Goal: Task Accomplishment & Management: Use online tool/utility

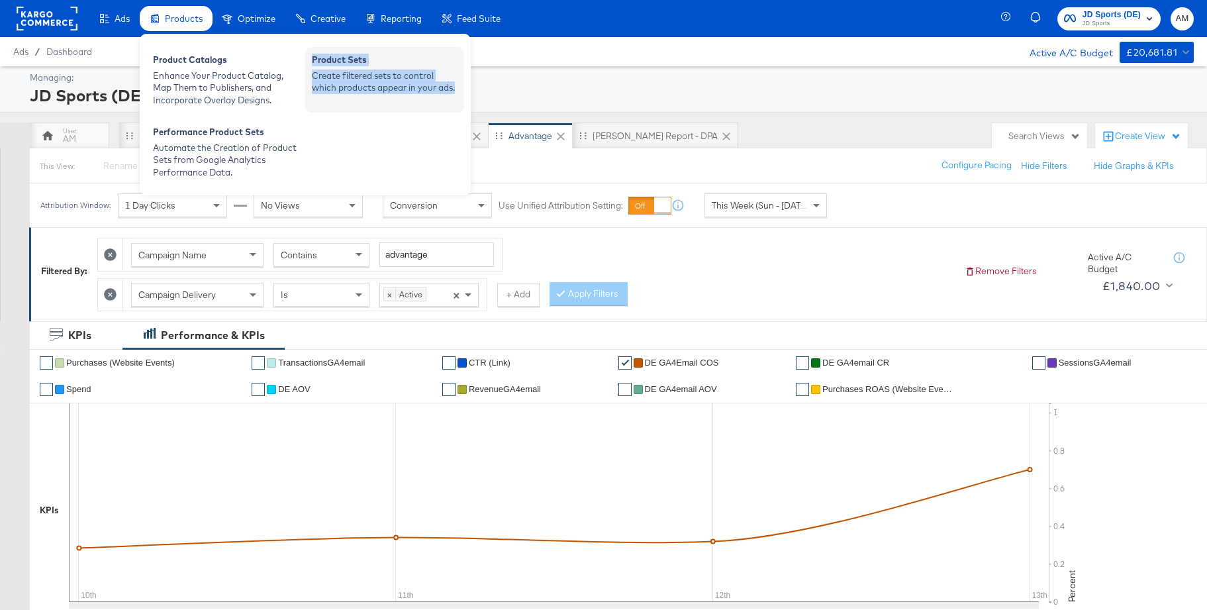
click at [344, 68] on div "Product Sets" at bounding box center [385, 62] width 146 height 16
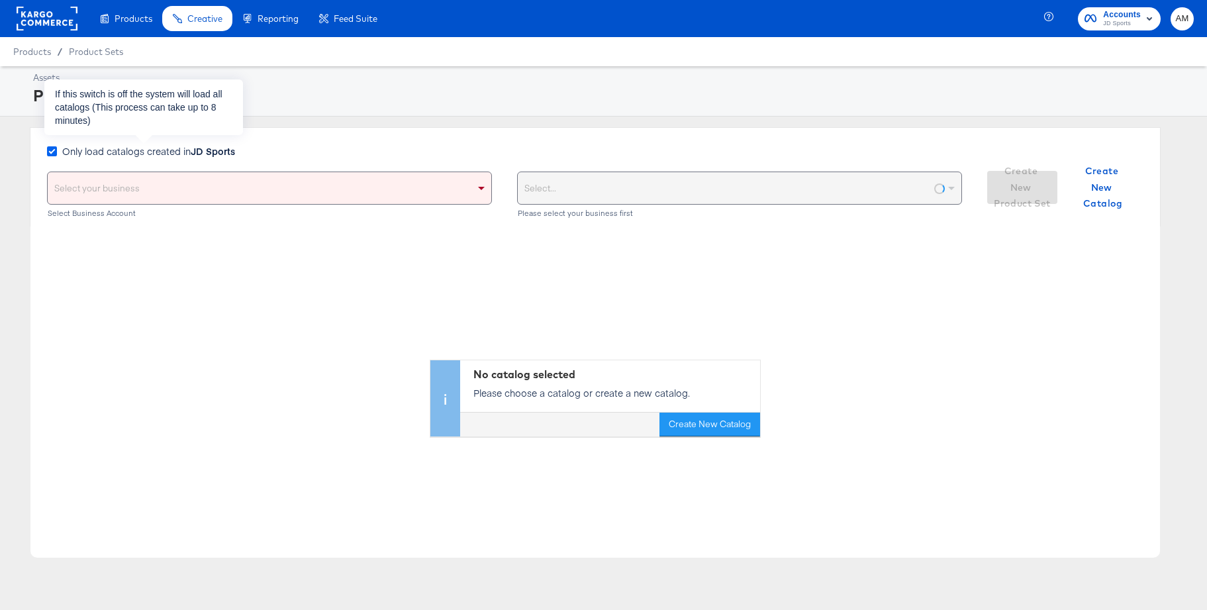
click at [56, 151] on icon at bounding box center [52, 151] width 10 height 10
click at [0, 0] on input "Only load catalogs created in JD Sports" at bounding box center [0, 0] width 0 height 0
click at [77, 183] on div "Select your business" at bounding box center [270, 188] width 444 height 32
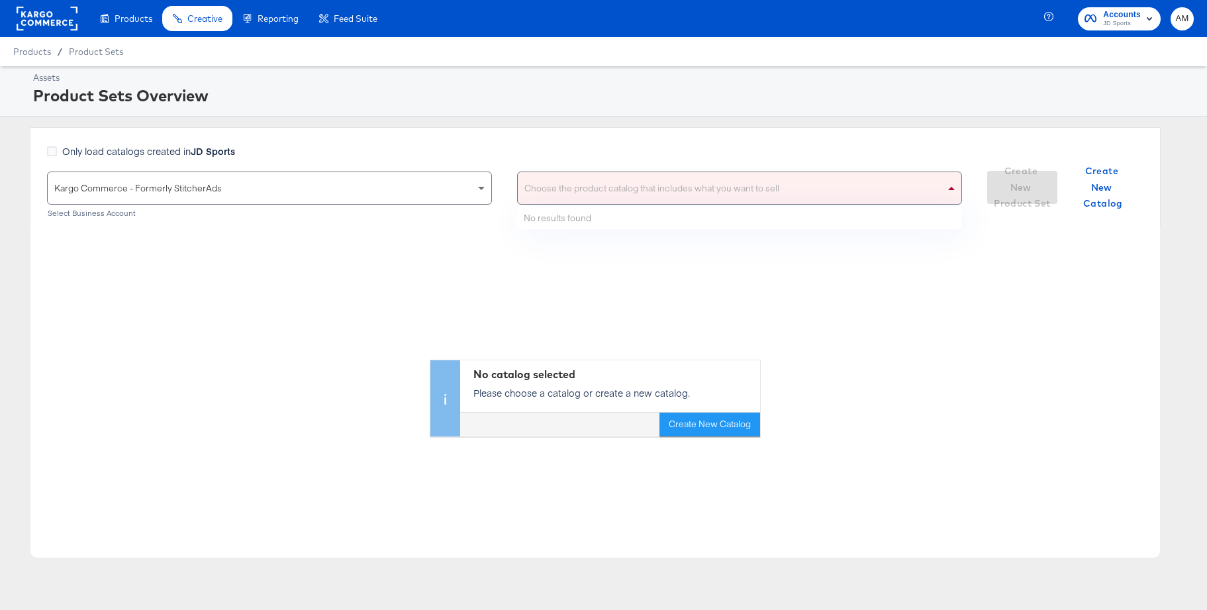
click at [590, 193] on div "Choose the product catalog that includes what you want to sell" at bounding box center [740, 188] width 444 height 32
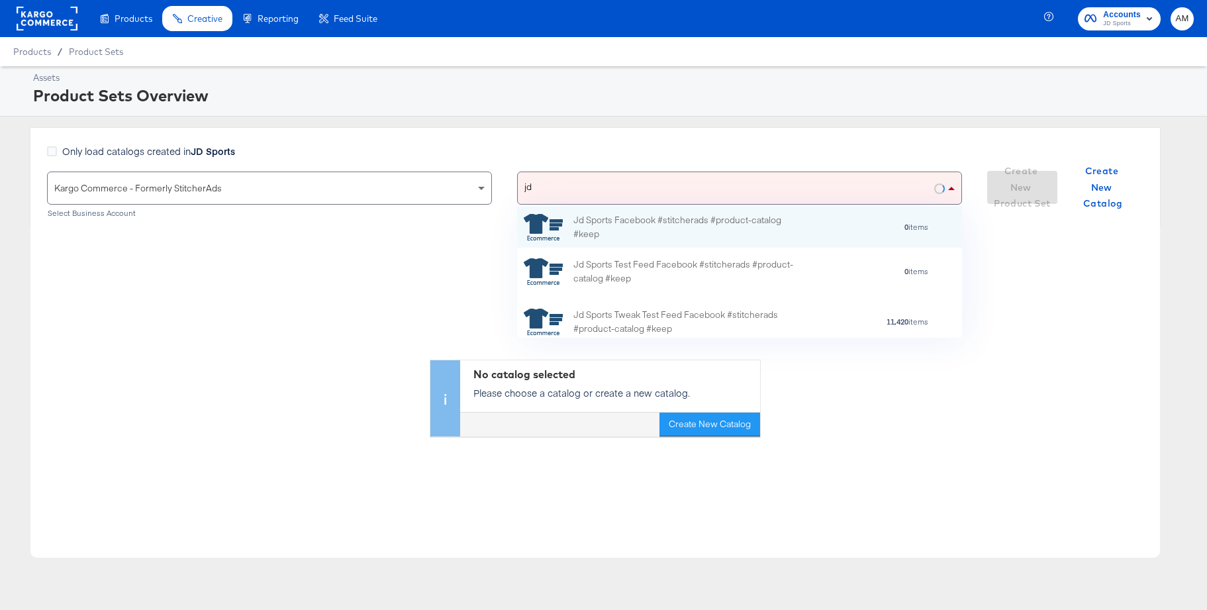
type input "jd"
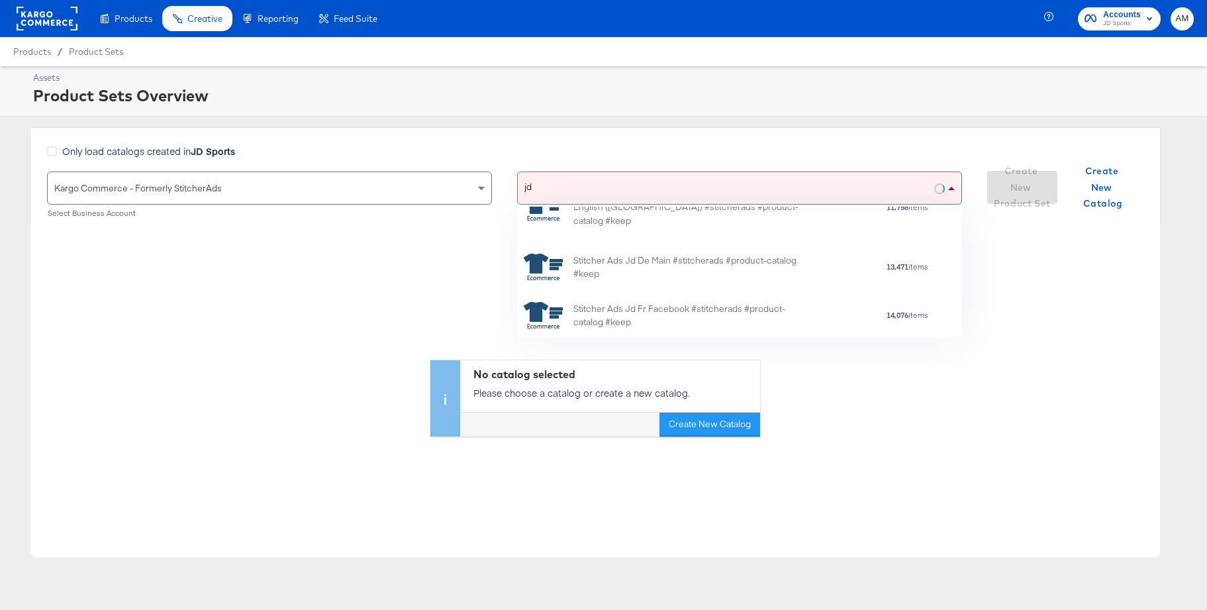
scroll to position [1127, 0]
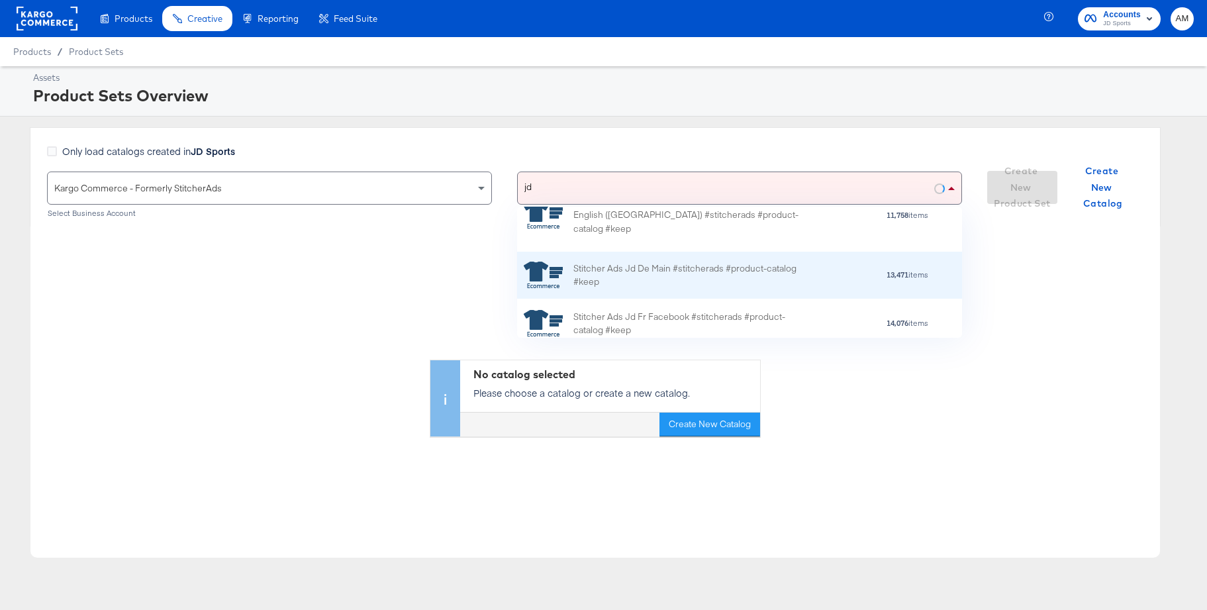
click at [625, 272] on div "Stitcher Ads Jd De Main #stitcherads #product-catalog #keep" at bounding box center [689, 275] width 232 height 28
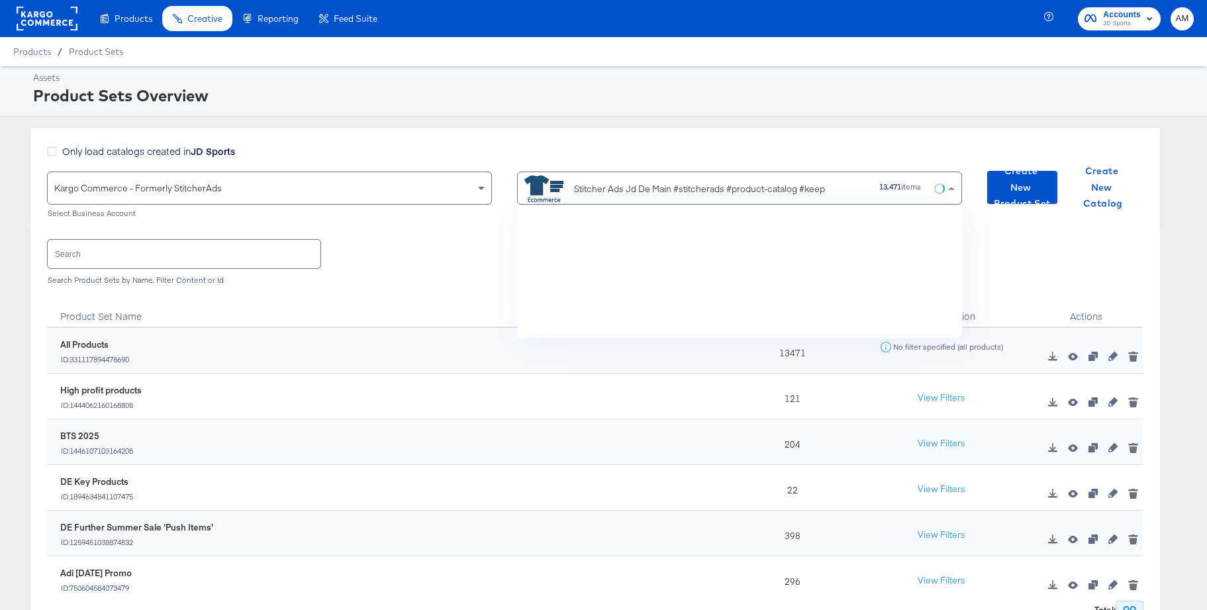
scroll to position [131, 445]
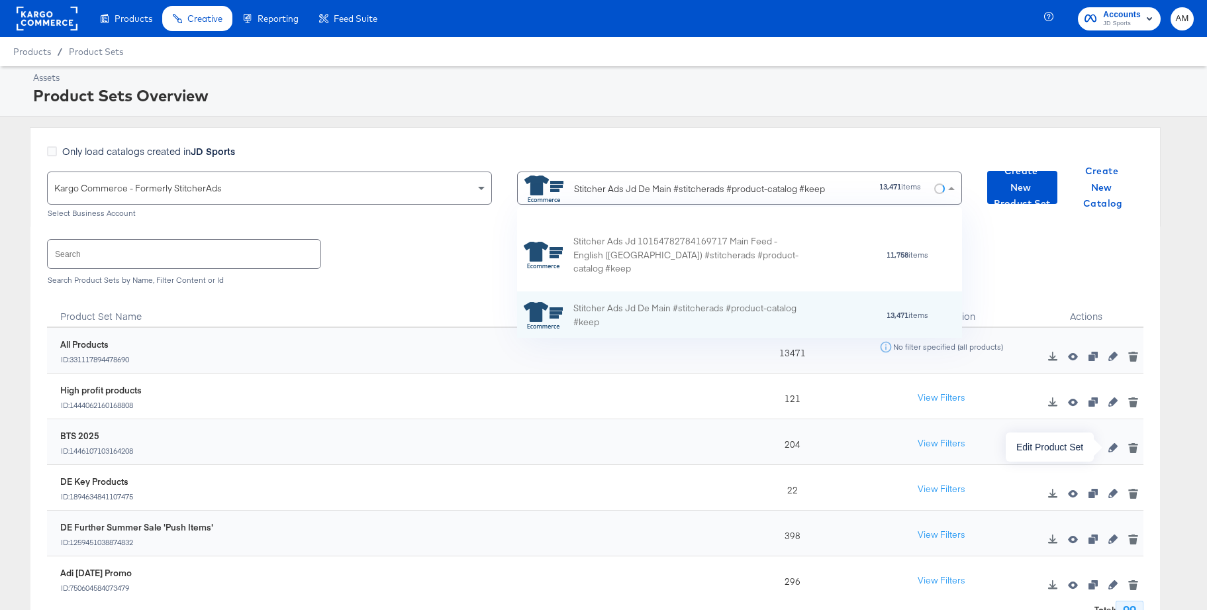
click at [1112, 449] on icon "button" at bounding box center [1112, 447] width 9 height 9
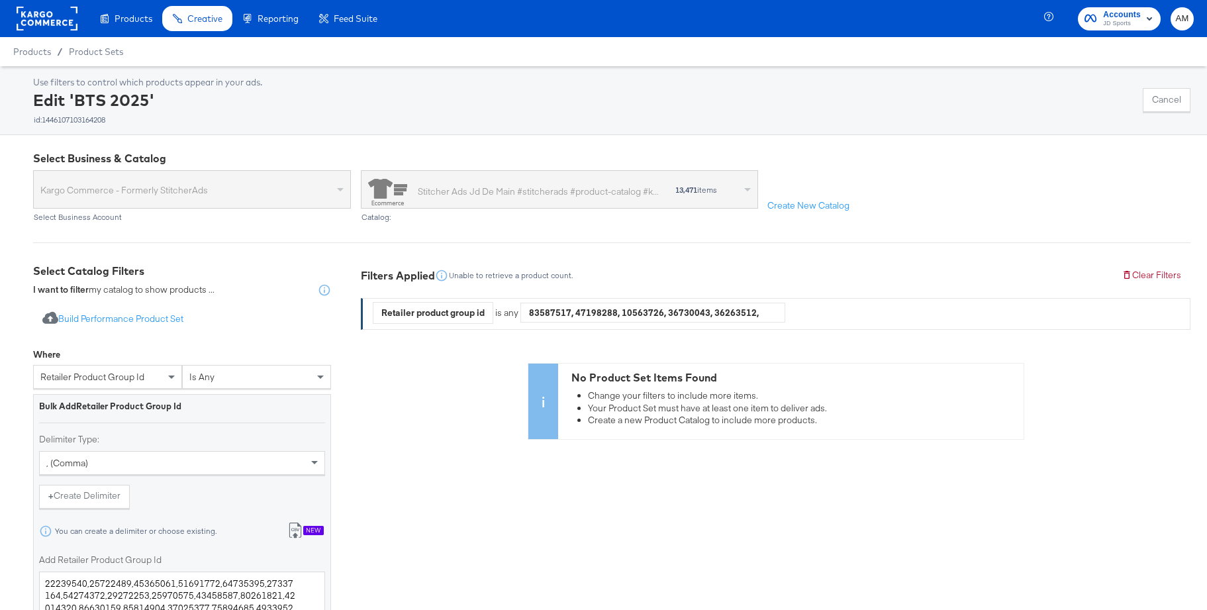
scroll to position [1, 0]
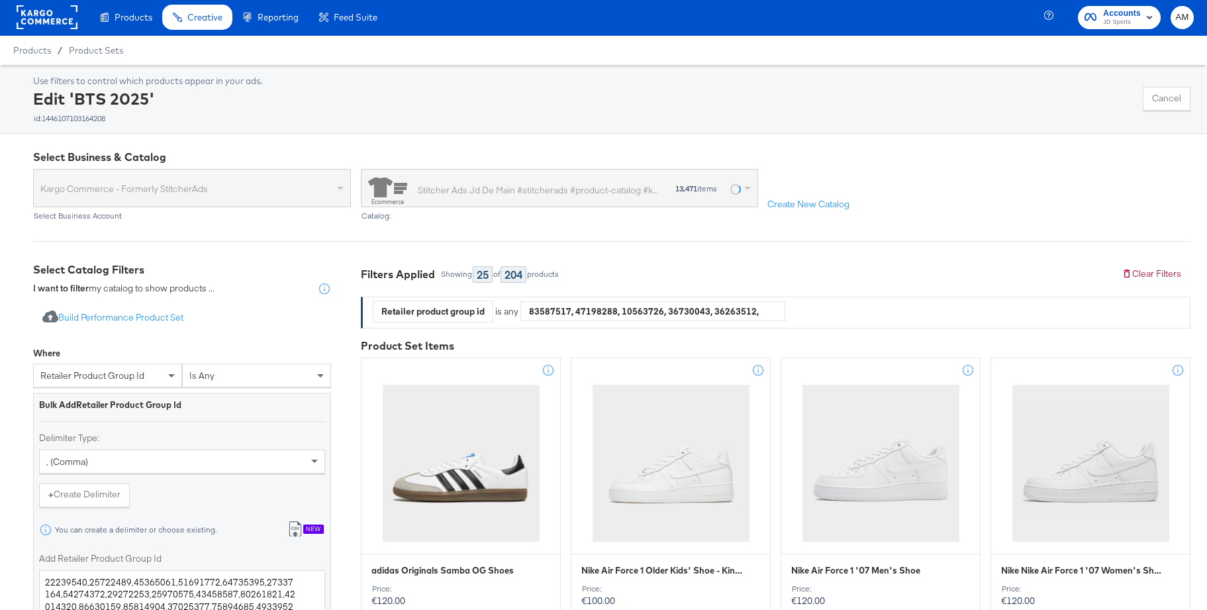
click at [318, 528] on div "New" at bounding box center [313, 528] width 21 height 9
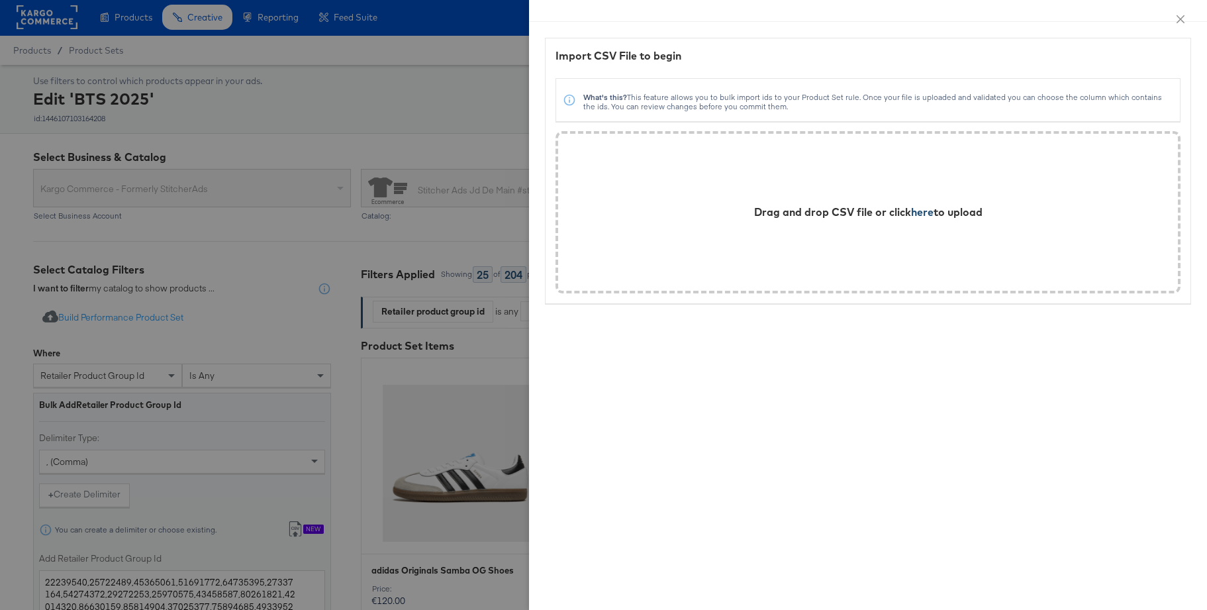
click at [920, 212] on span "here" at bounding box center [922, 211] width 23 height 13
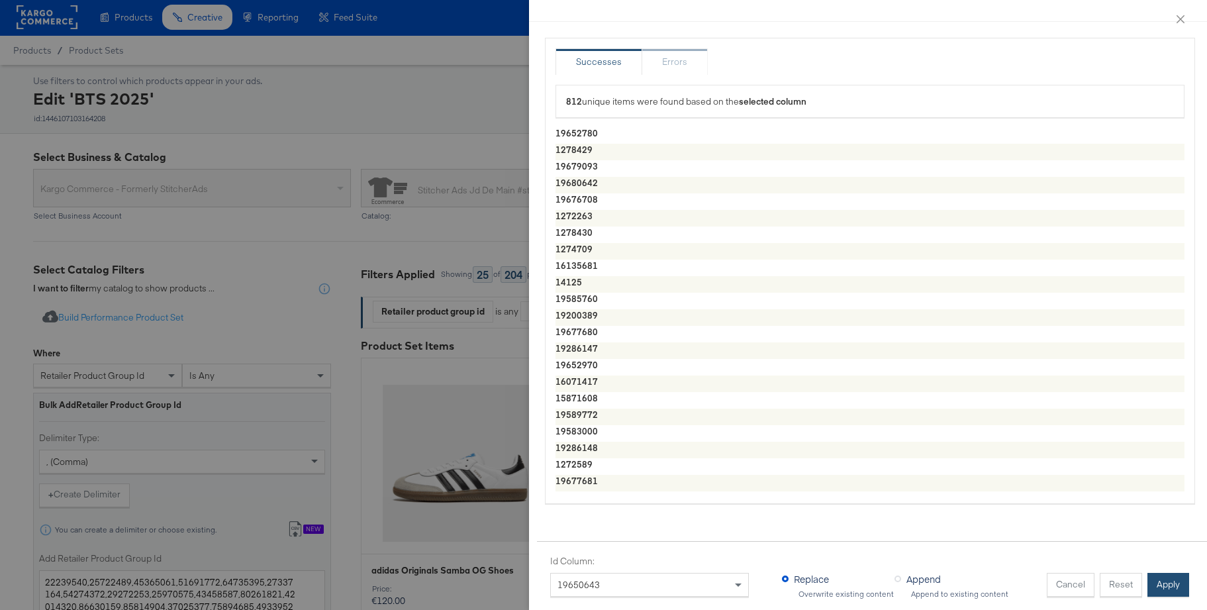
click at [1171, 586] on button "Apply" at bounding box center [1168, 585] width 42 height 24
type textarea "19652780,1278429,19679093,19680642,19676708,1272263,1278430,1274709,16135681,14…"
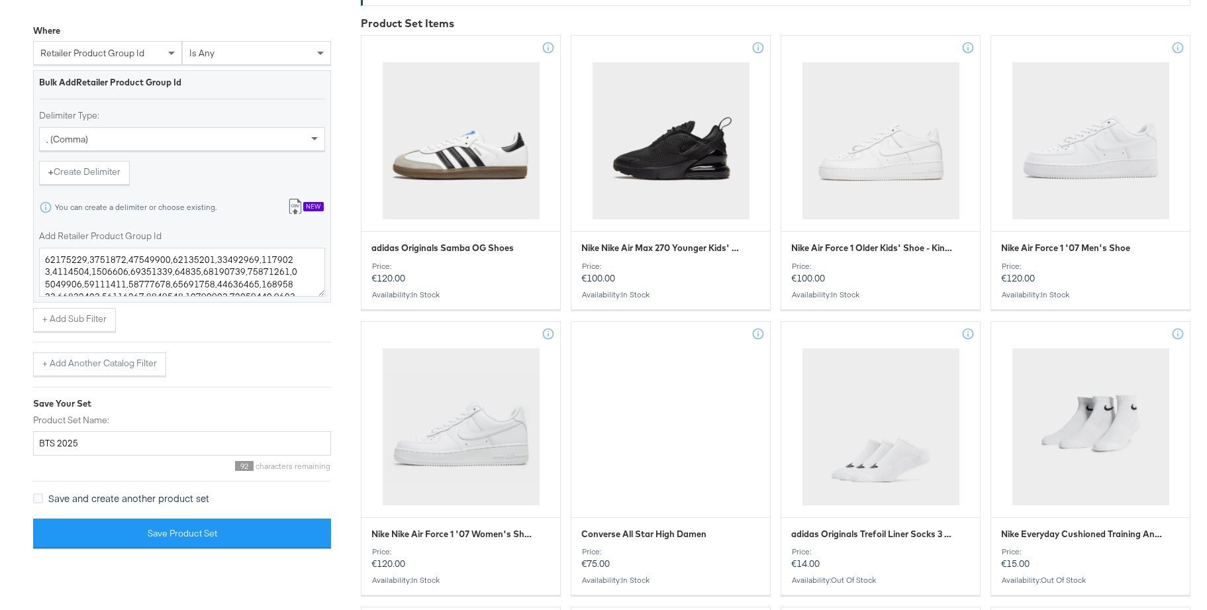
scroll to position [344, 0]
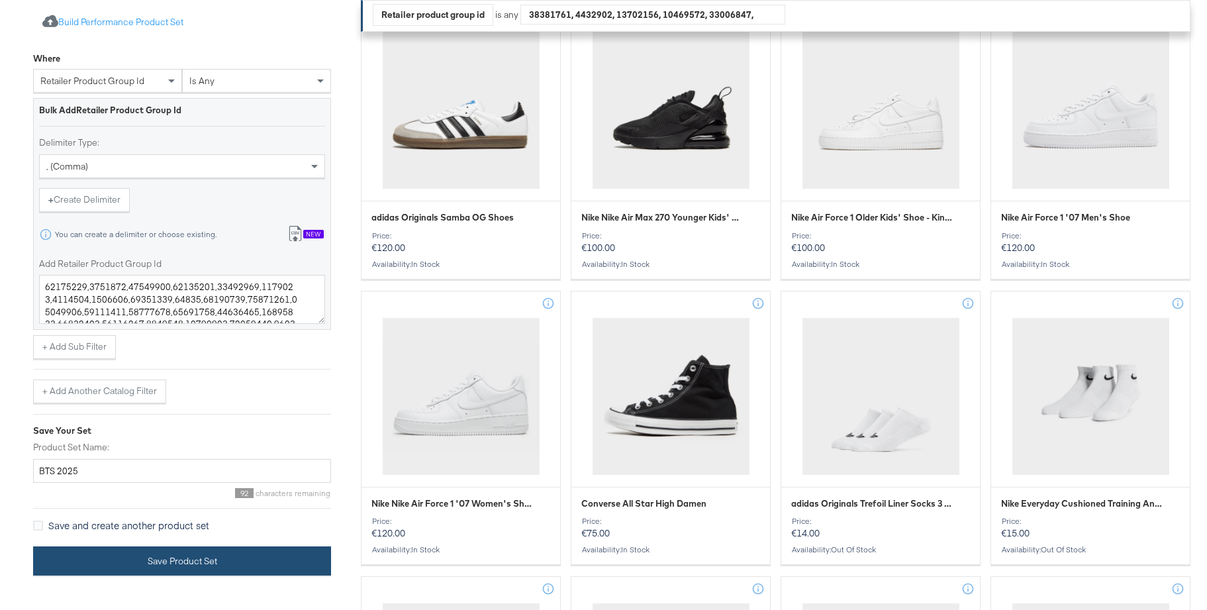
click at [158, 565] on button "Save Product Set" at bounding box center [182, 561] width 298 height 30
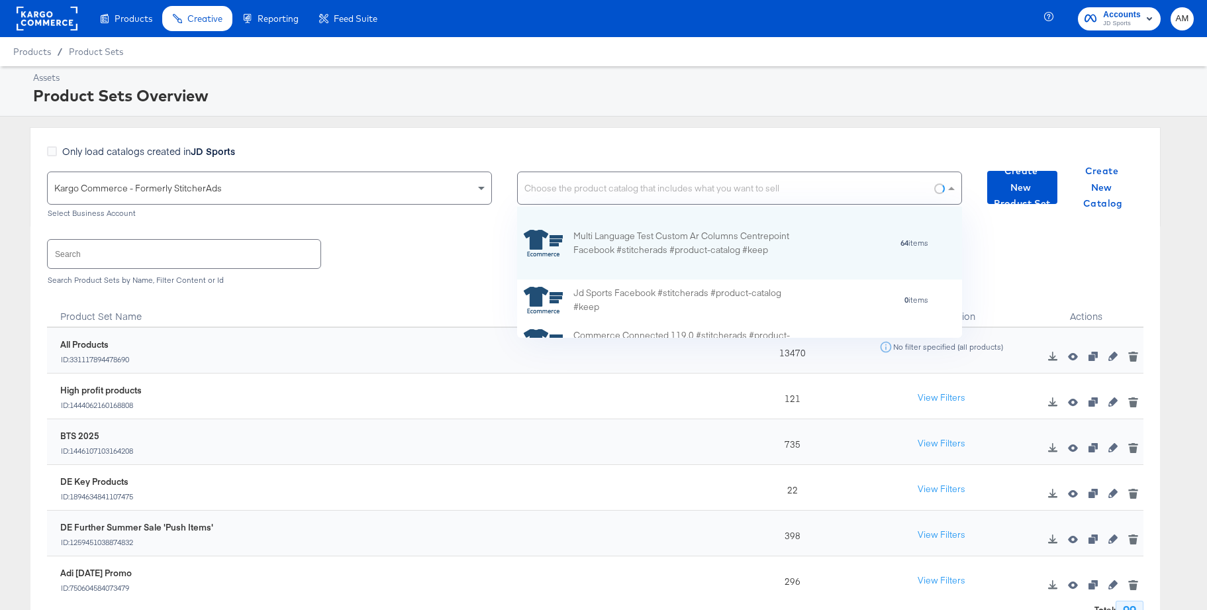
click at [574, 187] on div "Choose the product catalog that includes what you want to sell" at bounding box center [740, 188] width 444 height 32
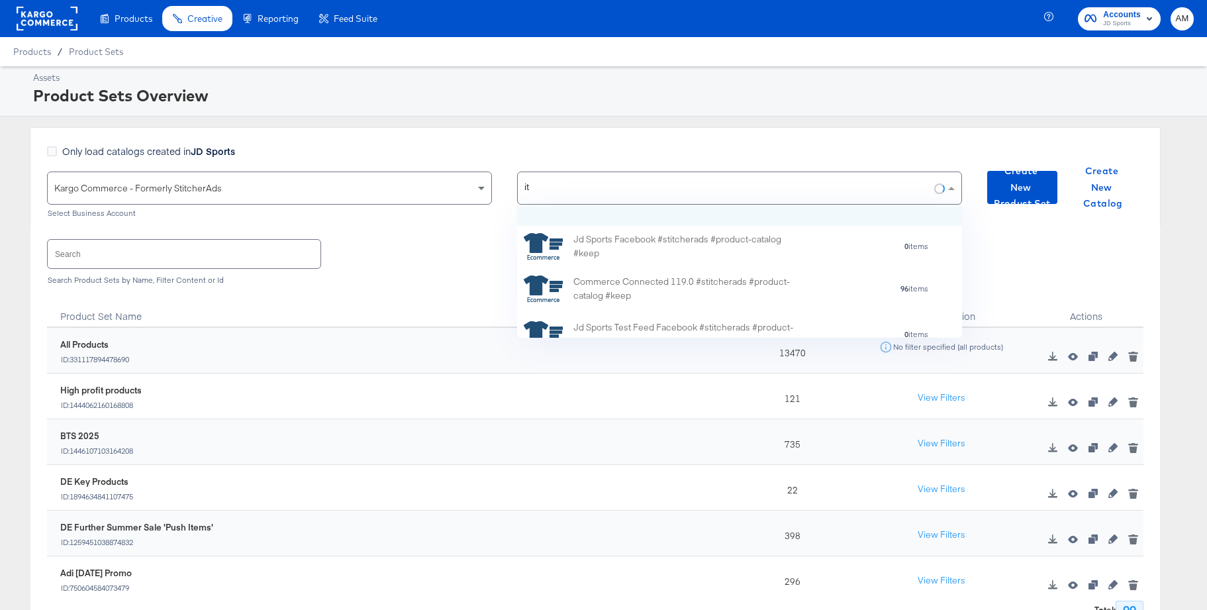
scroll to position [79, 0]
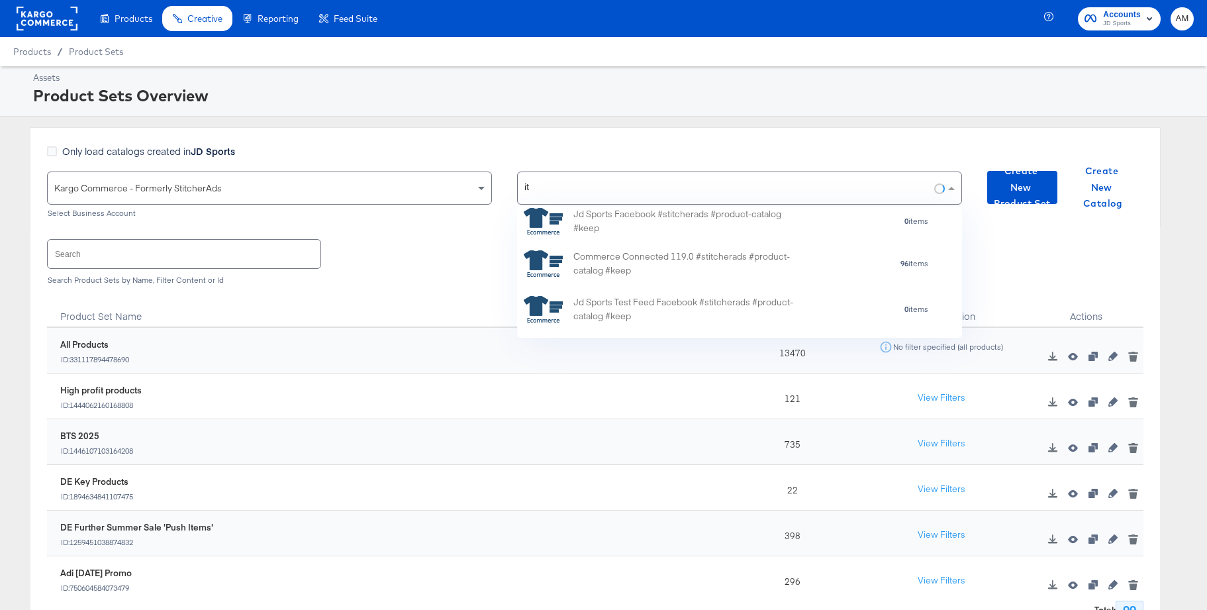
type input "i"
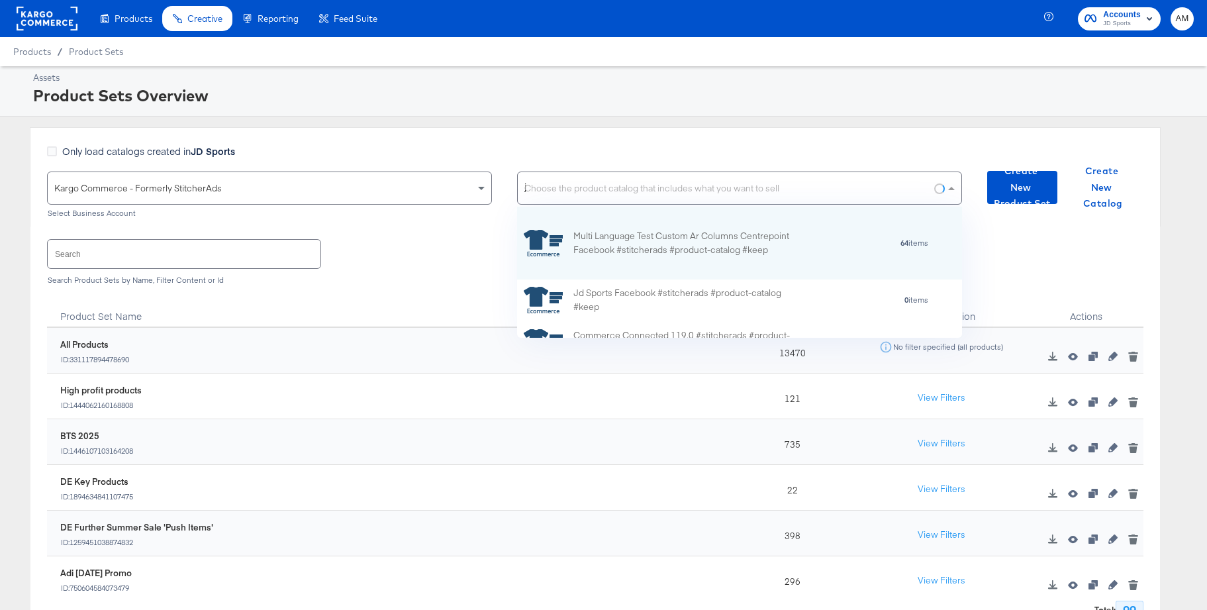
type input "jd"
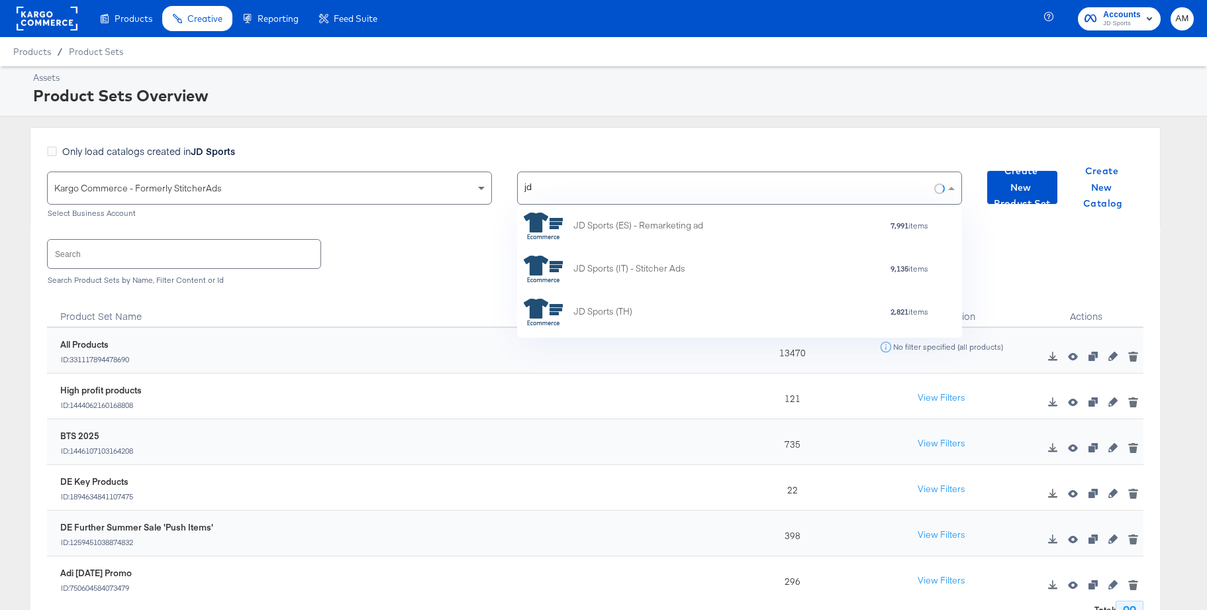
scroll to position [520, 0]
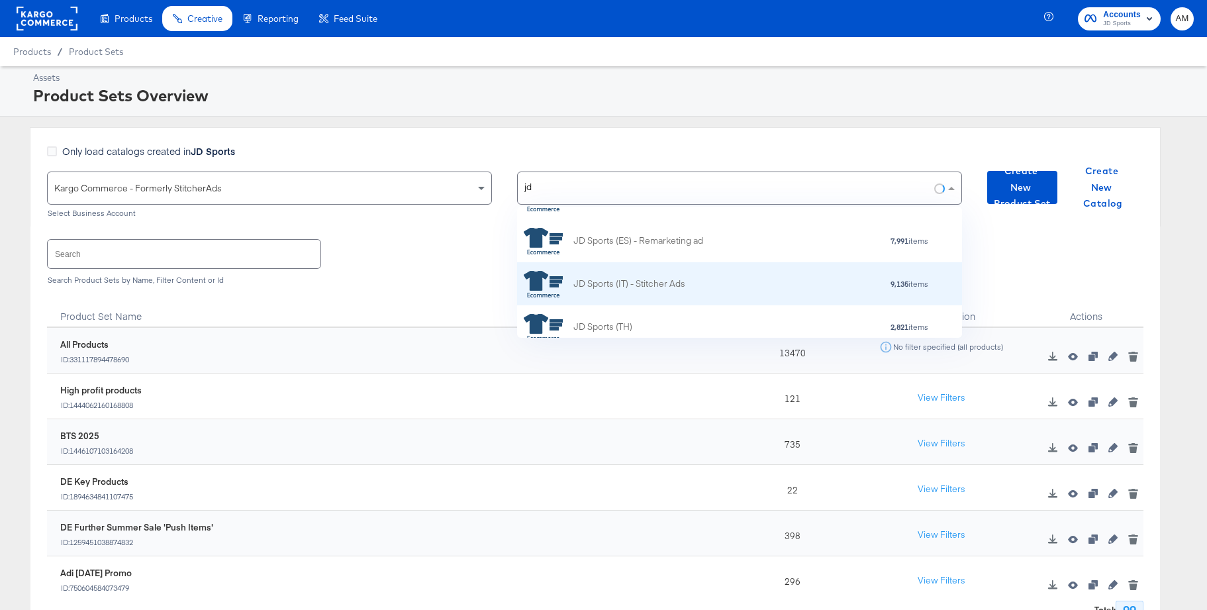
click at [659, 283] on div "JD Sports (IT) - Stitcher Ads" at bounding box center [629, 284] width 112 height 14
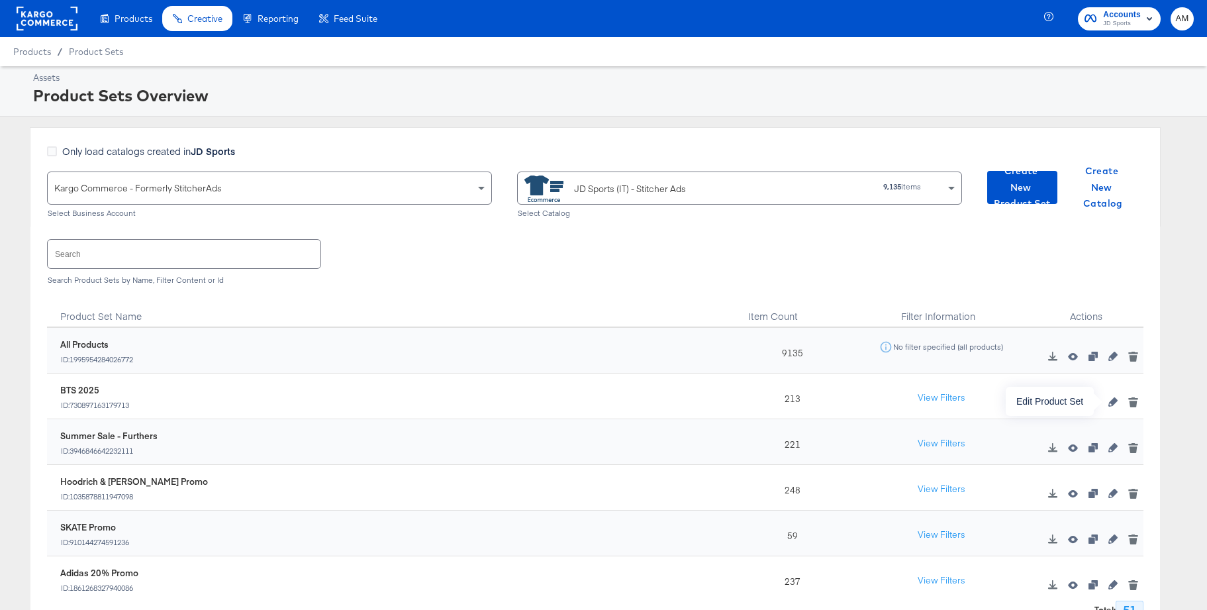
click at [1113, 401] on icon "button" at bounding box center [1112, 401] width 9 height 9
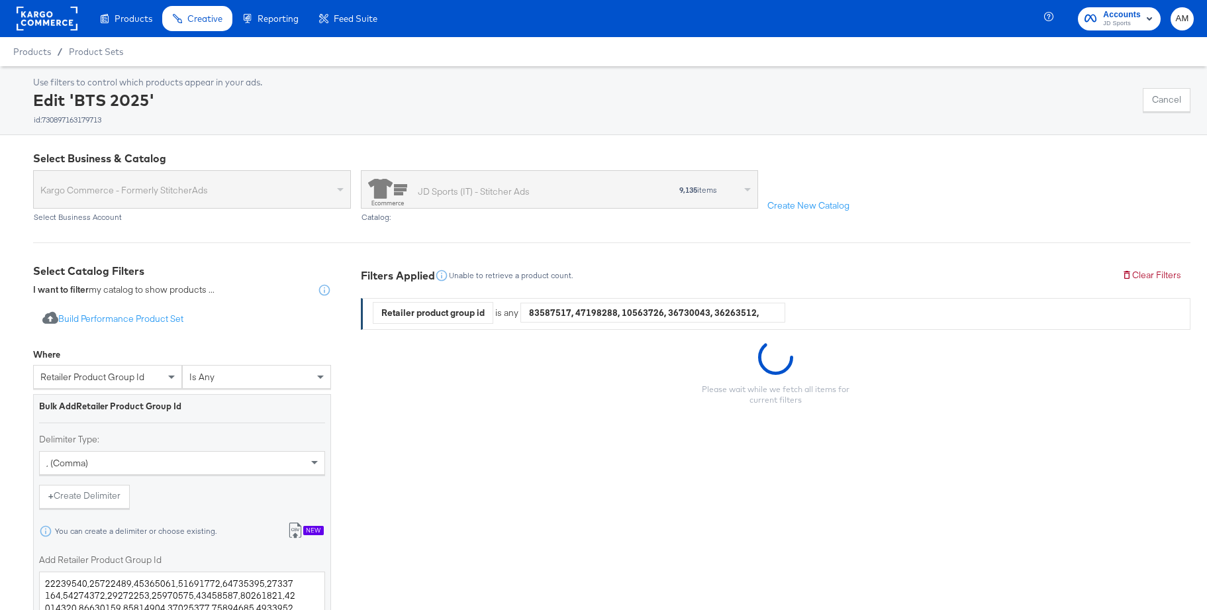
click at [313, 527] on div "New" at bounding box center [313, 530] width 21 height 9
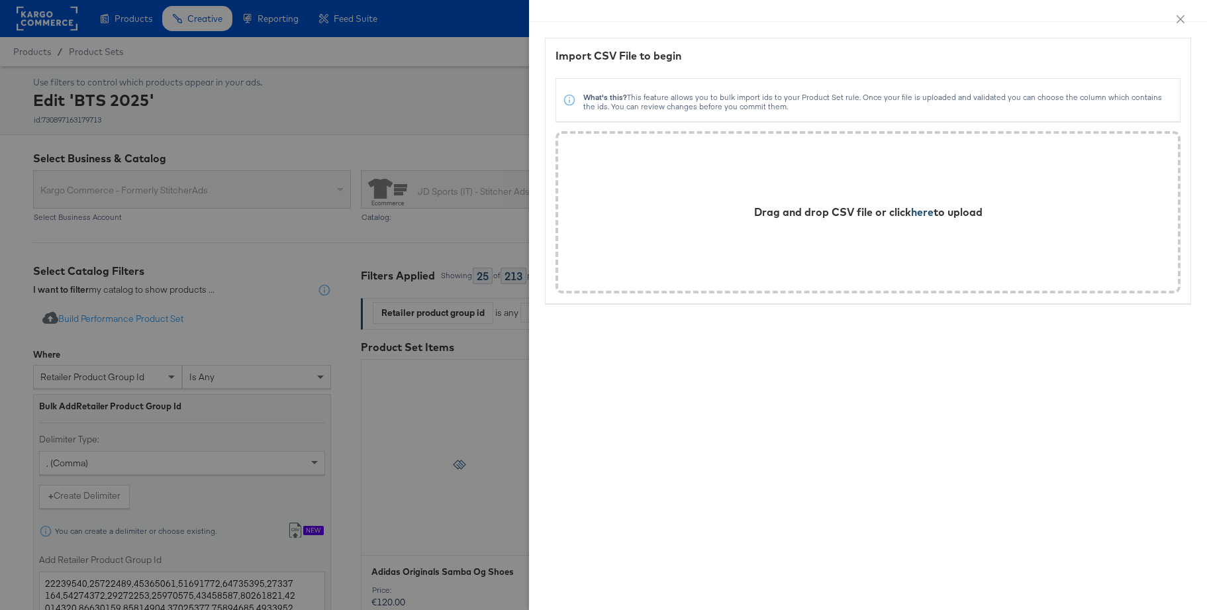
click at [923, 209] on span "here" at bounding box center [922, 211] width 23 height 13
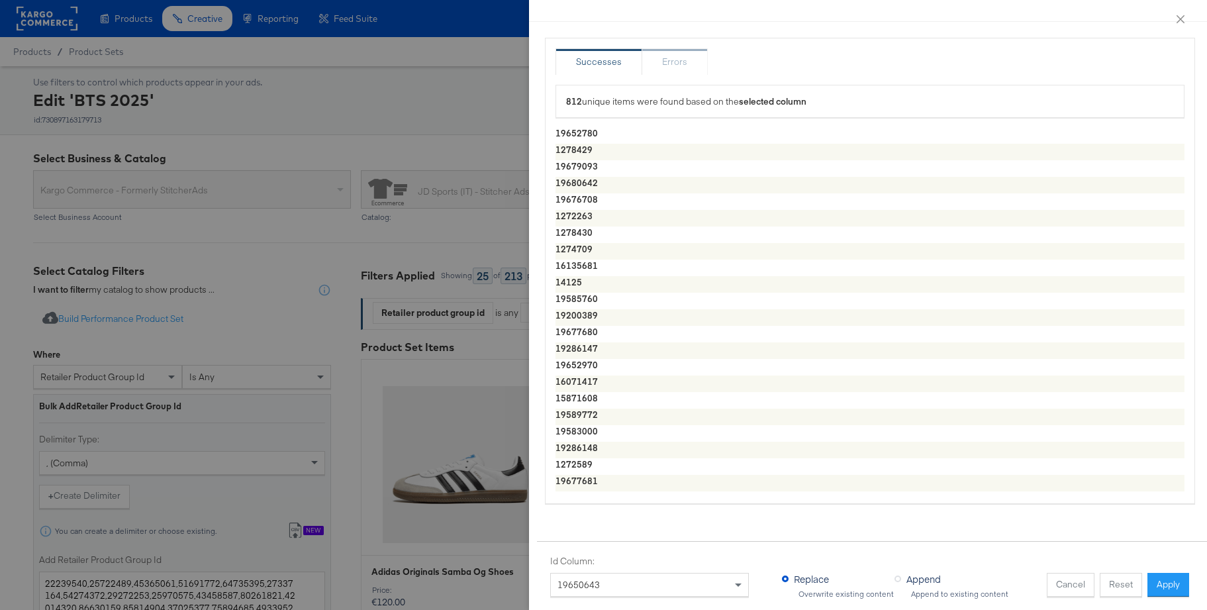
click at [1163, 587] on button "Apply" at bounding box center [1168, 585] width 42 height 24
type textarea "19652780,1278429,19679093,19680642,19676708,1272263,1278430,1274709,16135681,14…"
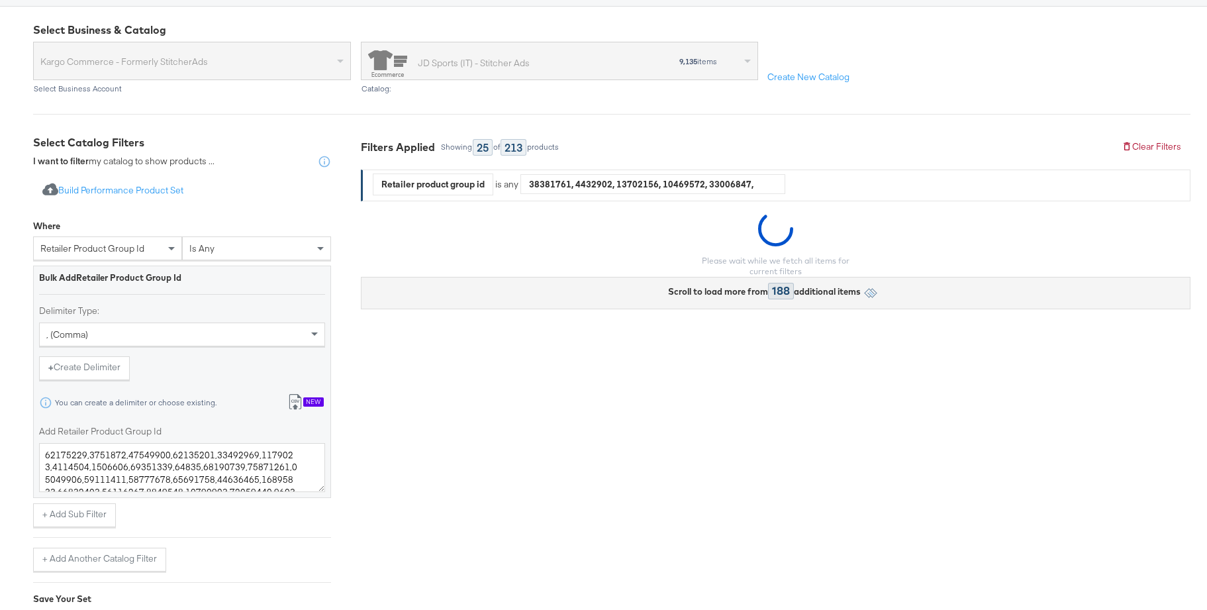
scroll to position [278, 0]
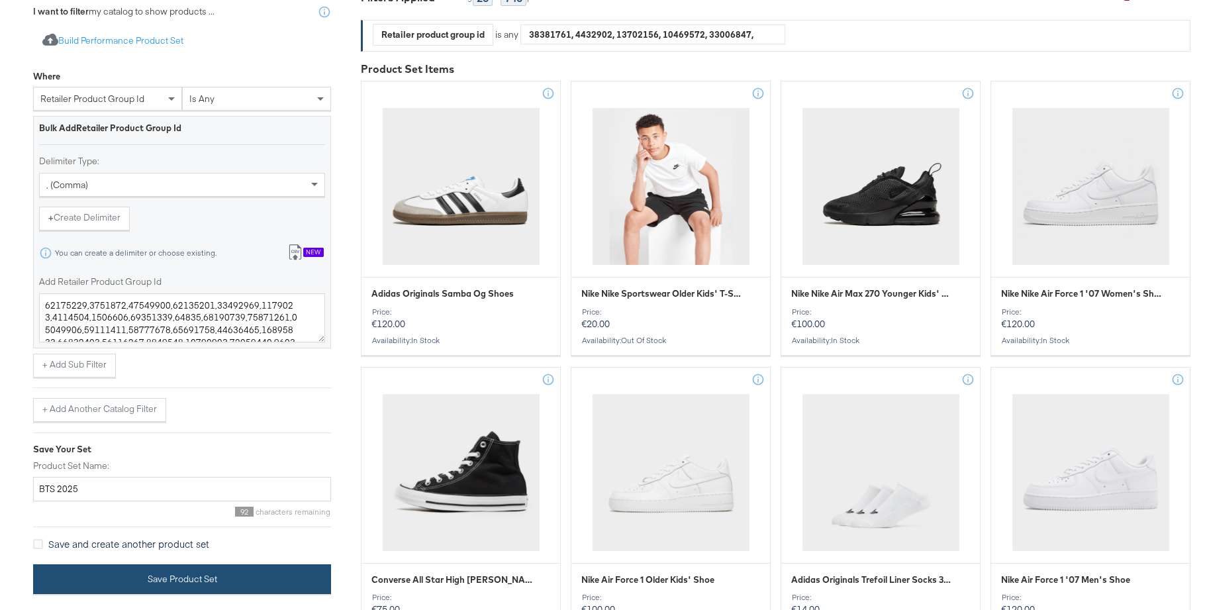
click at [144, 571] on button "Save Product Set" at bounding box center [182, 579] width 298 height 30
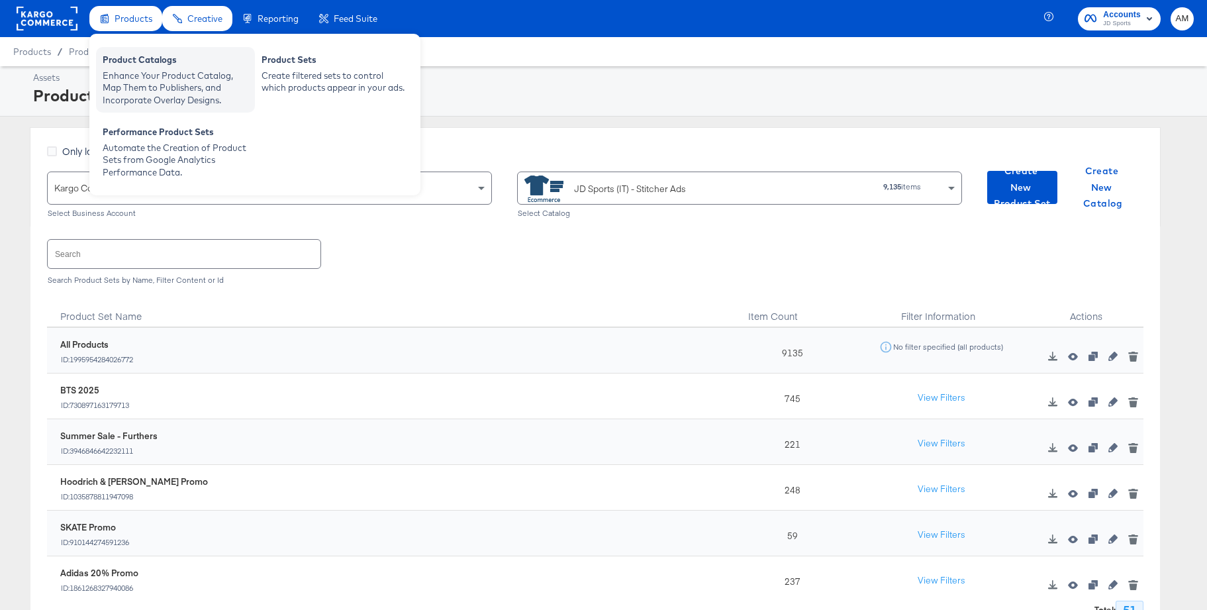
click at [148, 82] on div "Enhance Your Product Catalog, Map Them to Publishers, and Incorporate Overlay D…" at bounding box center [176, 88] width 146 height 37
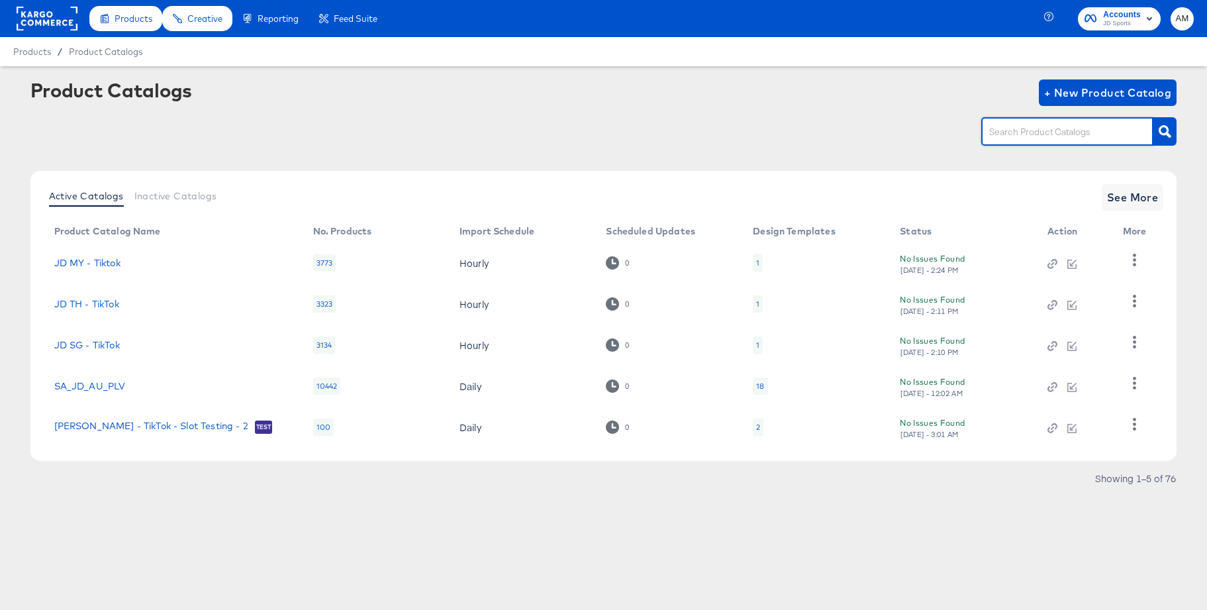
click at [1015, 140] on input "text" at bounding box center [1056, 131] width 141 height 15
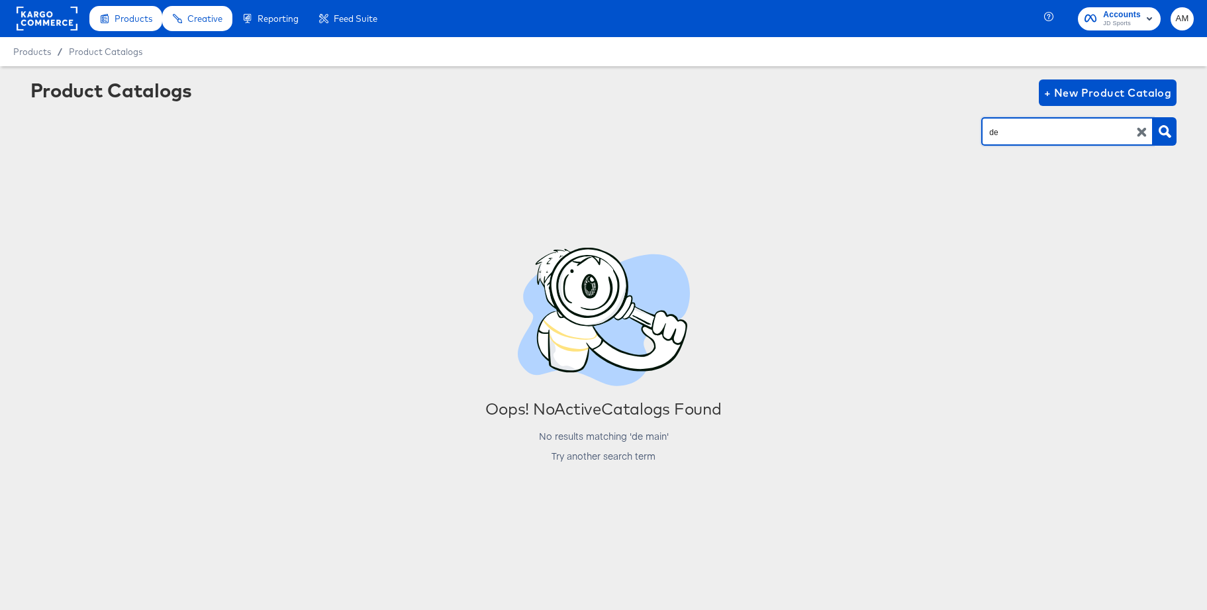
type input "de"
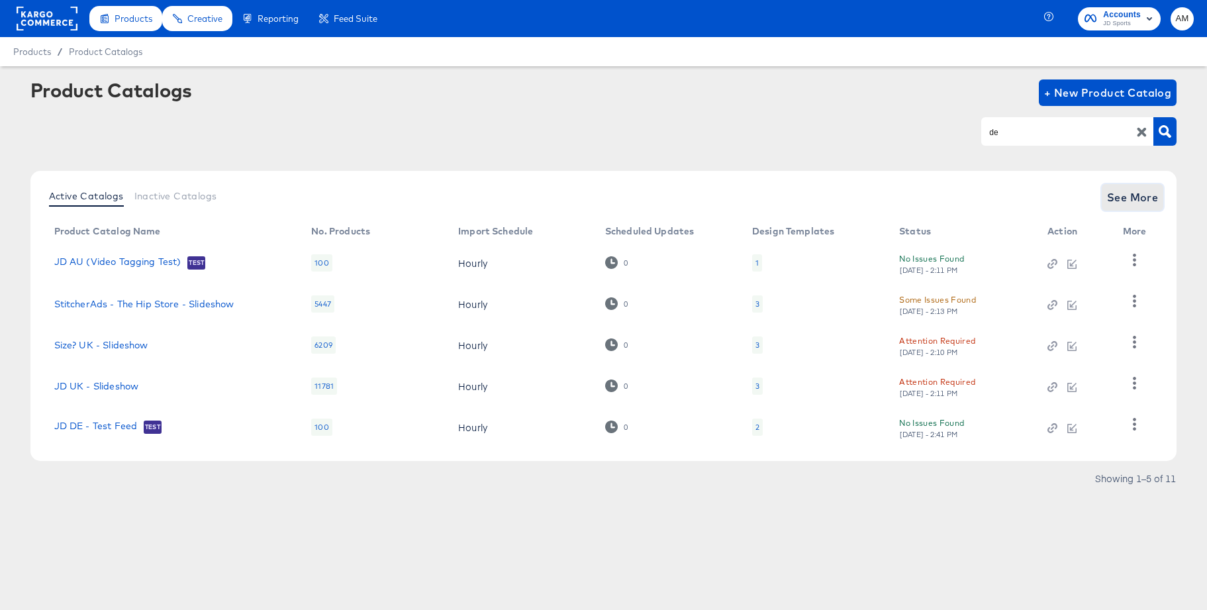
click at [1134, 199] on span "See More" at bounding box center [1133, 197] width 52 height 19
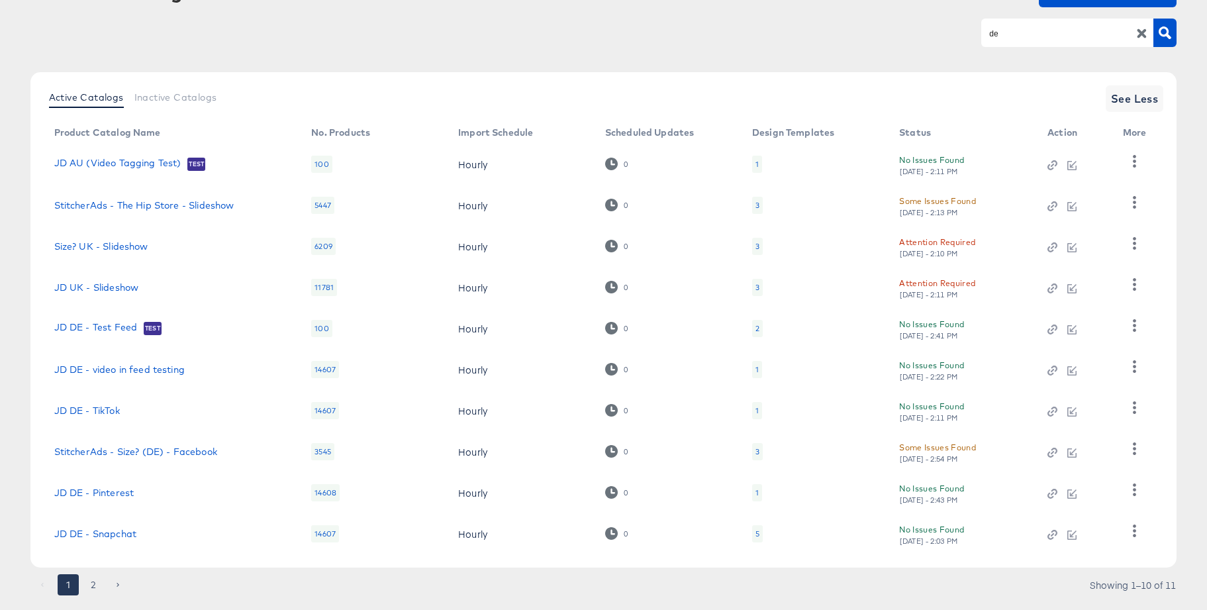
scroll to position [130, 0]
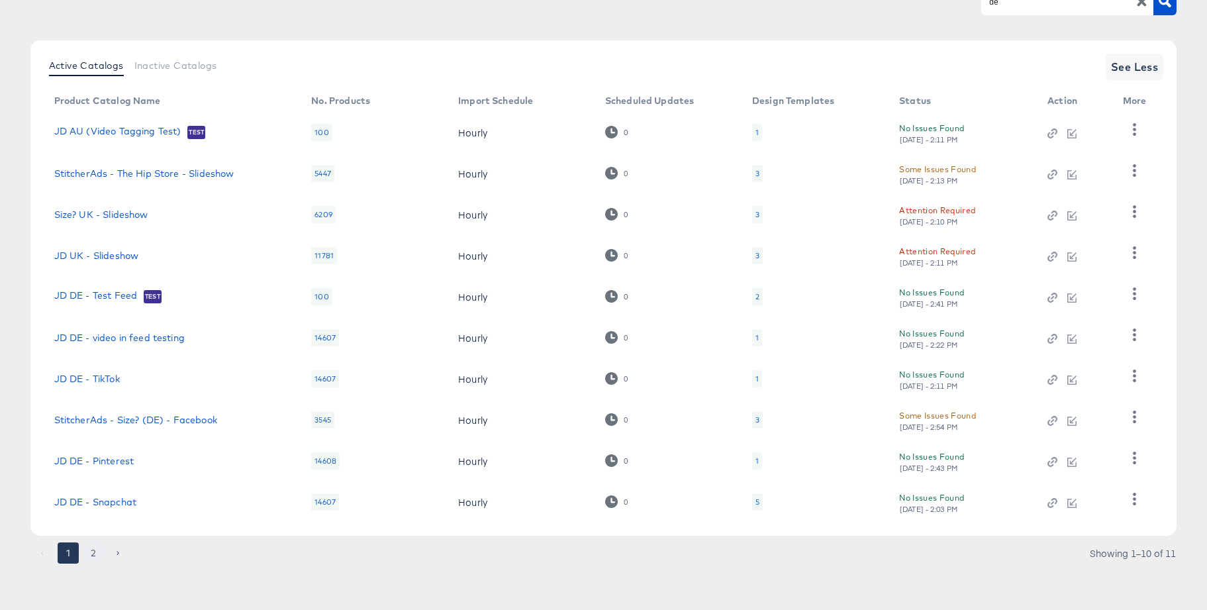
click at [92, 551] on button "2" at bounding box center [93, 552] width 21 height 21
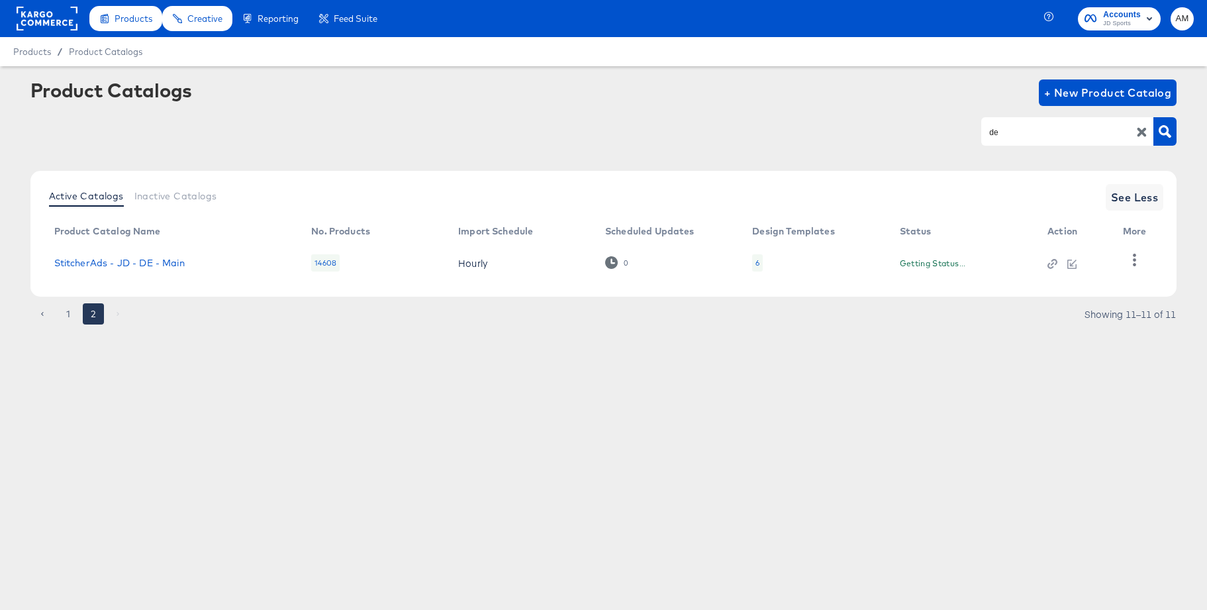
scroll to position [0, 0]
click at [169, 260] on link "StitcherAds - JD - DE - Main" at bounding box center [119, 263] width 130 height 11
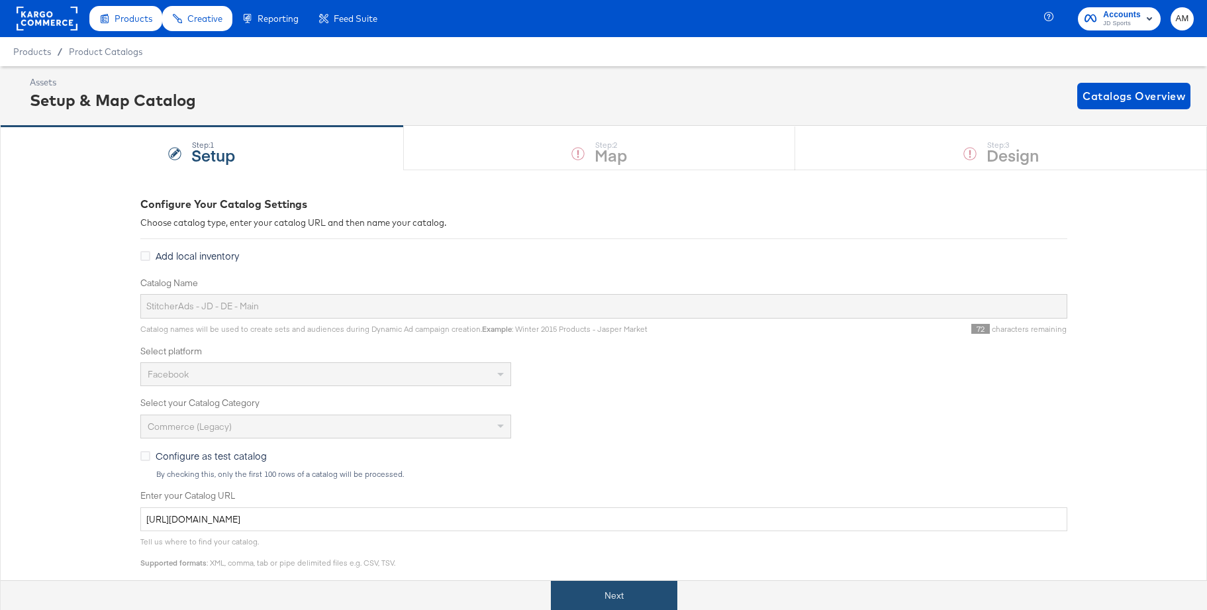
click at [620, 587] on button "Next" at bounding box center [614, 596] width 126 height 30
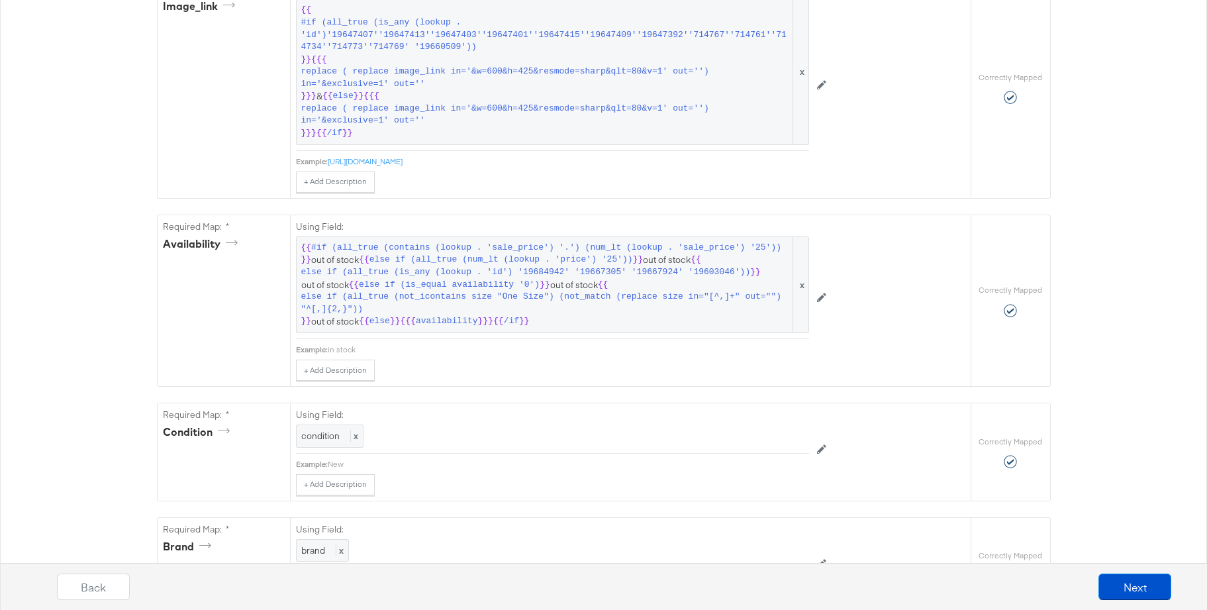
scroll to position [896, 0]
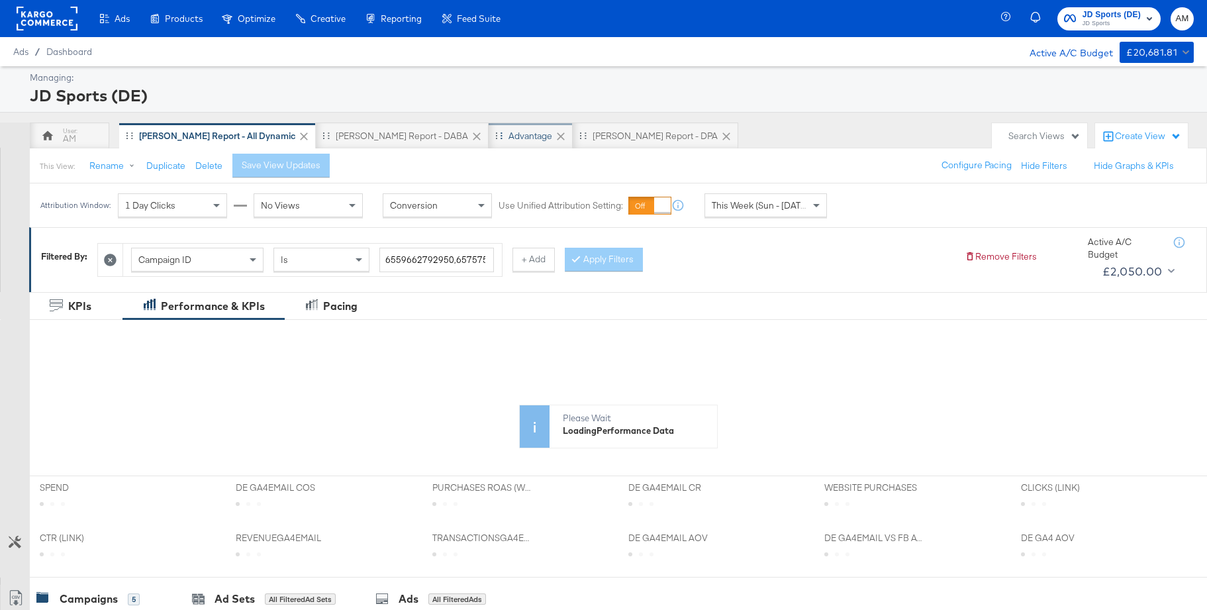
click at [508, 140] on div "Advantage" at bounding box center [530, 136] width 44 height 13
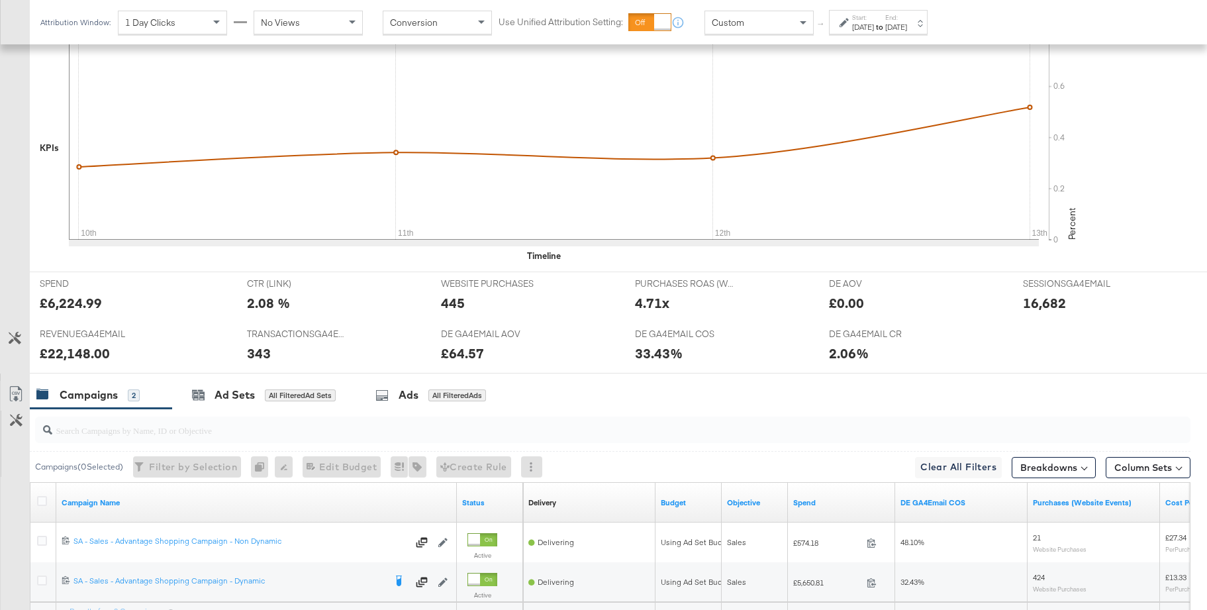
scroll to position [492, 0]
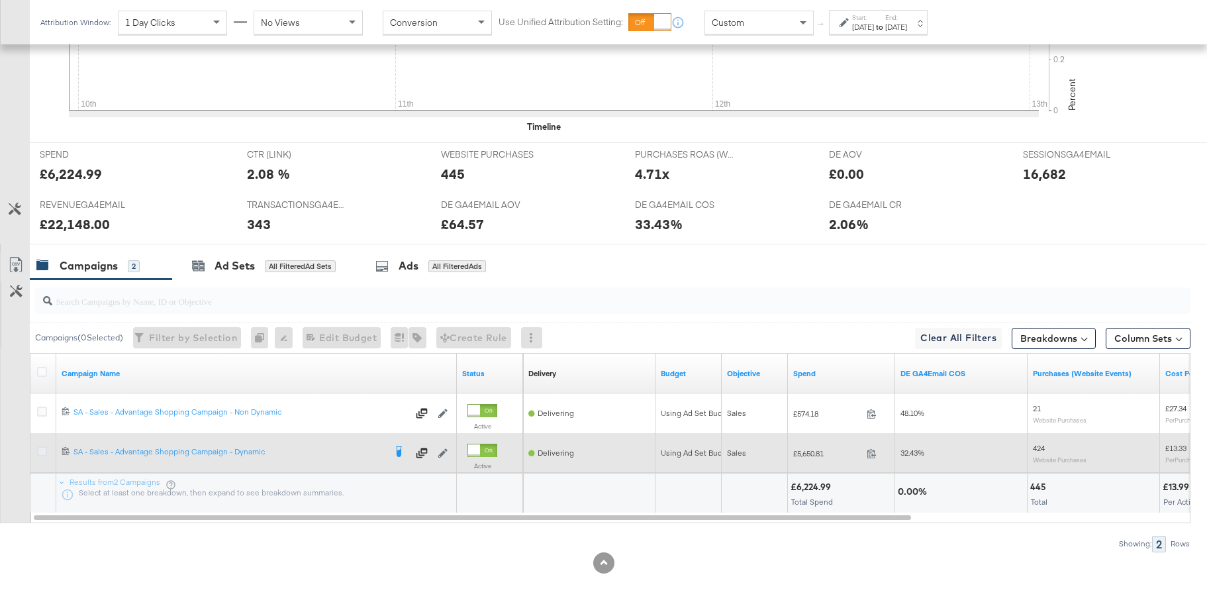
click at [44, 454] on icon at bounding box center [42, 451] width 10 height 10
click at [0, 0] on input "checkbox" at bounding box center [0, 0] width 0 height 0
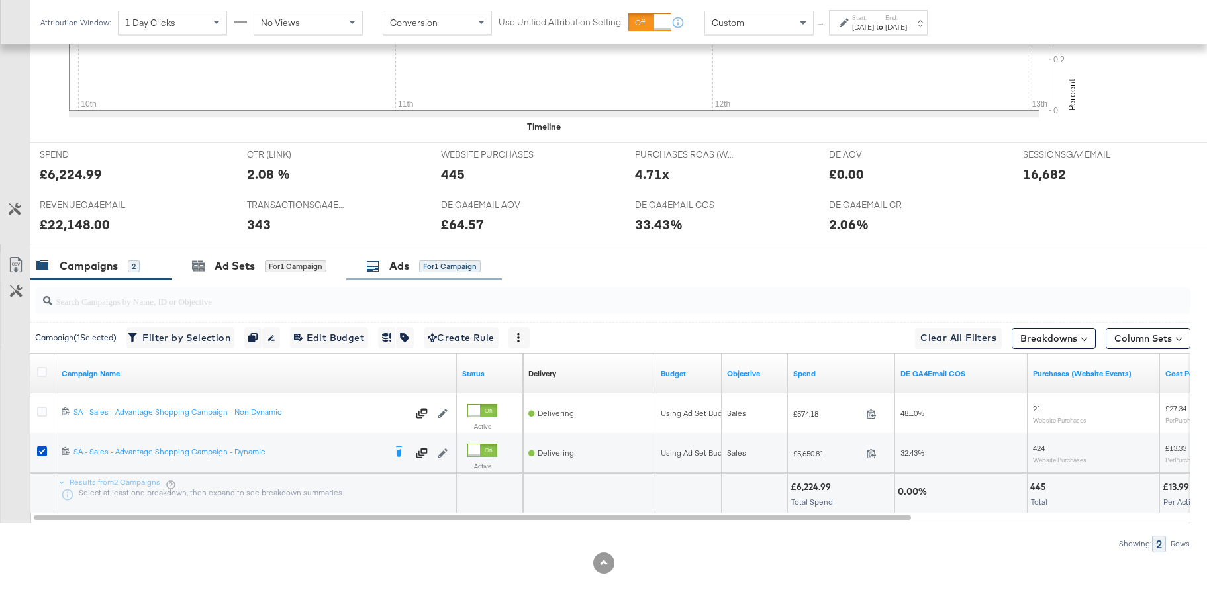
click at [408, 264] on div "Ads" at bounding box center [399, 265] width 20 height 15
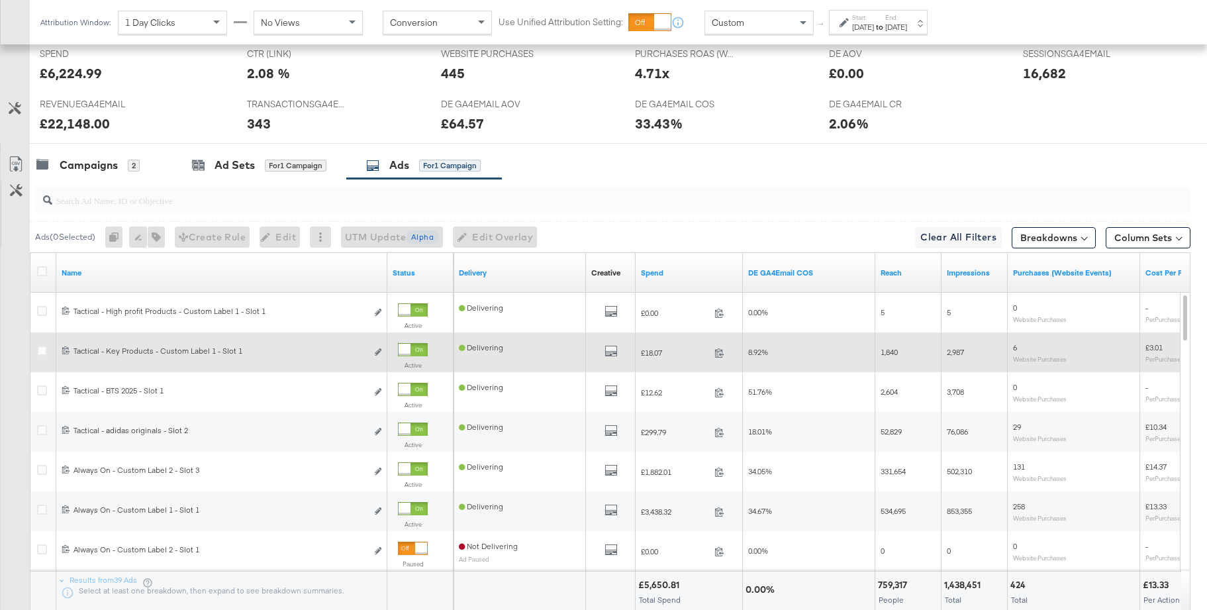
scroll to position [645, 0]
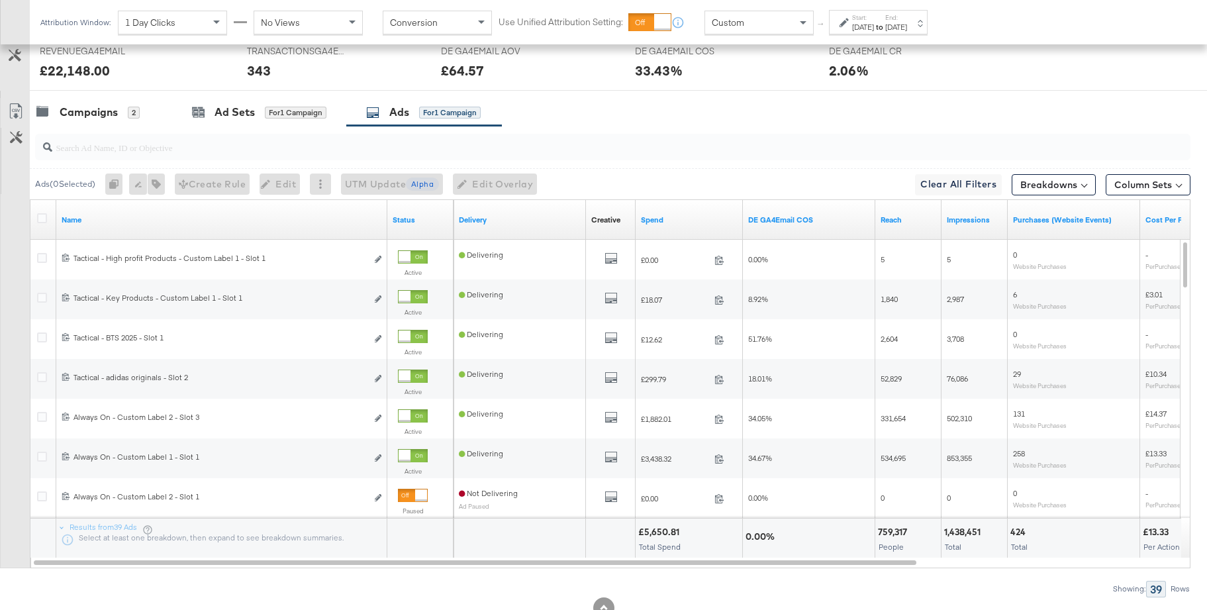
click at [907, 17] on div "Start: Aug 10th 2025 to End: Aug 16th 2025" at bounding box center [879, 22] width 55 height 19
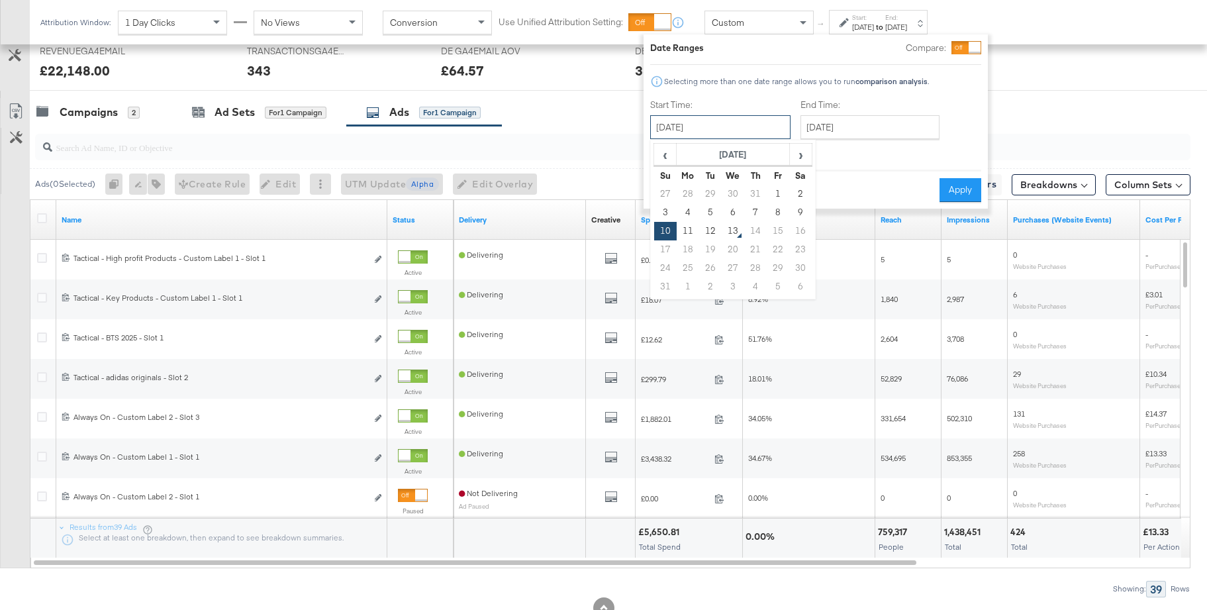
click at [736, 128] on input "August 10th 2025" at bounding box center [720, 127] width 140 height 24
click at [667, 208] on td "3" at bounding box center [665, 212] width 23 height 19
type input "August 3rd 2025"
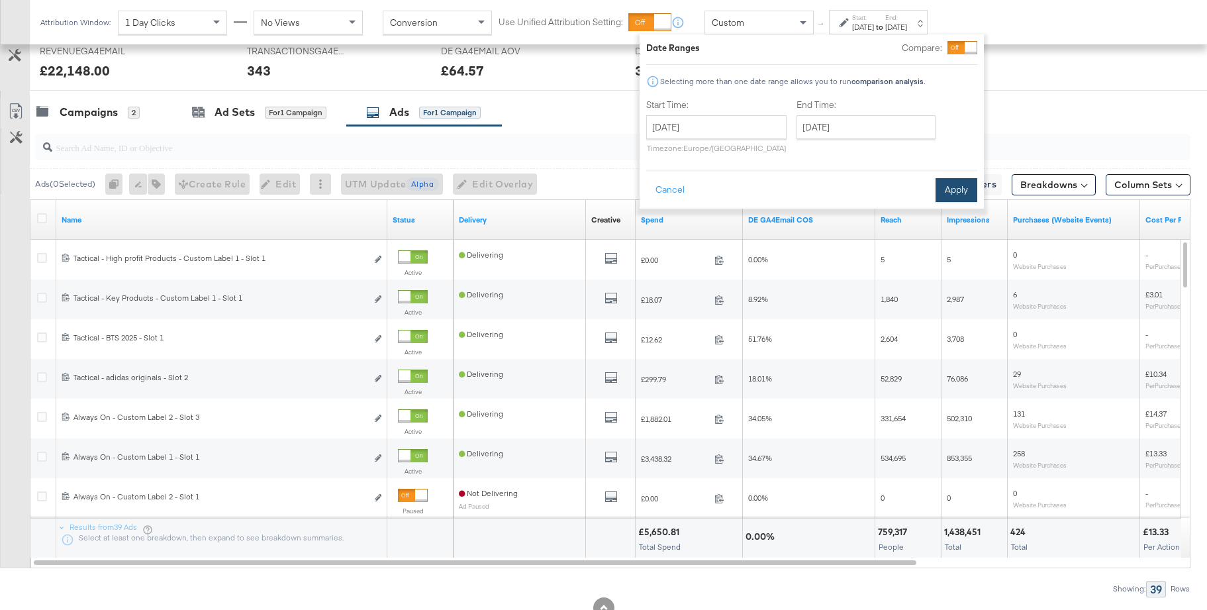
click at [955, 193] on button "Apply" at bounding box center [956, 190] width 42 height 24
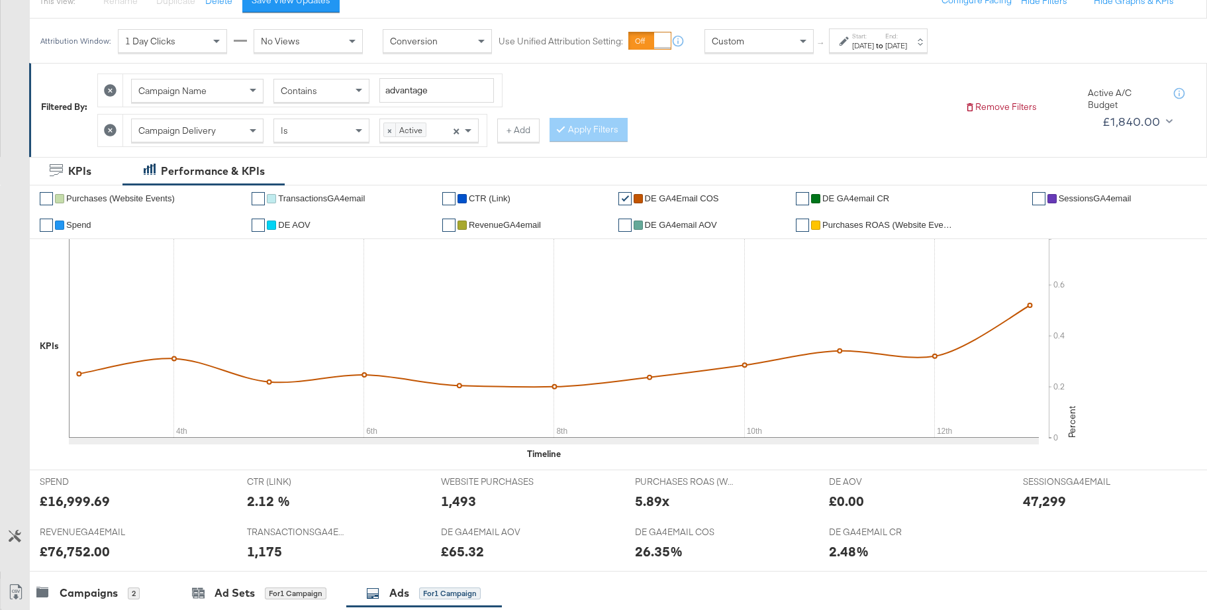
scroll to position [210, 0]
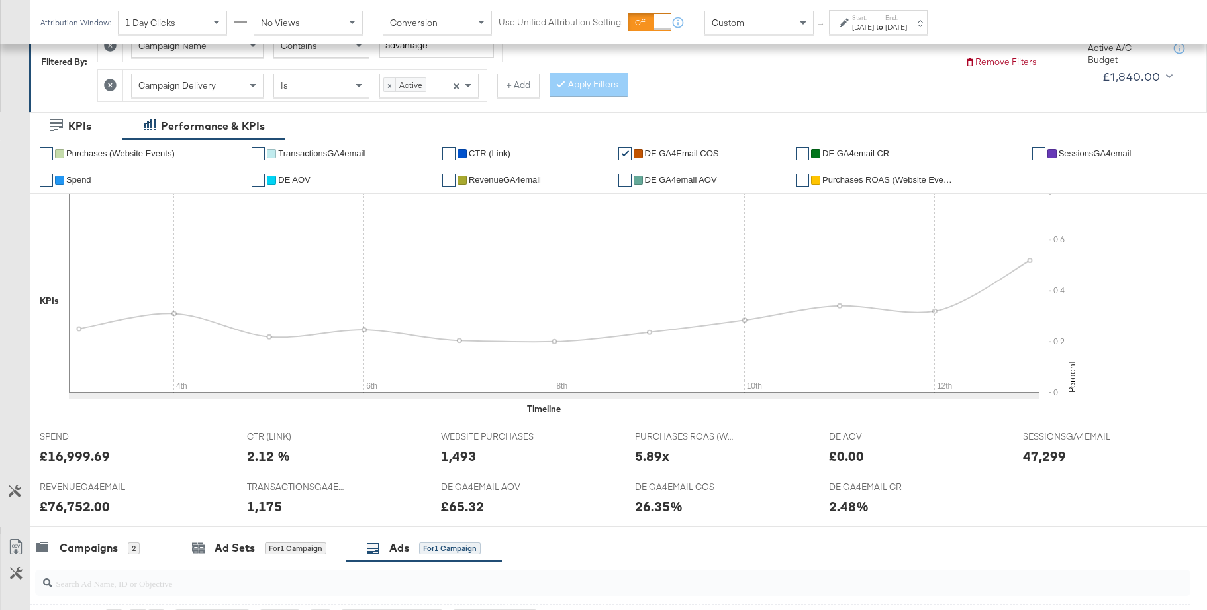
click at [863, 150] on span "DE GA4email CR" at bounding box center [855, 153] width 67 height 10
click at [678, 152] on span "DE GA4Email COS" at bounding box center [682, 153] width 74 height 10
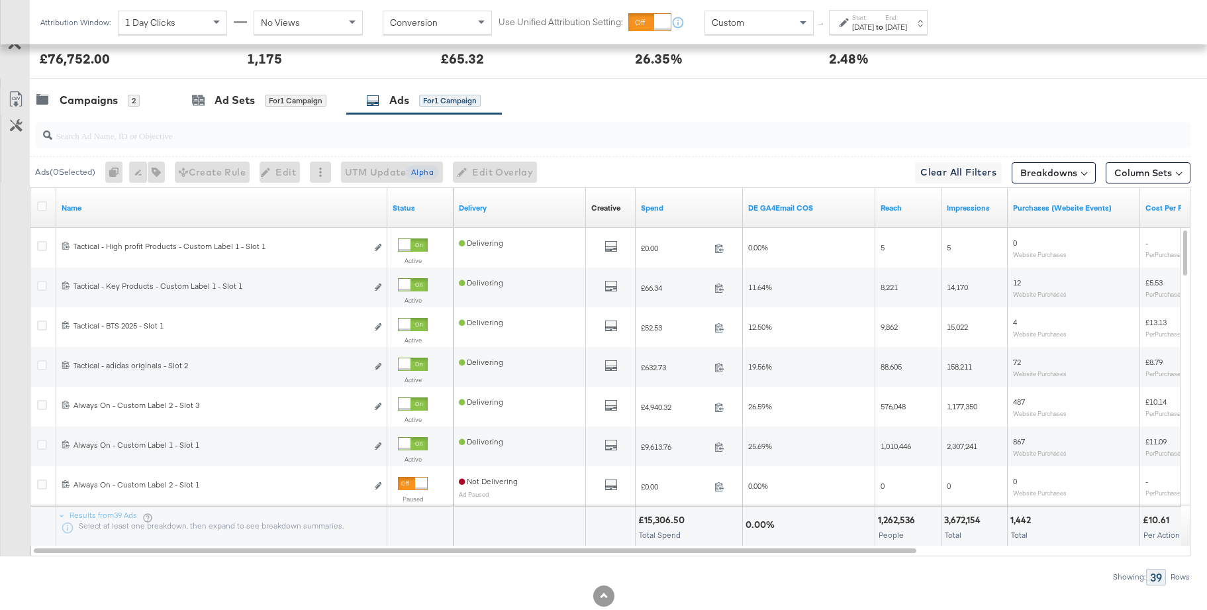
scroll to position [691, 0]
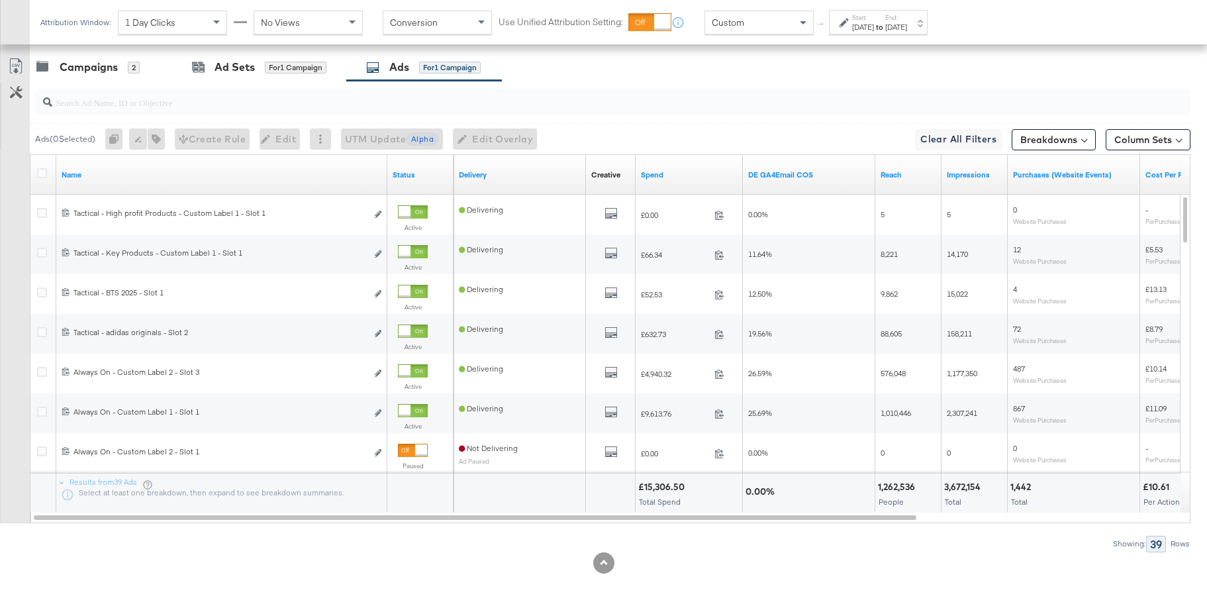
click at [781, 24] on div "Custom" at bounding box center [759, 22] width 108 height 23
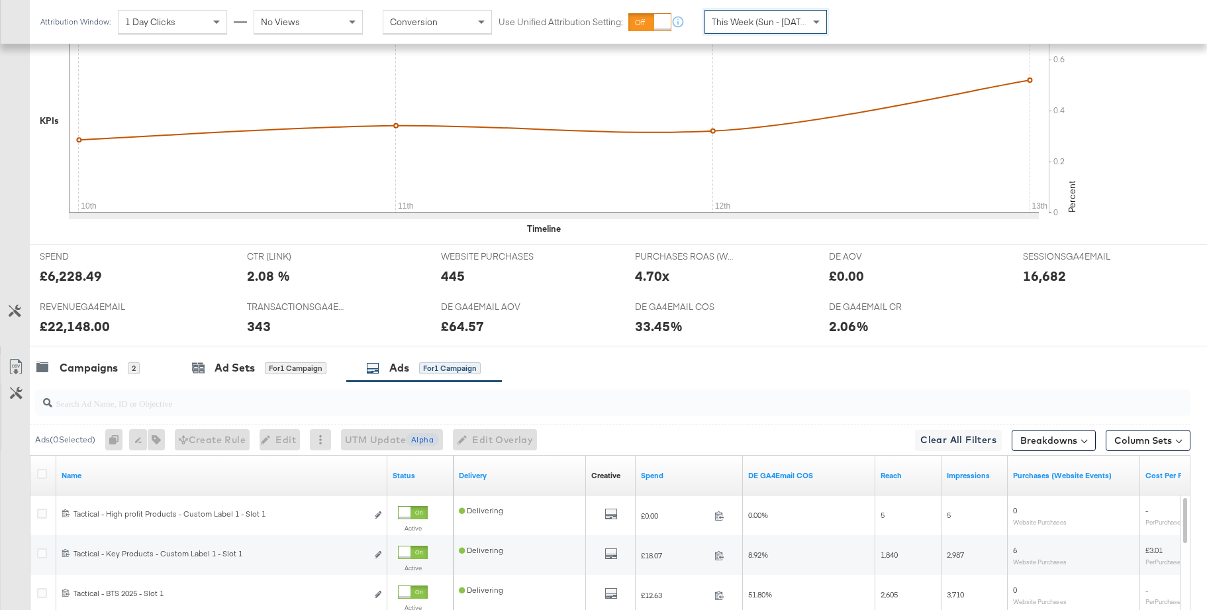
scroll to position [0, 0]
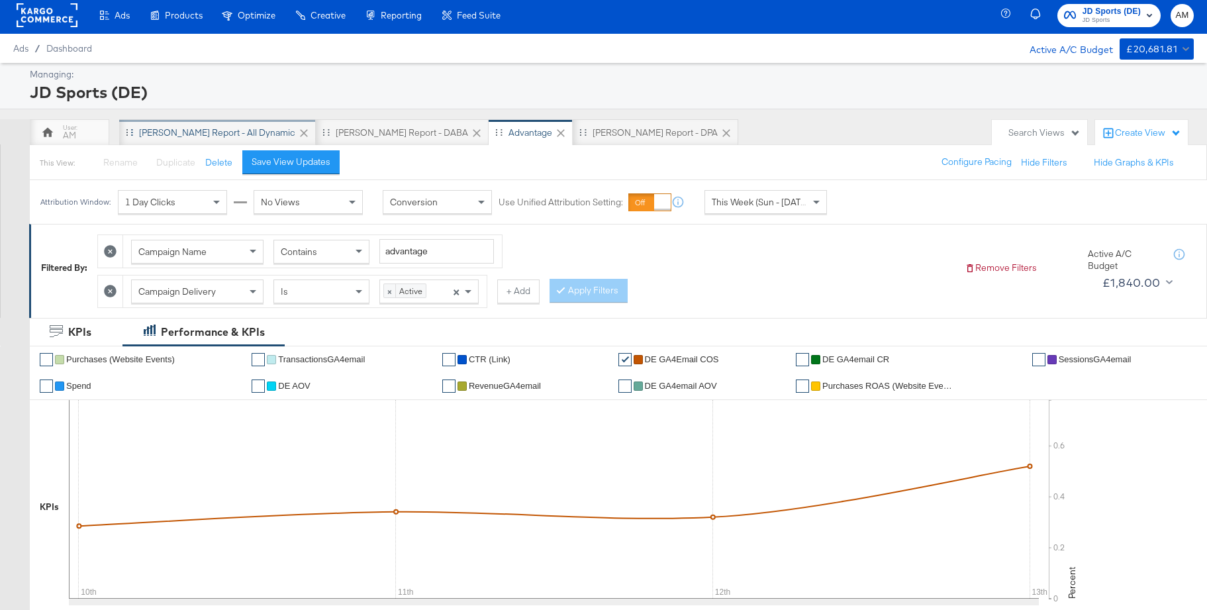
click at [205, 135] on div "SA - JD Report - All Dynamic" at bounding box center [217, 132] width 156 height 13
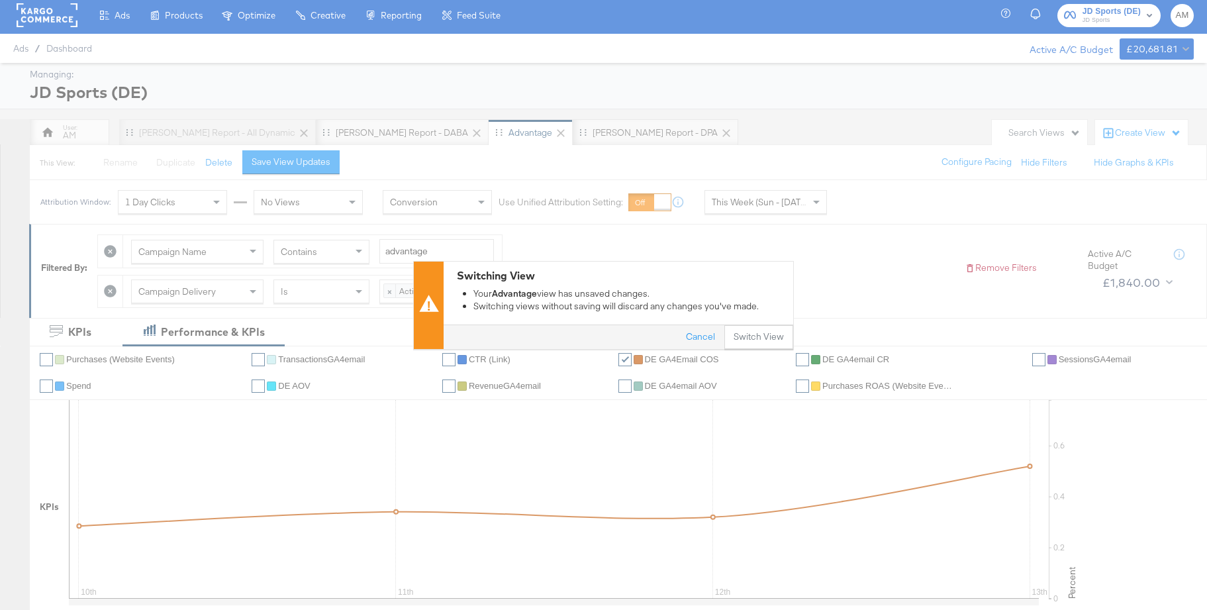
scroll to position [3, 0]
click at [751, 334] on button "Switch View" at bounding box center [758, 337] width 69 height 24
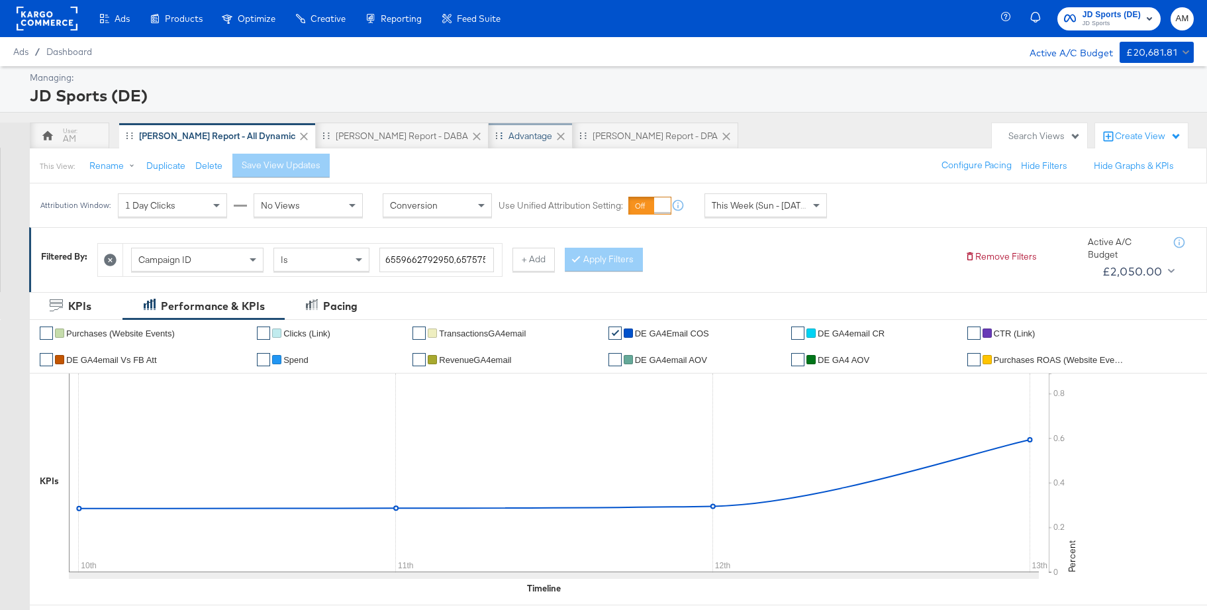
click at [508, 136] on div "Advantage" at bounding box center [530, 136] width 44 height 13
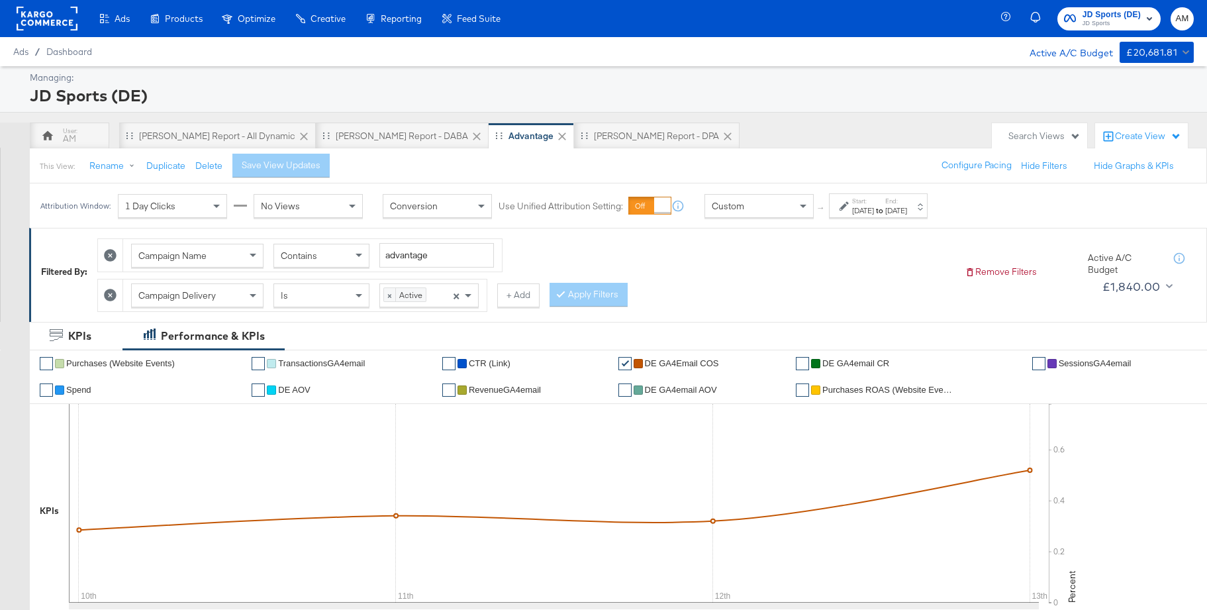
click at [874, 213] on div "Aug 10th 2025" at bounding box center [863, 210] width 22 height 11
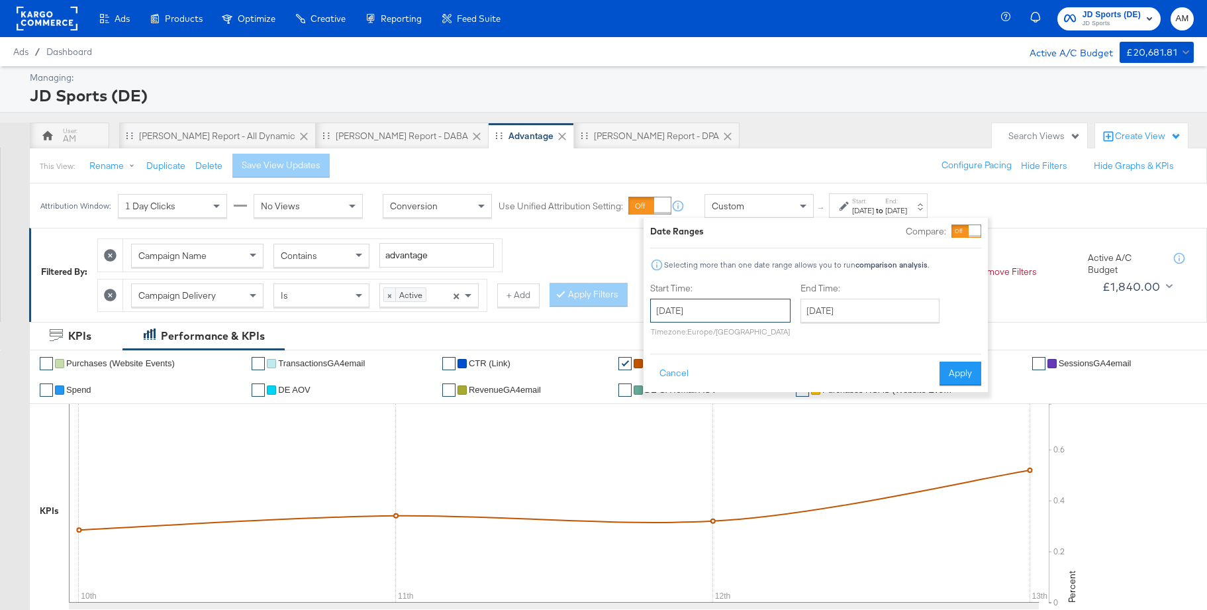
drag, startPoint x: 738, startPoint y: 303, endPoint x: 736, endPoint y: 313, distance: 10.1
click at [738, 304] on input "August 10th 2025" at bounding box center [720, 311] width 140 height 24
drag, startPoint x: 671, startPoint y: 397, endPoint x: 781, endPoint y: 389, distance: 110.2
click at [671, 397] on td "3" at bounding box center [665, 396] width 23 height 19
type input "August 3rd 2025"
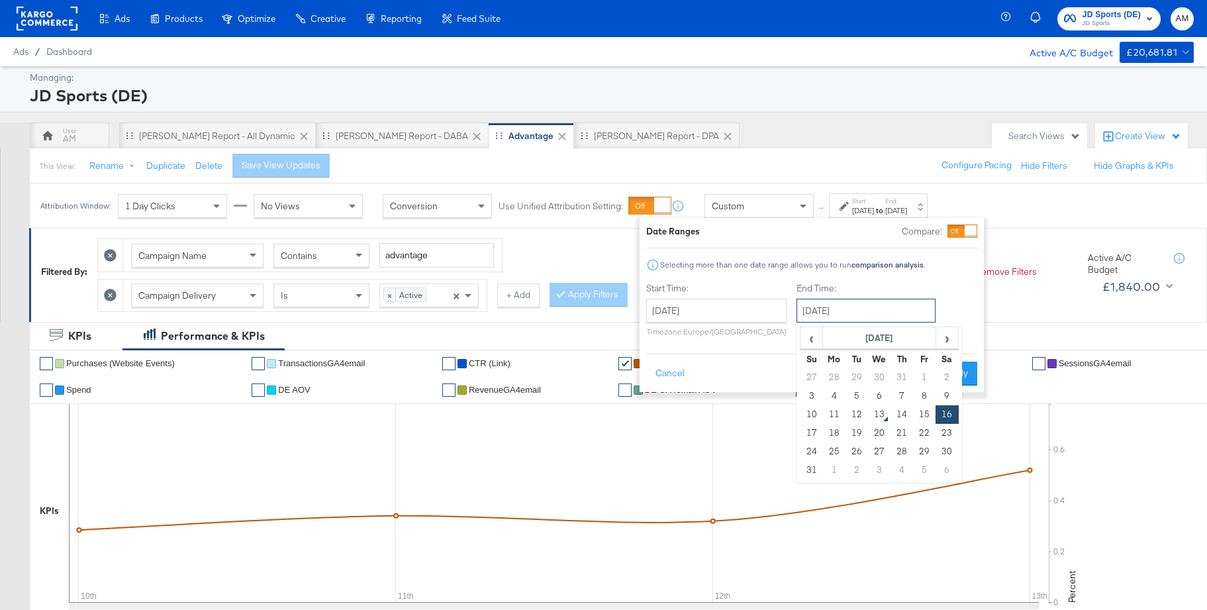
click at [831, 313] on input "August 16th 2025" at bounding box center [865, 311] width 139 height 24
click at [857, 413] on td "12" at bounding box center [856, 414] width 23 height 19
type input "August 12th 2025"
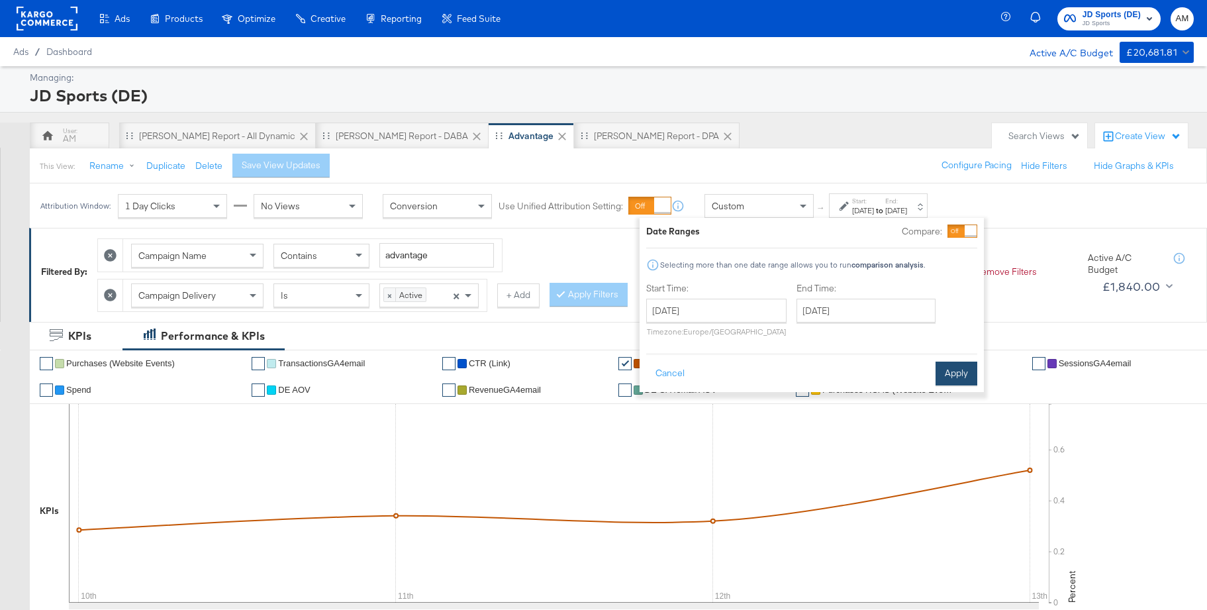
click at [952, 377] on button "Apply" at bounding box center [956, 373] width 42 height 24
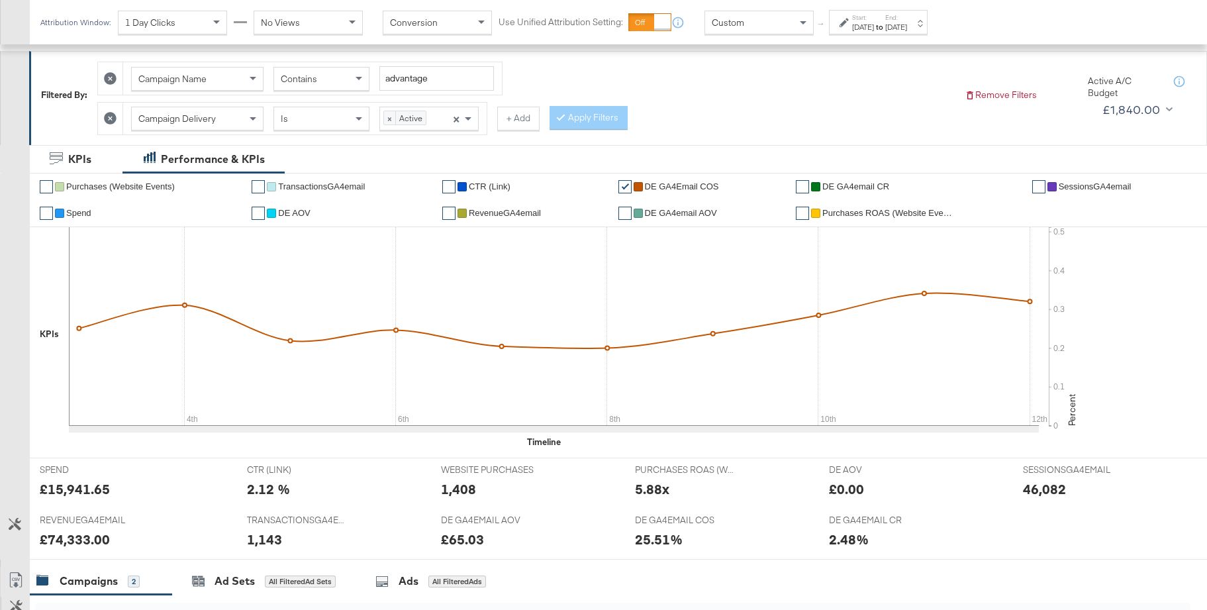
scroll to position [228, 0]
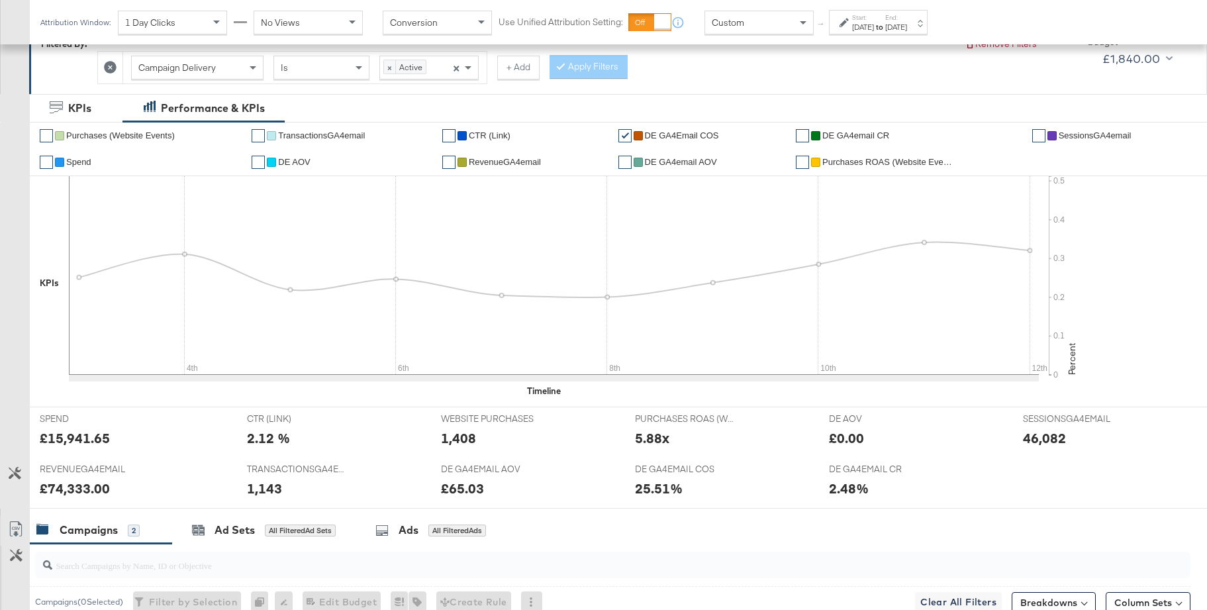
click at [839, 135] on span "DE GA4email CR" at bounding box center [855, 135] width 67 height 10
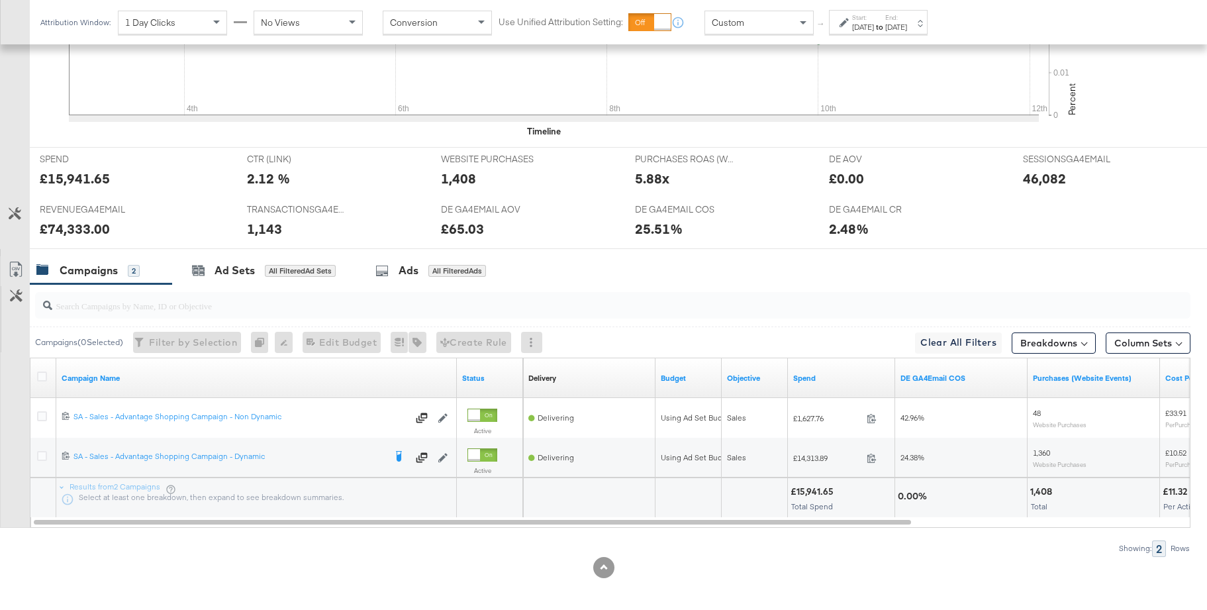
scroll to position [492, 0]
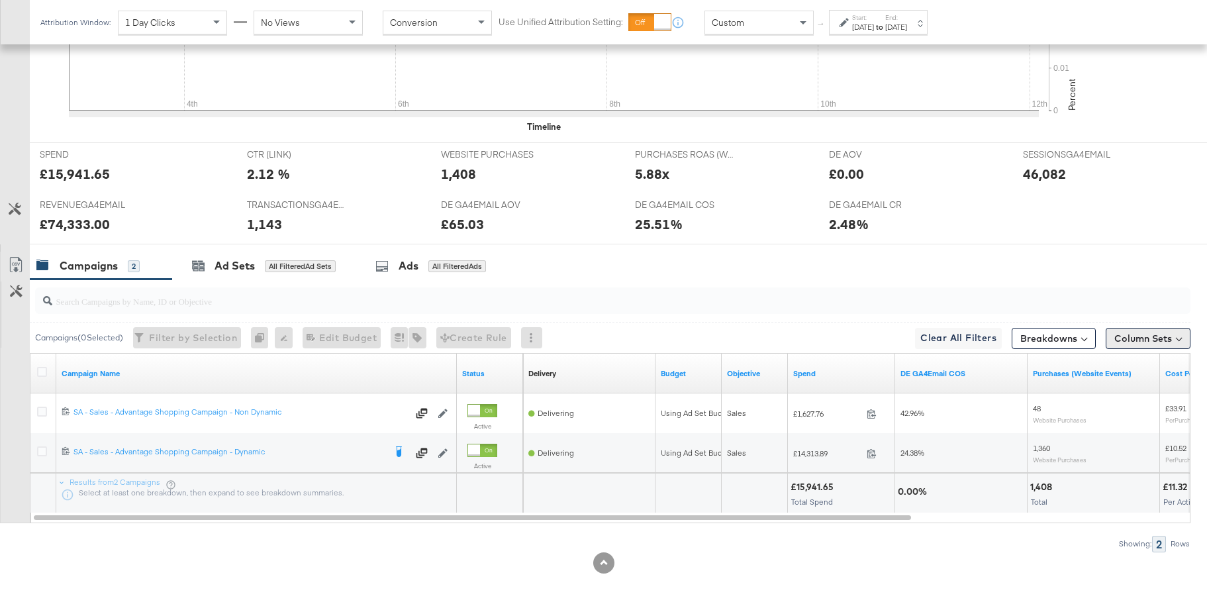
click at [1131, 342] on button "Column Sets" at bounding box center [1148, 338] width 85 height 21
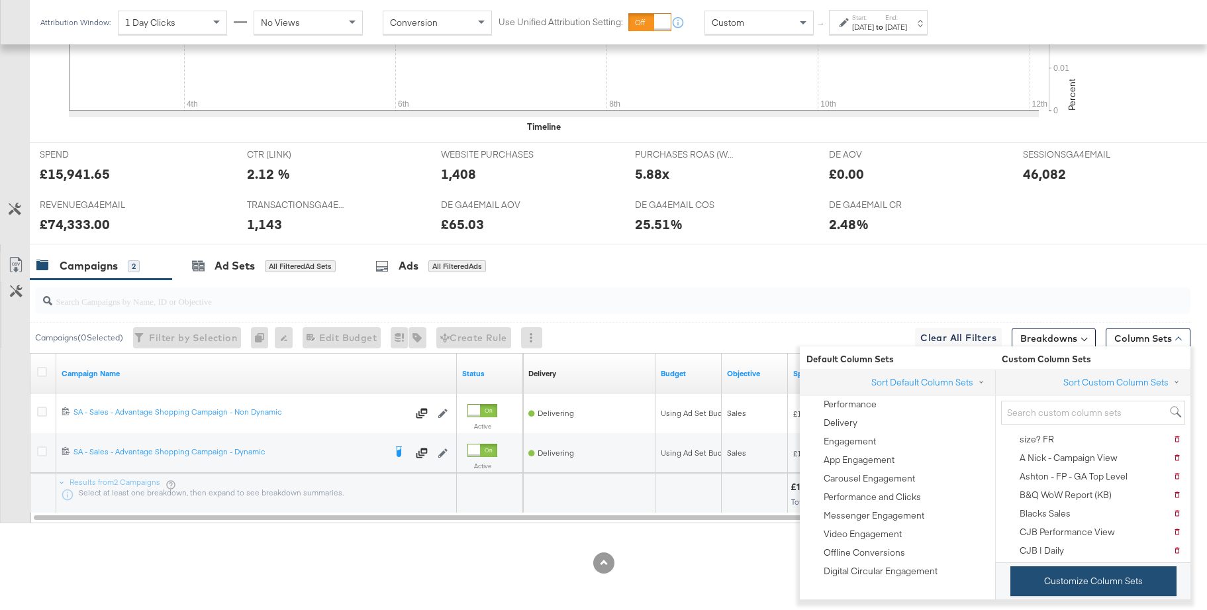
click at [1075, 575] on button "Customize Column Sets" at bounding box center [1093, 581] width 166 height 30
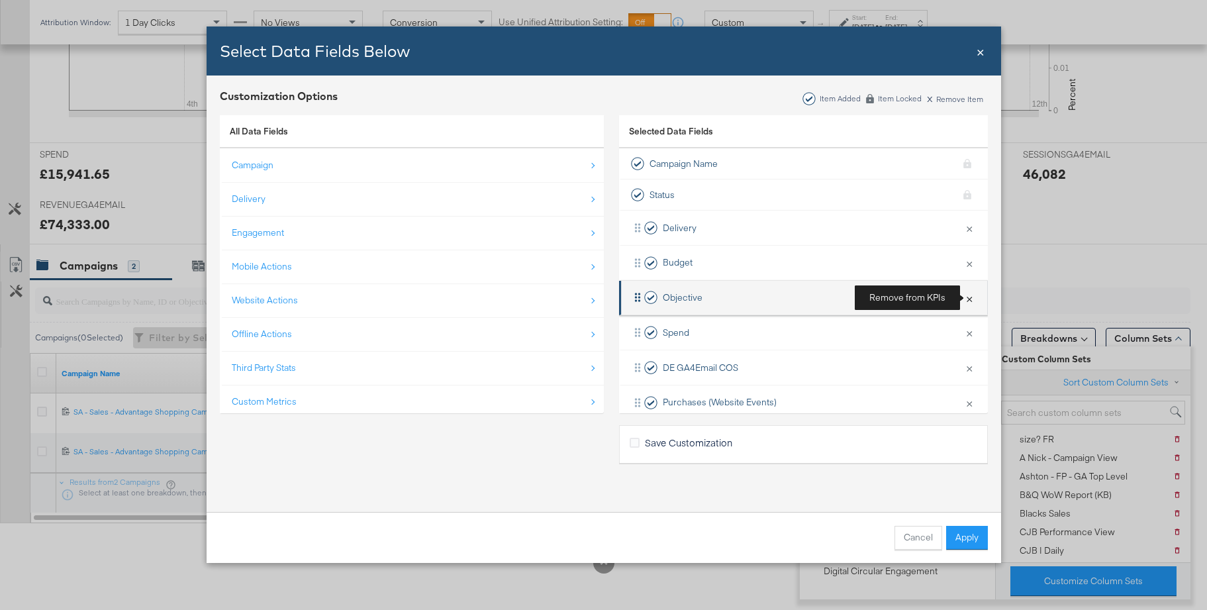
click at [966, 301] on button "×" at bounding box center [969, 298] width 17 height 28
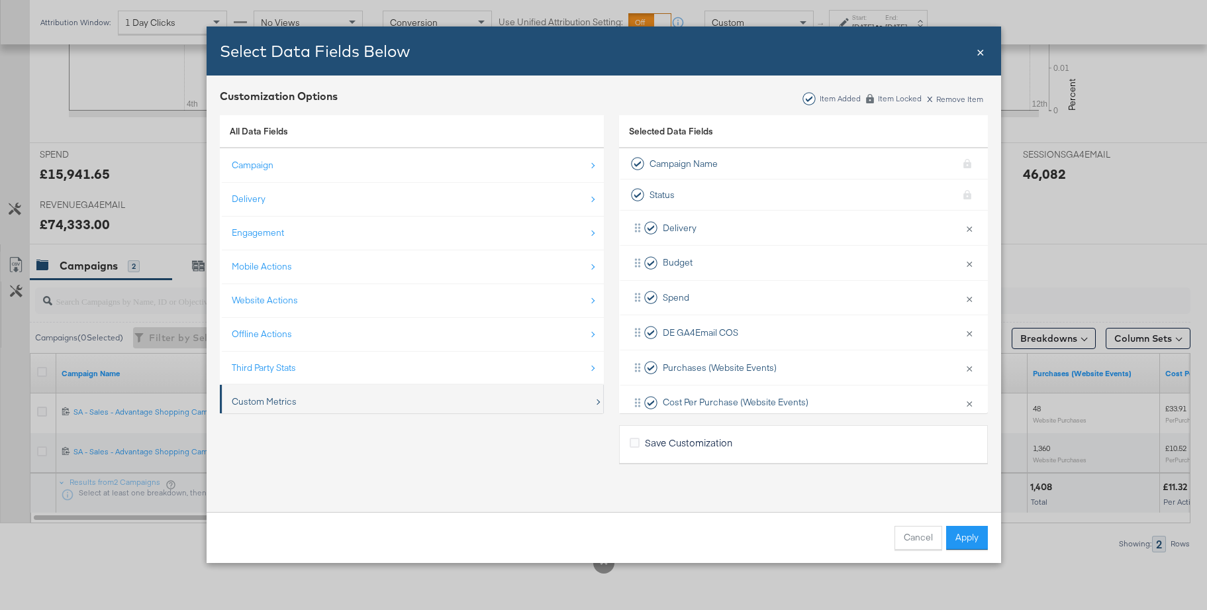
click at [267, 395] on div "Custom Metrics" at bounding box center [264, 401] width 65 height 13
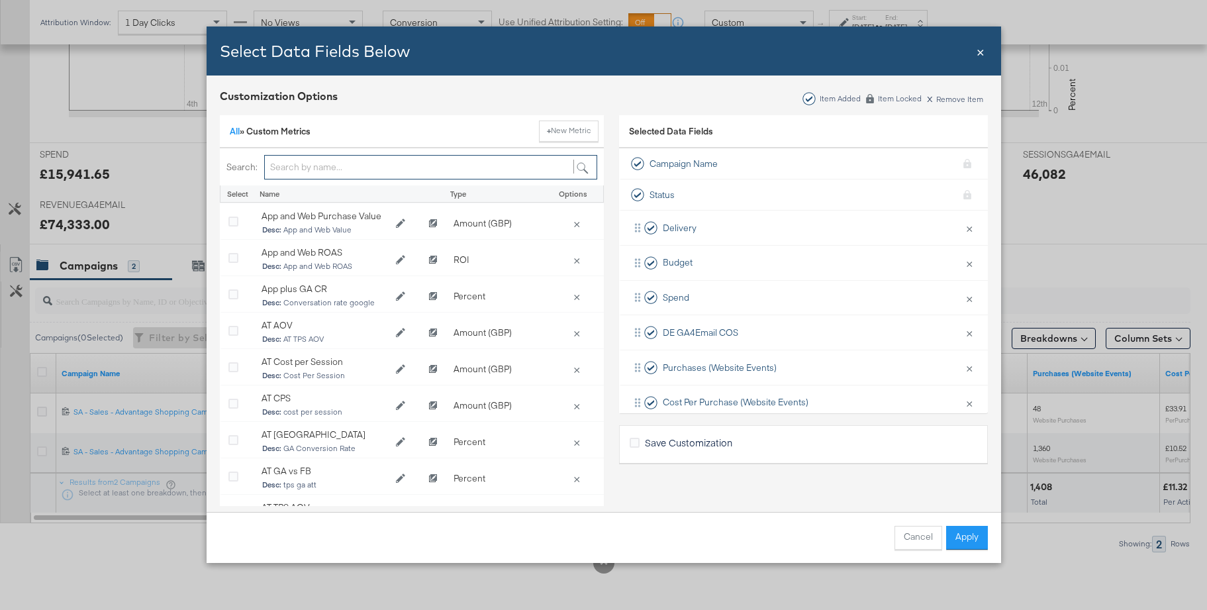
click at [290, 168] on input "Bulk Add Locations Modal" at bounding box center [430, 167] width 333 height 24
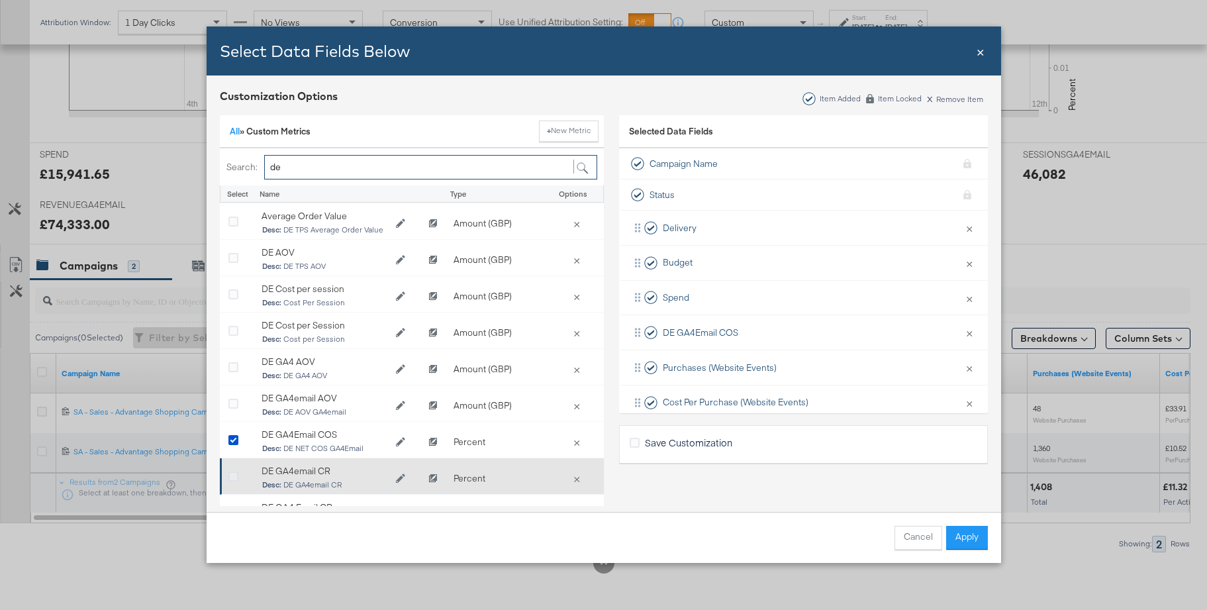
type input "de"
click at [233, 476] on icon "Bulk Add Locations Modal" at bounding box center [233, 477] width 10 height 10
click at [0, 0] on input "Bulk Add Locations Modal" at bounding box center [0, 0] width 0 height 0
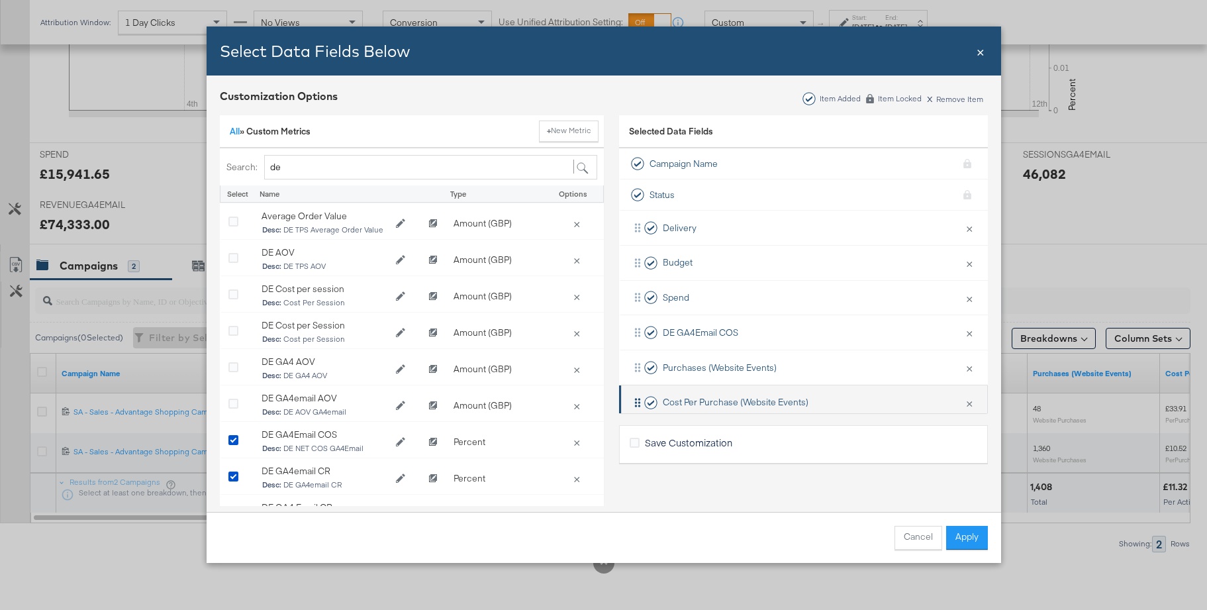
scroll to position [124, 0]
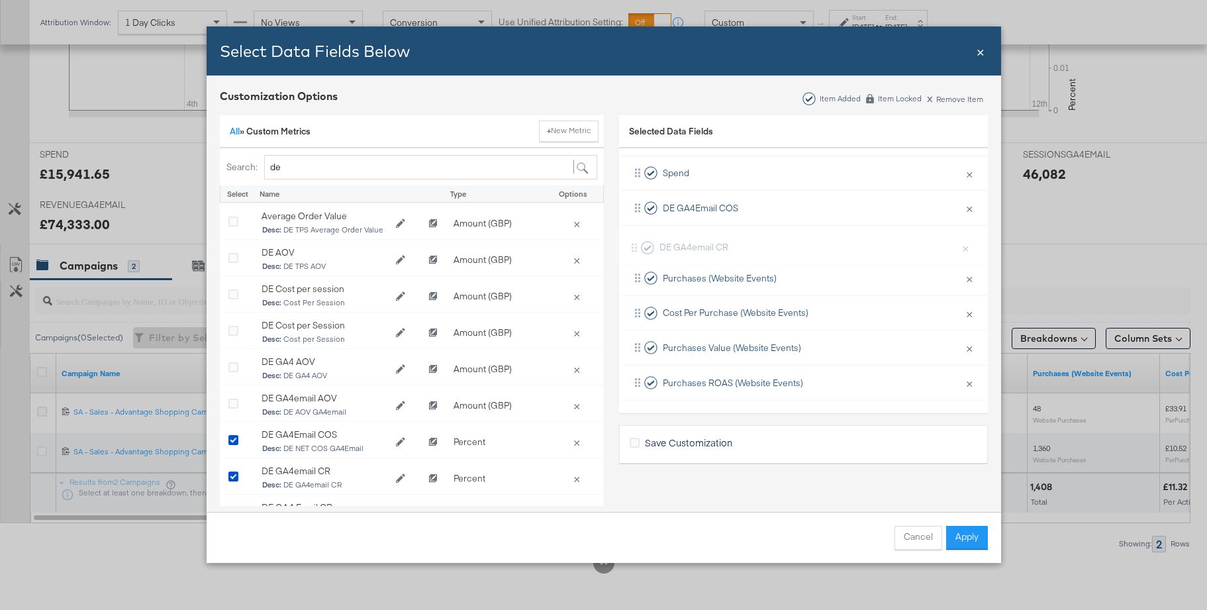
drag, startPoint x: 717, startPoint y: 383, endPoint x: 713, endPoint y: 242, distance: 141.1
click at [713, 242] on div "Delivery × Remove from KPIs Budget × Remove from KPIs Spend × Remove from KPIs …" at bounding box center [803, 243] width 369 height 314
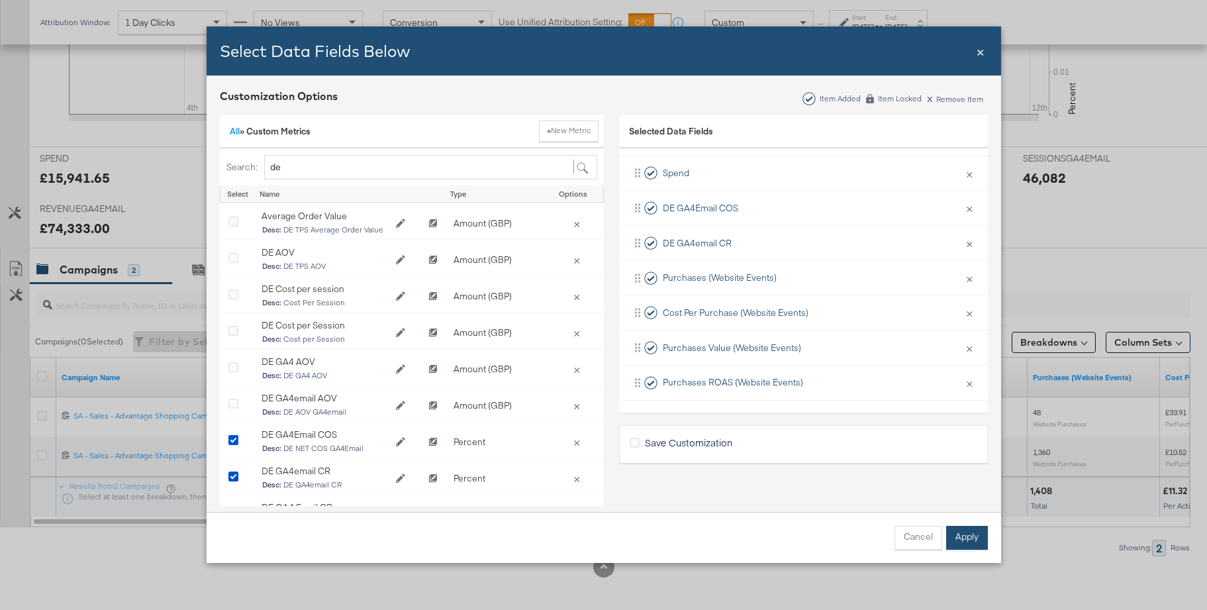
click at [972, 536] on button "Apply" at bounding box center [967, 538] width 42 height 24
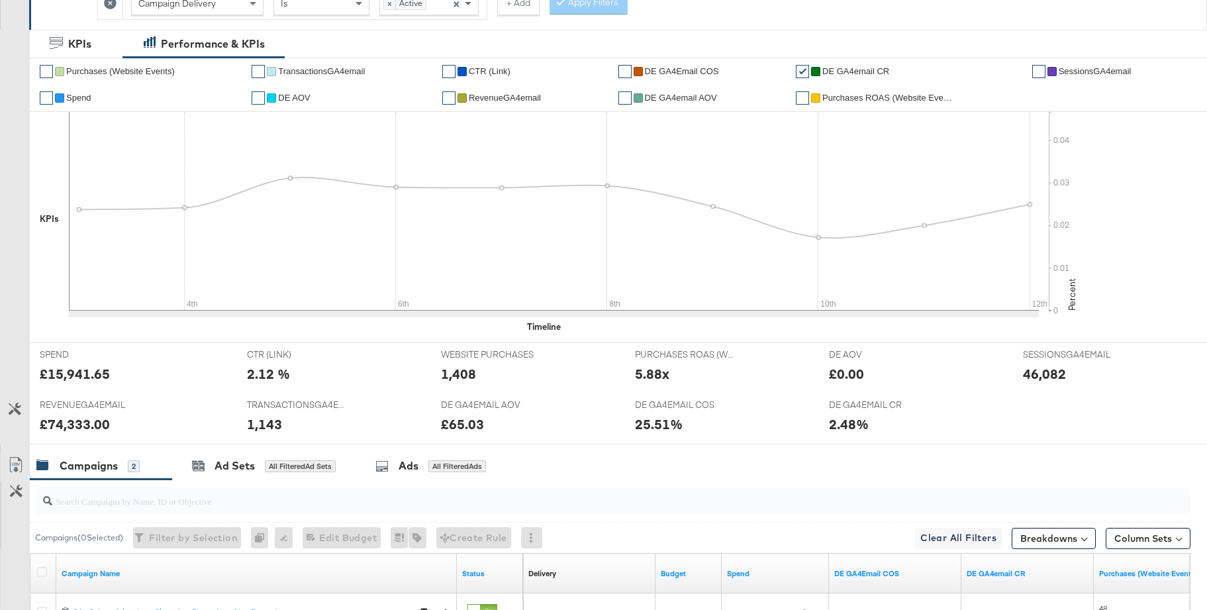
scroll to position [428, 0]
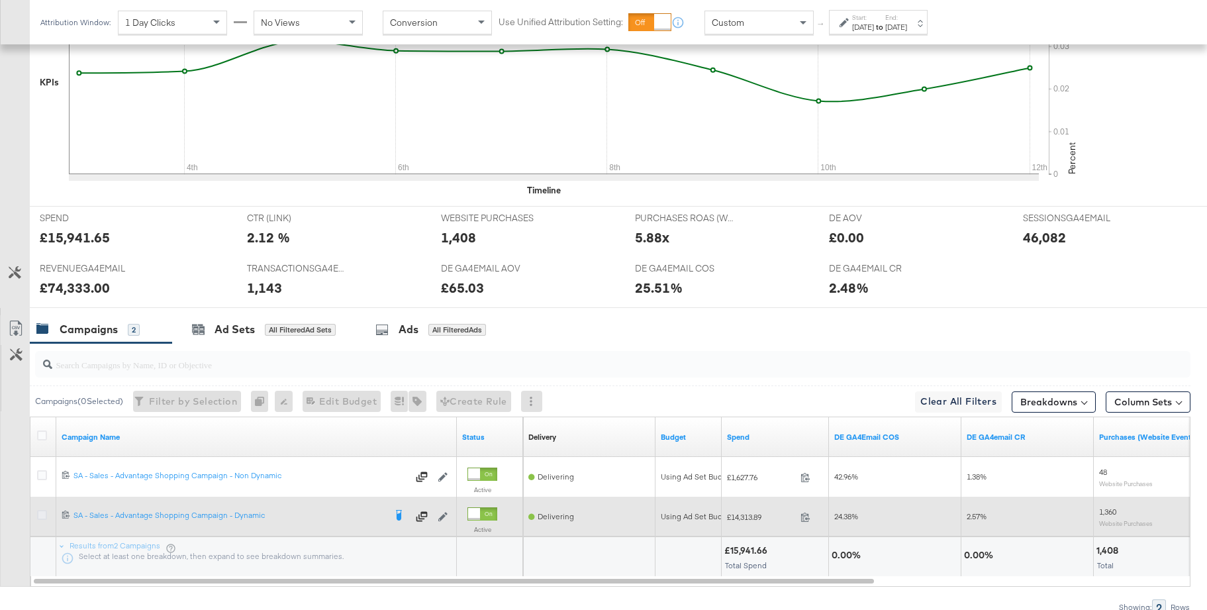
click at [40, 516] on icon at bounding box center [42, 515] width 10 height 10
click at [0, 0] on input "checkbox" at bounding box center [0, 0] width 0 height 0
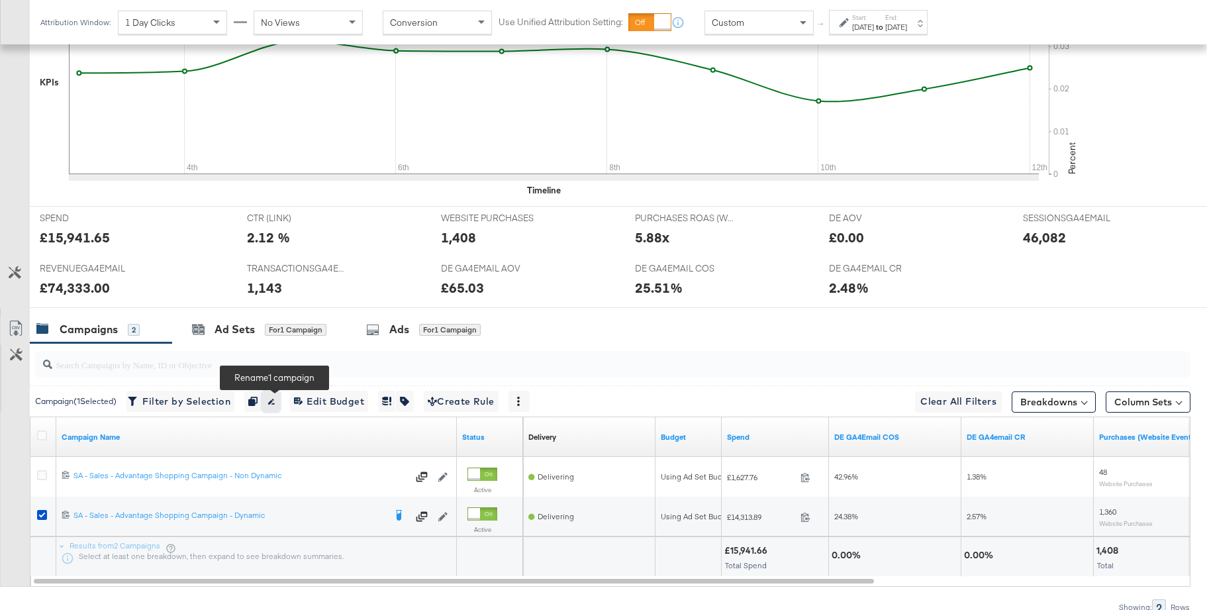
click at [273, 401] on icon "button" at bounding box center [270, 401] width 9 height 9
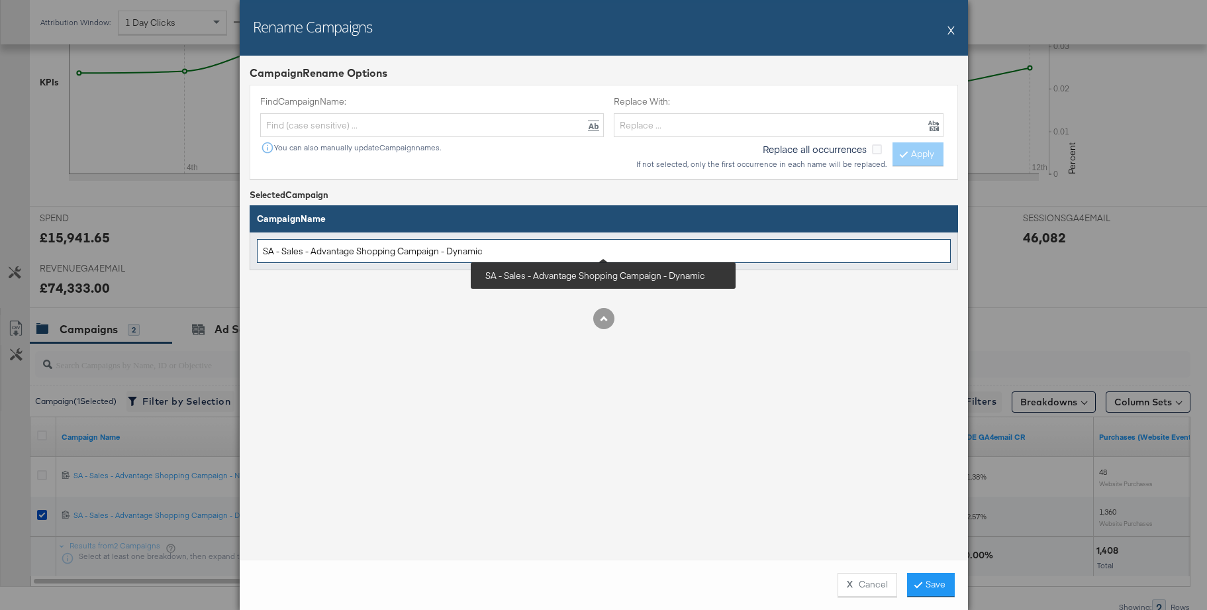
drag, startPoint x: 508, startPoint y: 252, endPoint x: 400, endPoint y: 251, distance: 107.9
click at [400, 251] on input "SA - Sales - Advantage Shopping Campaign - Dynamic" at bounding box center [604, 251] width 694 height 24
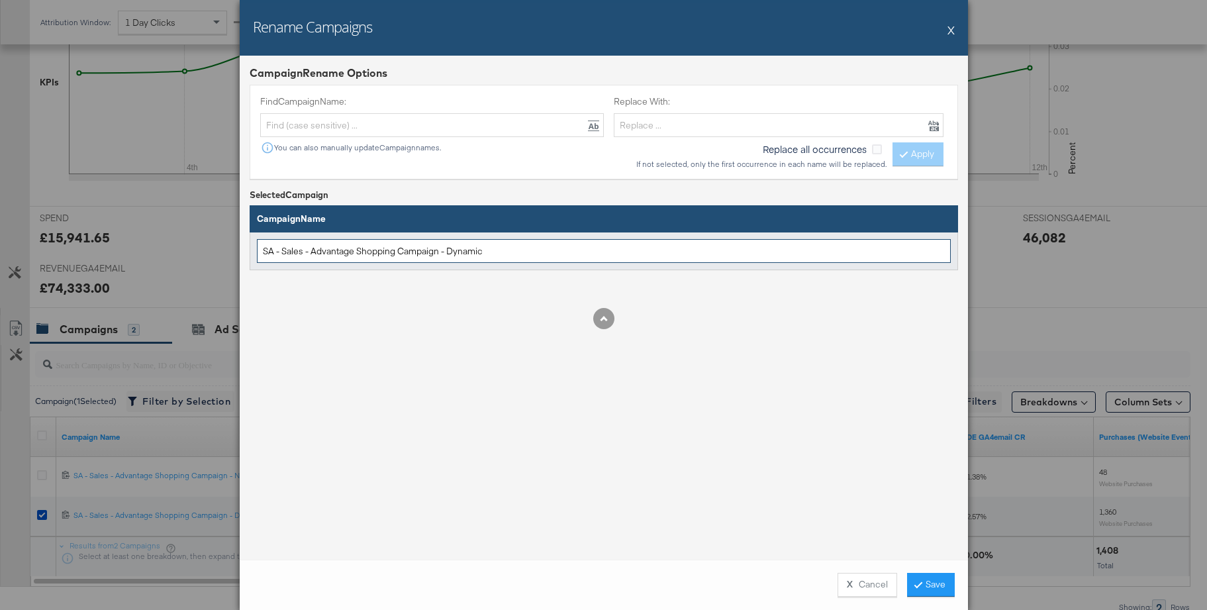
scroll to position [431, 0]
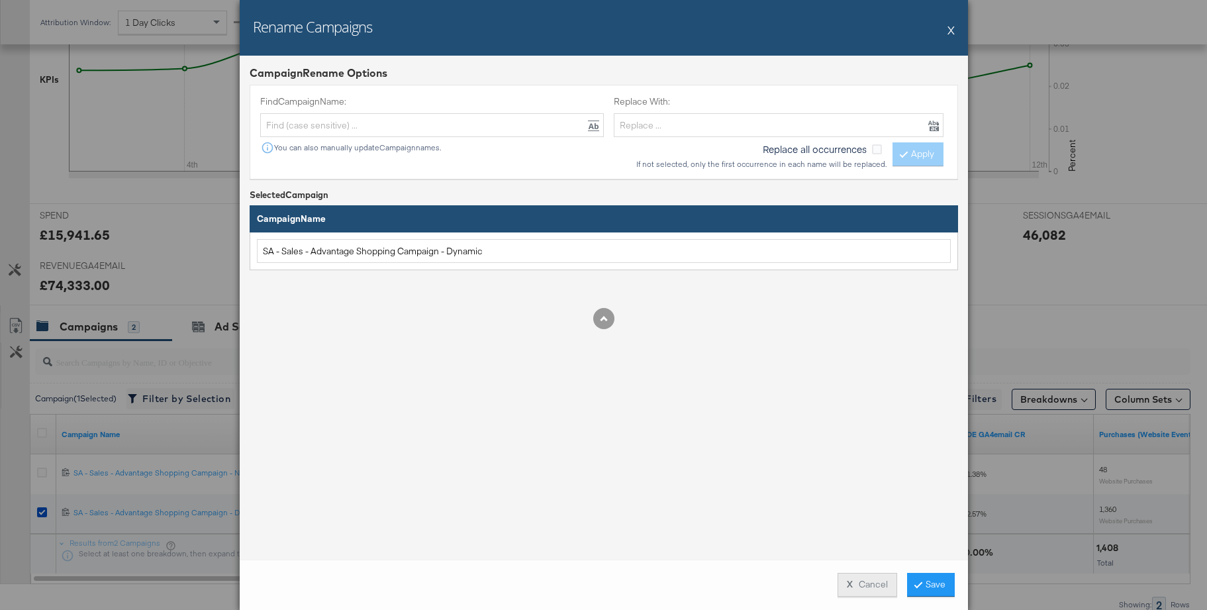
click at [856, 585] on button "X Cancel" at bounding box center [867, 585] width 60 height 24
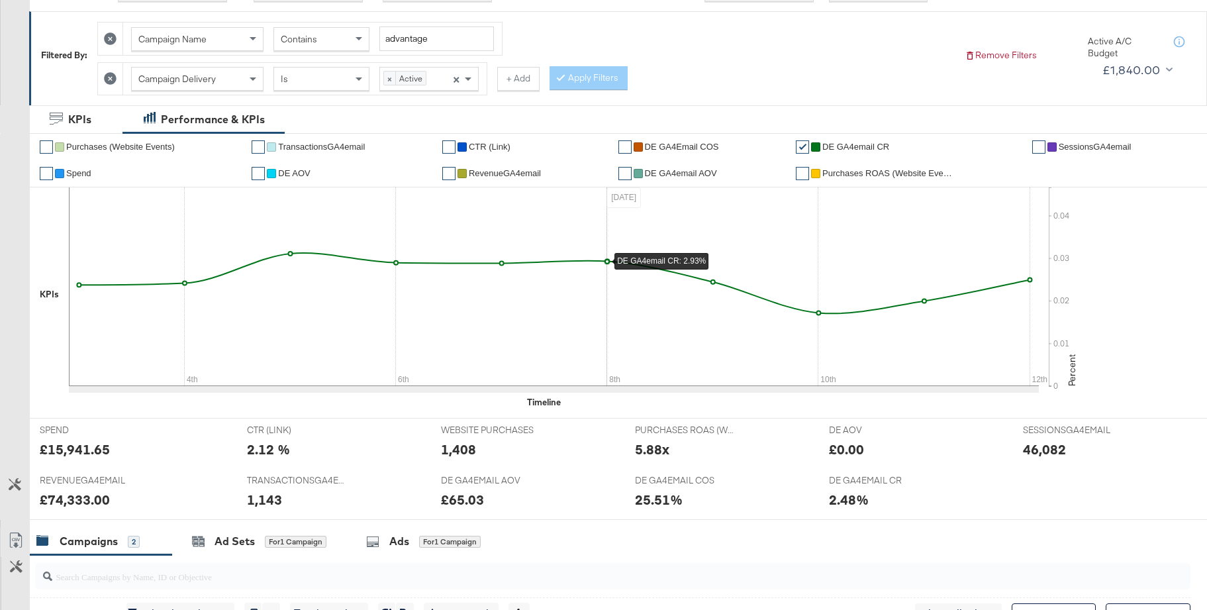
scroll to position [0, 0]
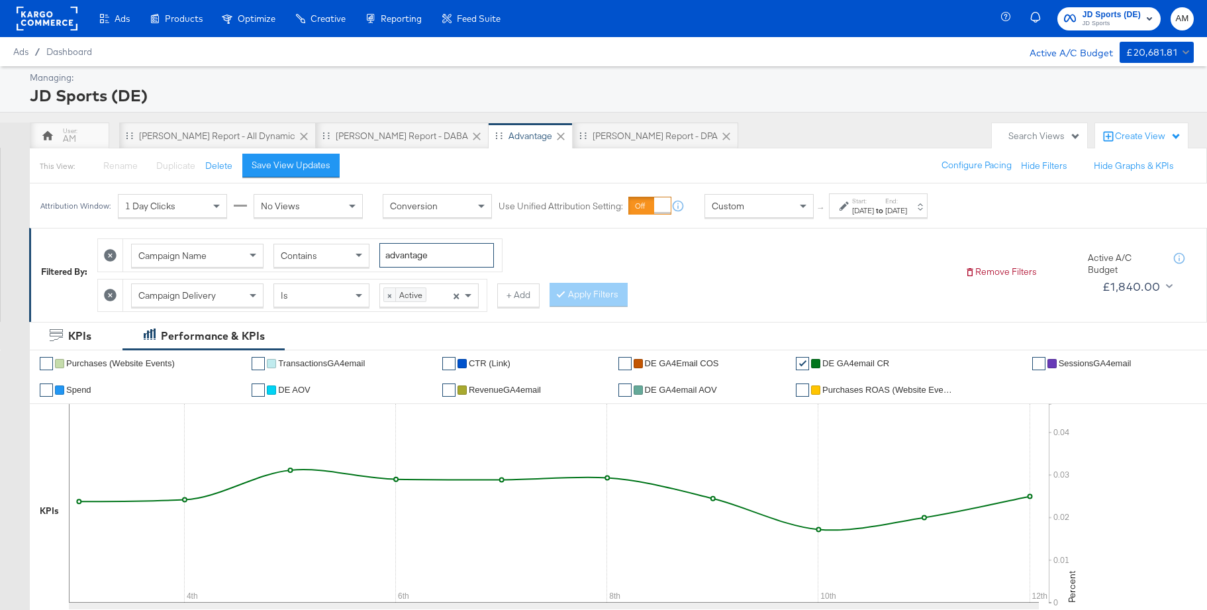
drag, startPoint x: 448, startPoint y: 257, endPoint x: 375, endPoint y: 253, distance: 72.9
click at [375, 253] on div "Campaign Name Contains advantage" at bounding box center [312, 255] width 363 height 24
paste input "Campaign - Dynamic"
click at [573, 295] on button "Apply Filters" at bounding box center [589, 295] width 78 height 24
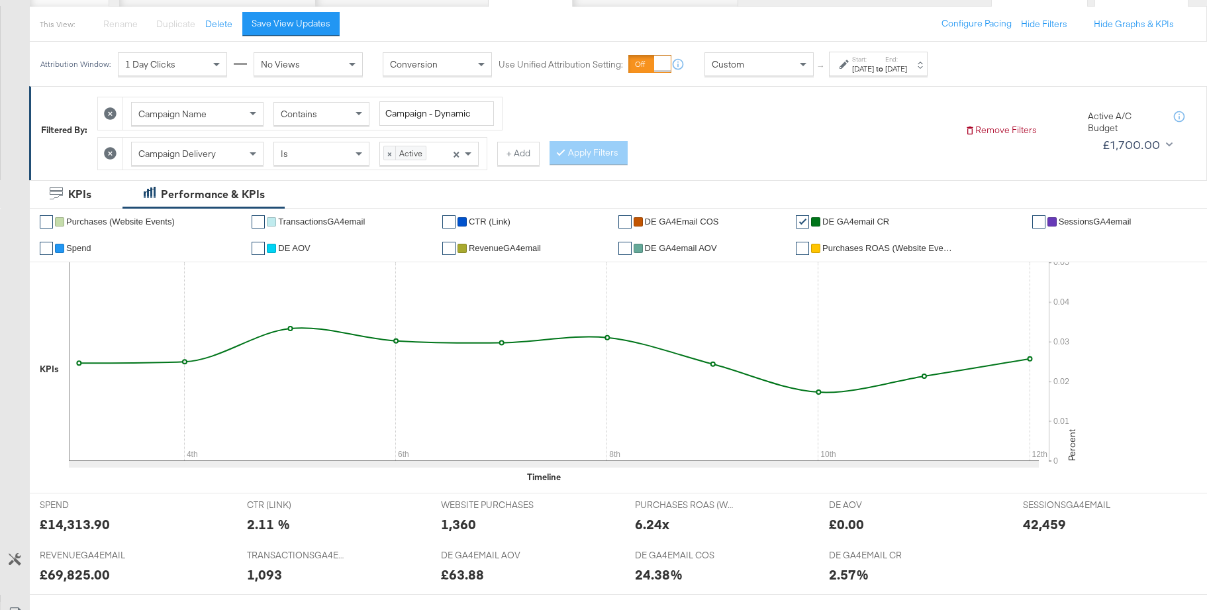
scroll to position [176, 0]
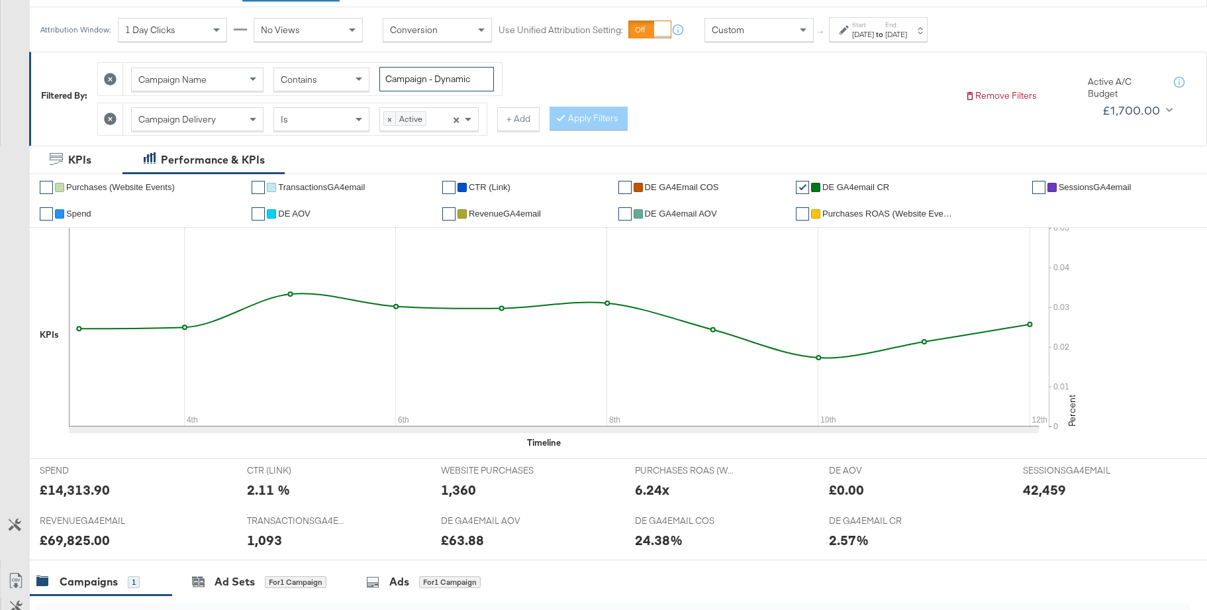
click at [439, 79] on input "Campaign - Dynamic" at bounding box center [436, 79] width 115 height 24
type input "Campaign - Non Dynamic"
click at [583, 120] on button "Apply Filters" at bounding box center [589, 119] width 78 height 24
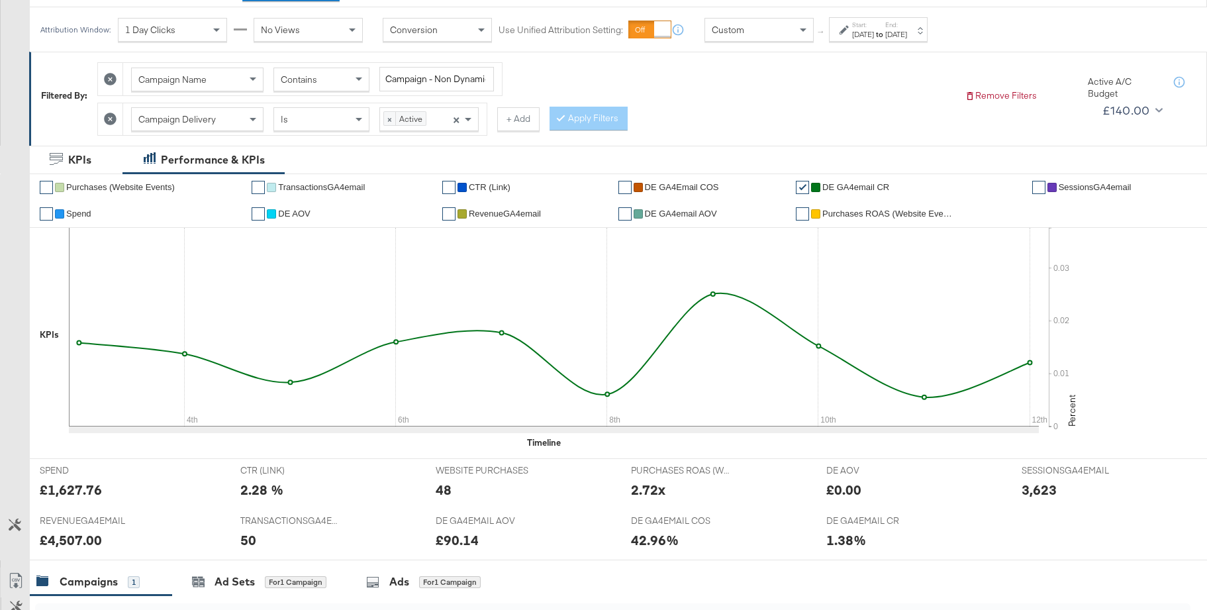
scroll to position [0, 0]
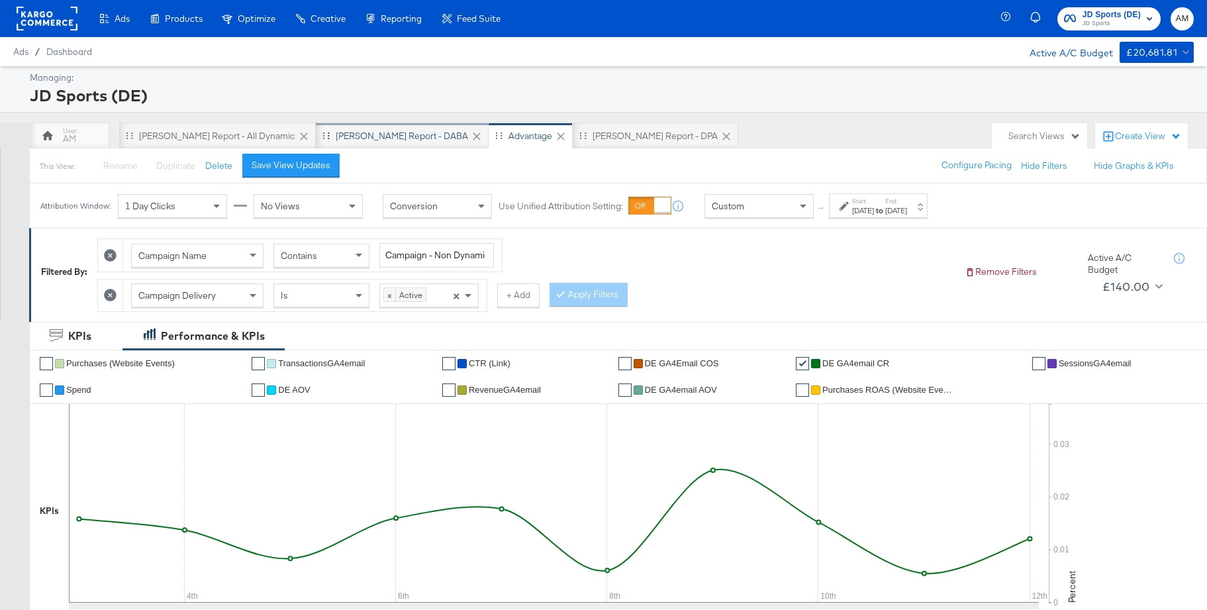
click at [336, 134] on div "[PERSON_NAME] Report - DABA" at bounding box center [402, 136] width 132 height 13
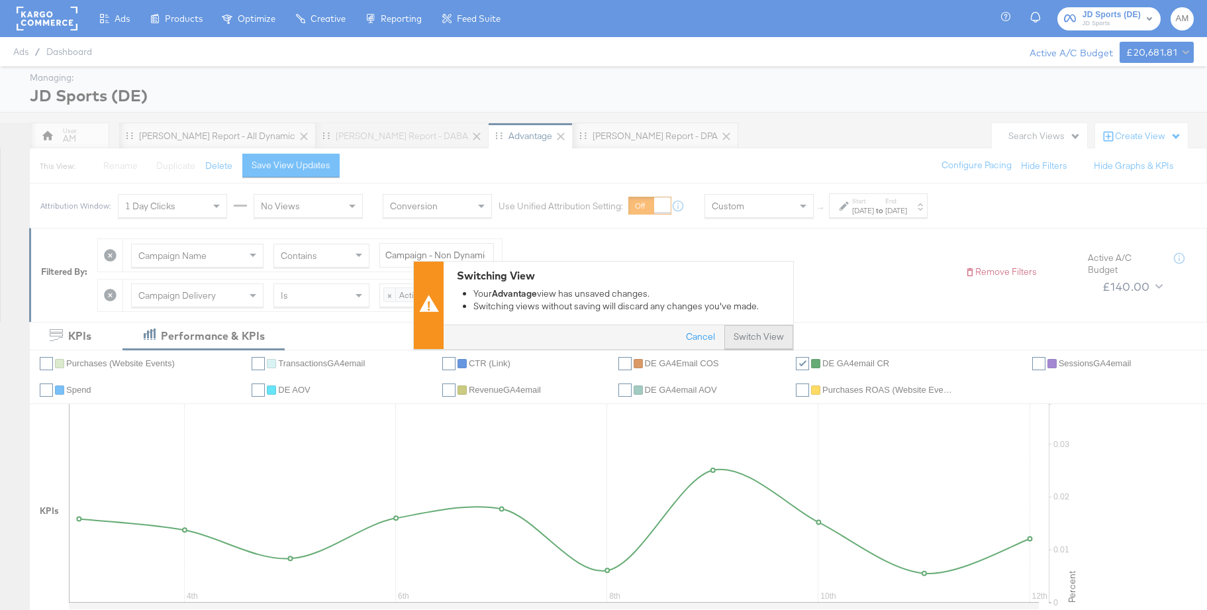
click at [763, 341] on button "Switch View" at bounding box center [758, 337] width 69 height 24
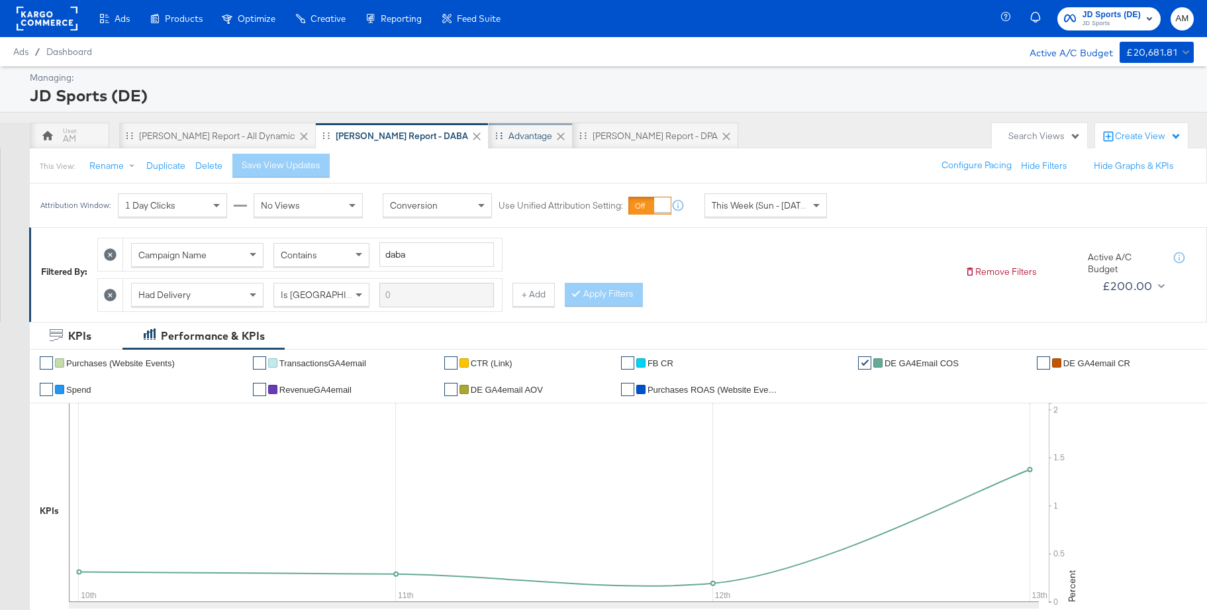
click at [508, 134] on div "Advantage" at bounding box center [530, 136] width 44 height 13
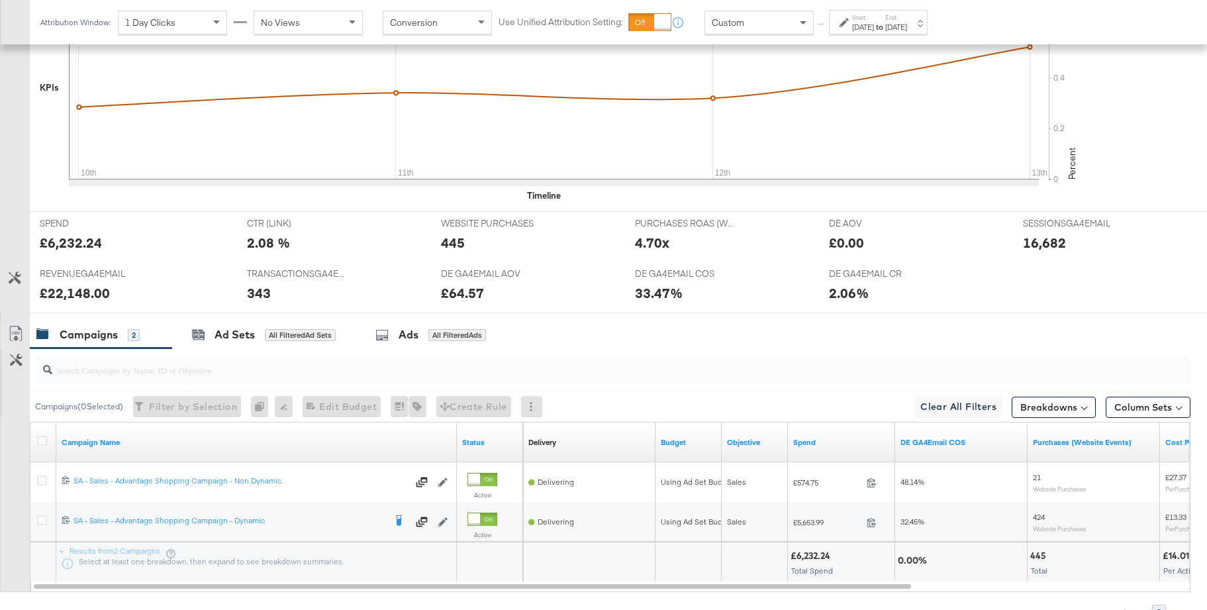
scroll to position [492, 0]
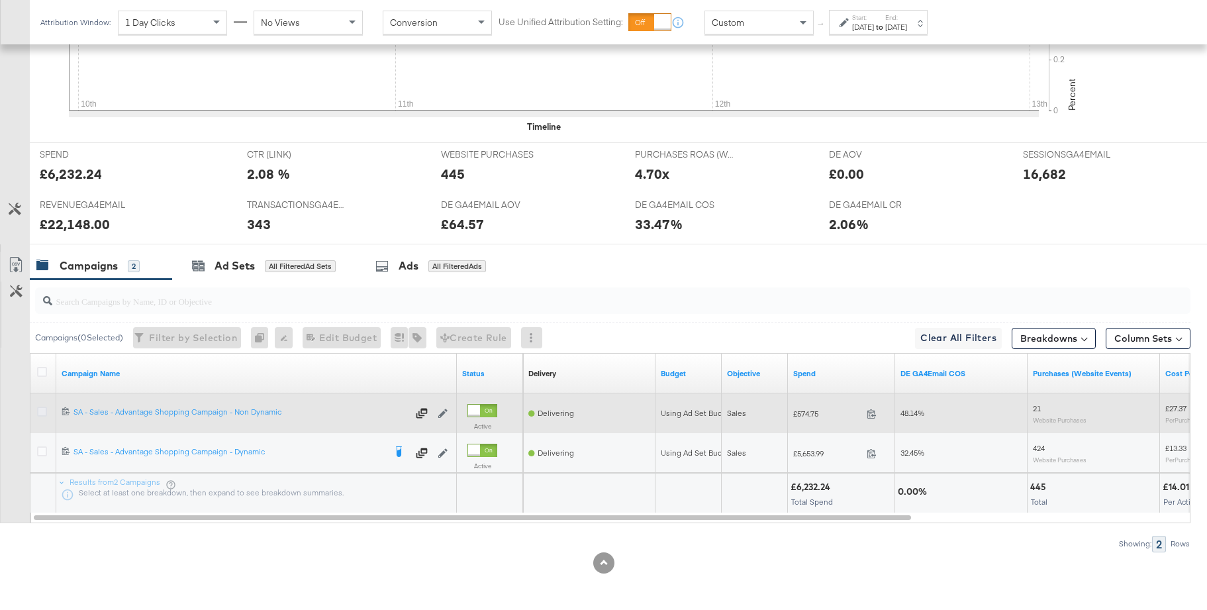
click at [45, 411] on icon at bounding box center [42, 411] width 10 height 10
click at [0, 0] on input "checkbox" at bounding box center [0, 0] width 0 height 0
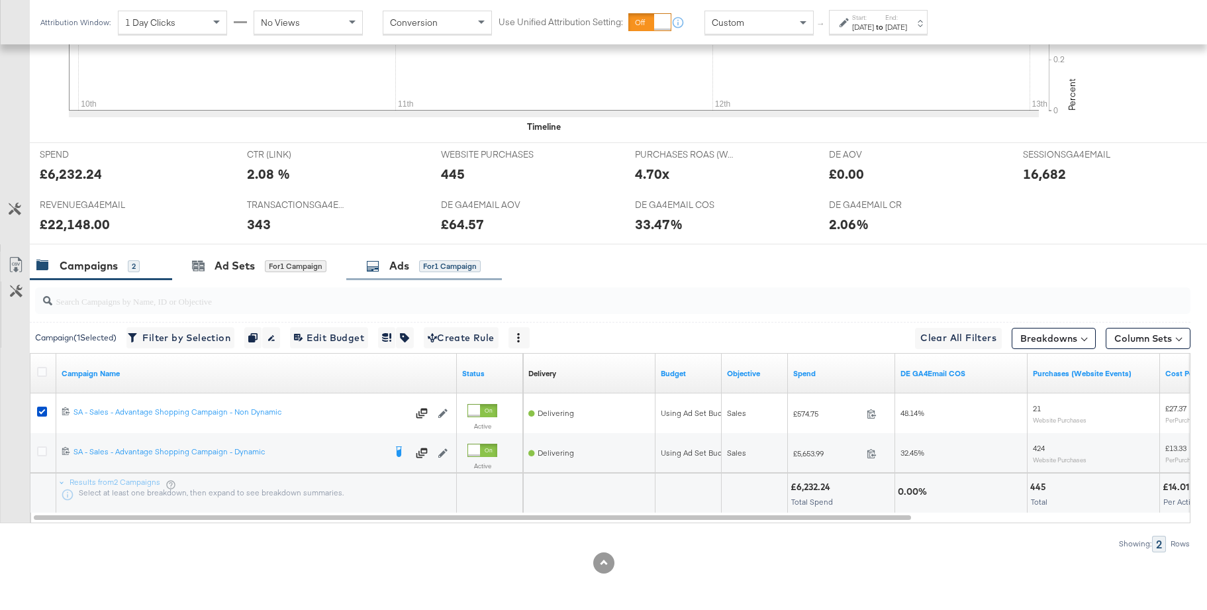
click at [401, 262] on div "Ads" at bounding box center [399, 265] width 20 height 15
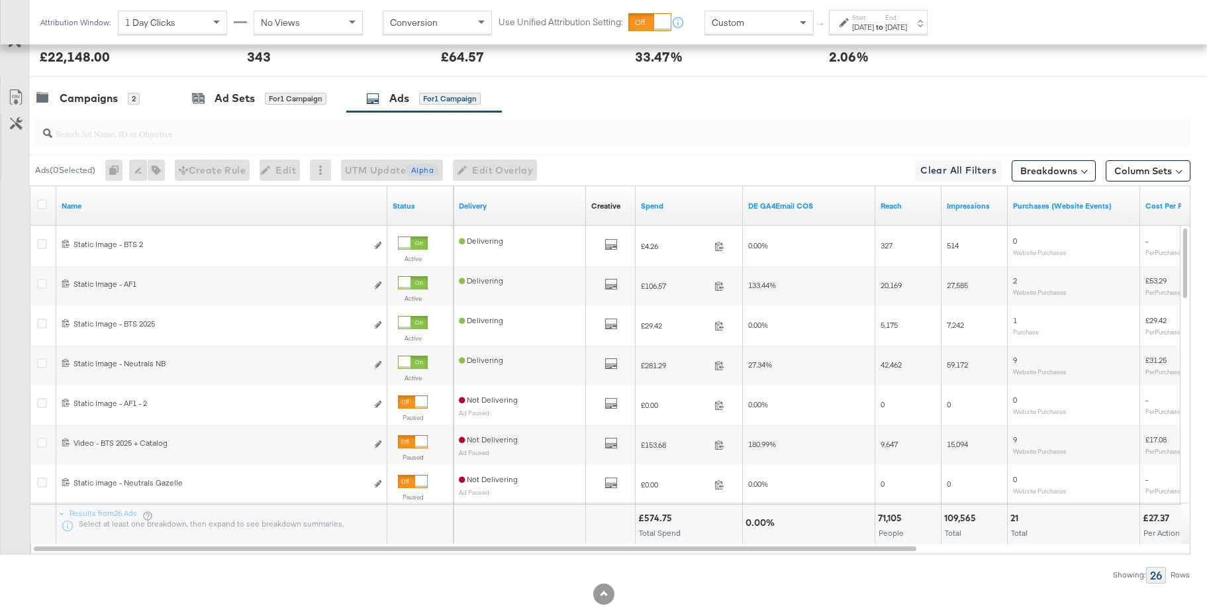
scroll to position [661, 0]
click at [82, 102] on div "Campaigns" at bounding box center [89, 96] width 58 height 15
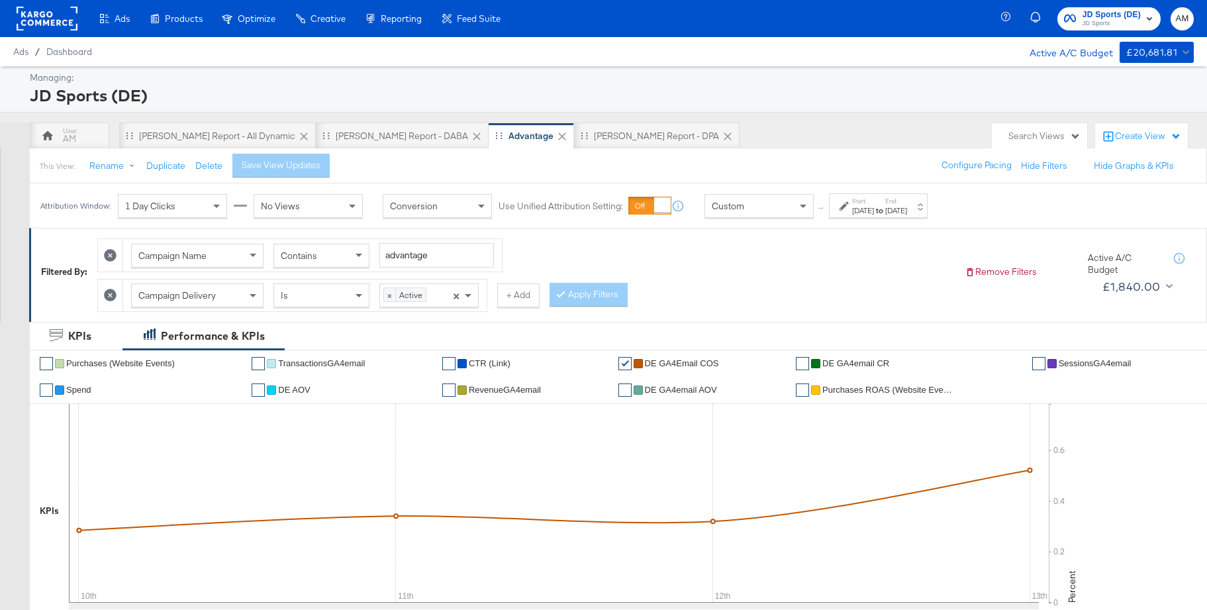
scroll to position [1, 0]
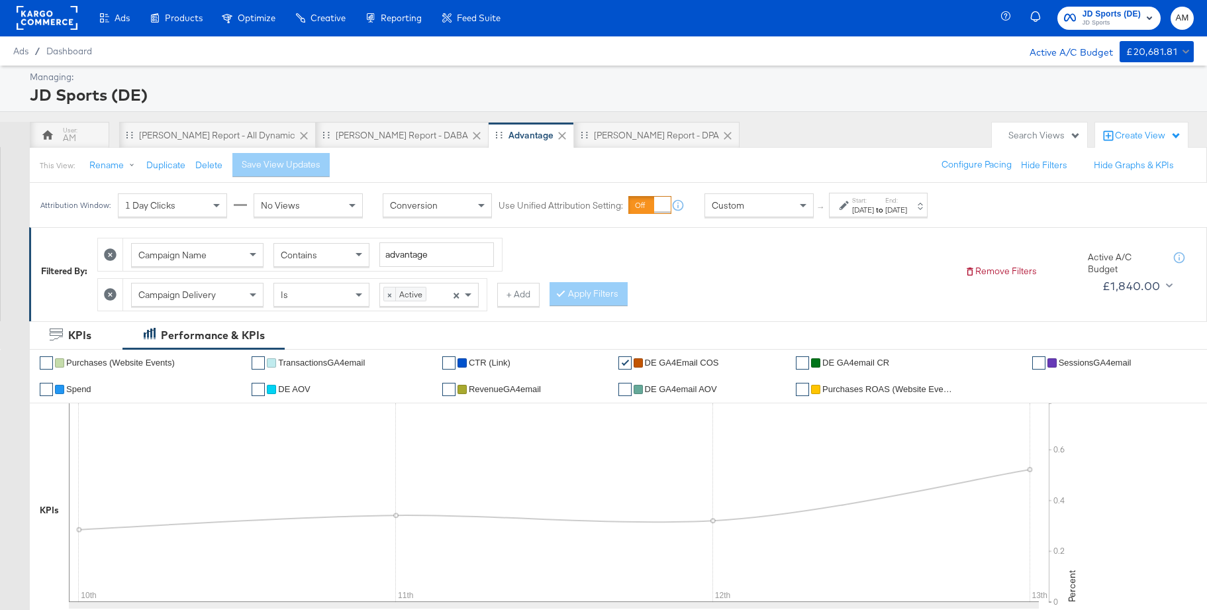
click at [301, 392] on span "DE AOV" at bounding box center [294, 389] width 32 height 10
click at [841, 362] on span "DE GA4email CR" at bounding box center [855, 363] width 67 height 10
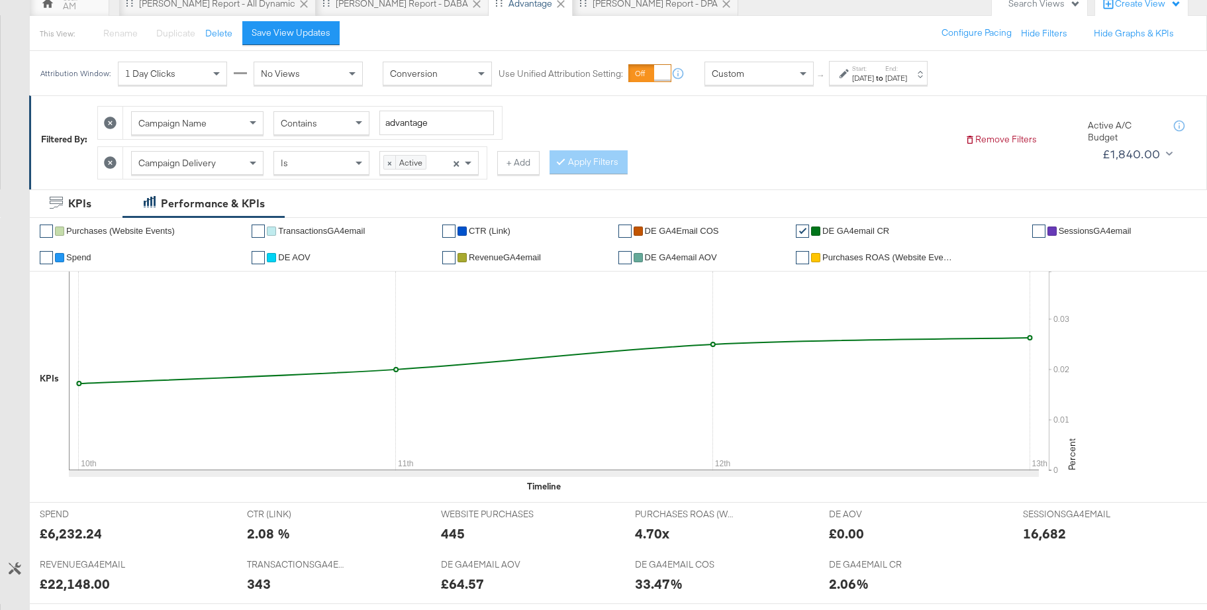
scroll to position [56, 0]
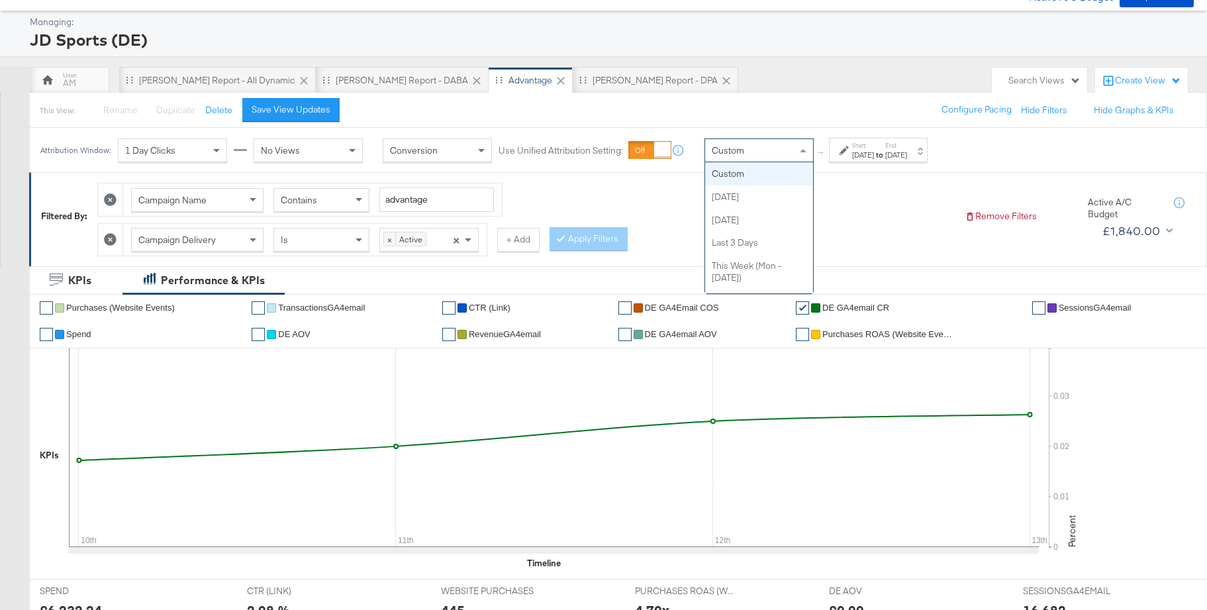
click at [771, 153] on div "Custom" at bounding box center [759, 150] width 108 height 23
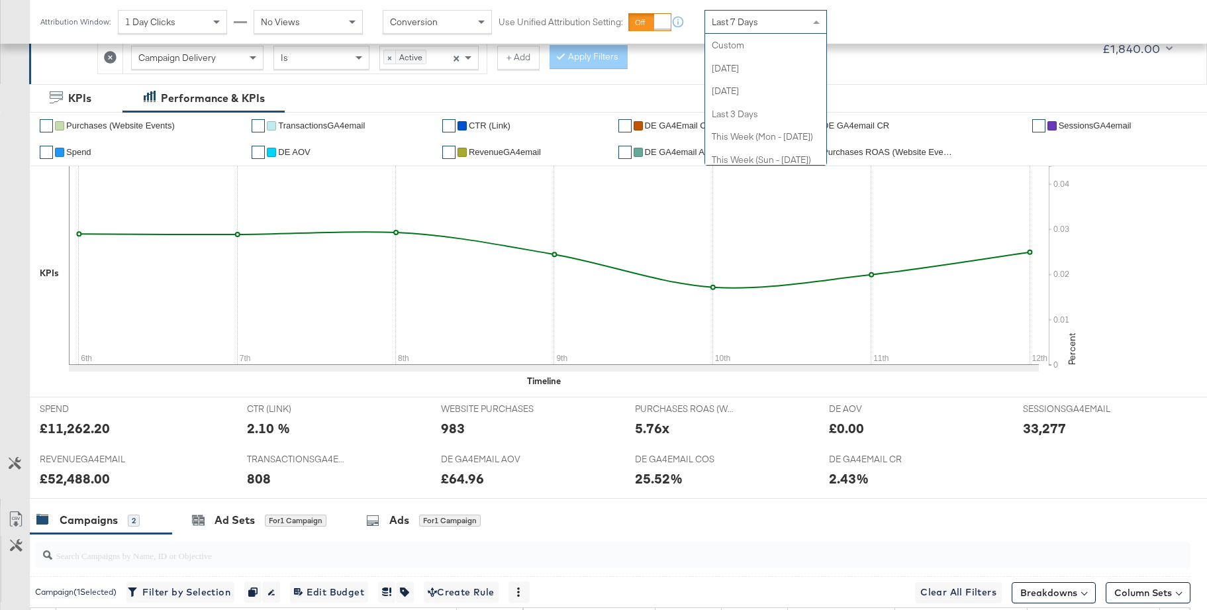
scroll to position [183, 0]
click at [755, 21] on span "Last 7 Days" at bounding box center [735, 22] width 46 height 12
click at [939, 122] on li "✔ DE GA4email CR" at bounding box center [909, 126] width 226 height 26
click at [765, 23] on div "Last 7 Days" at bounding box center [765, 22] width 121 height 23
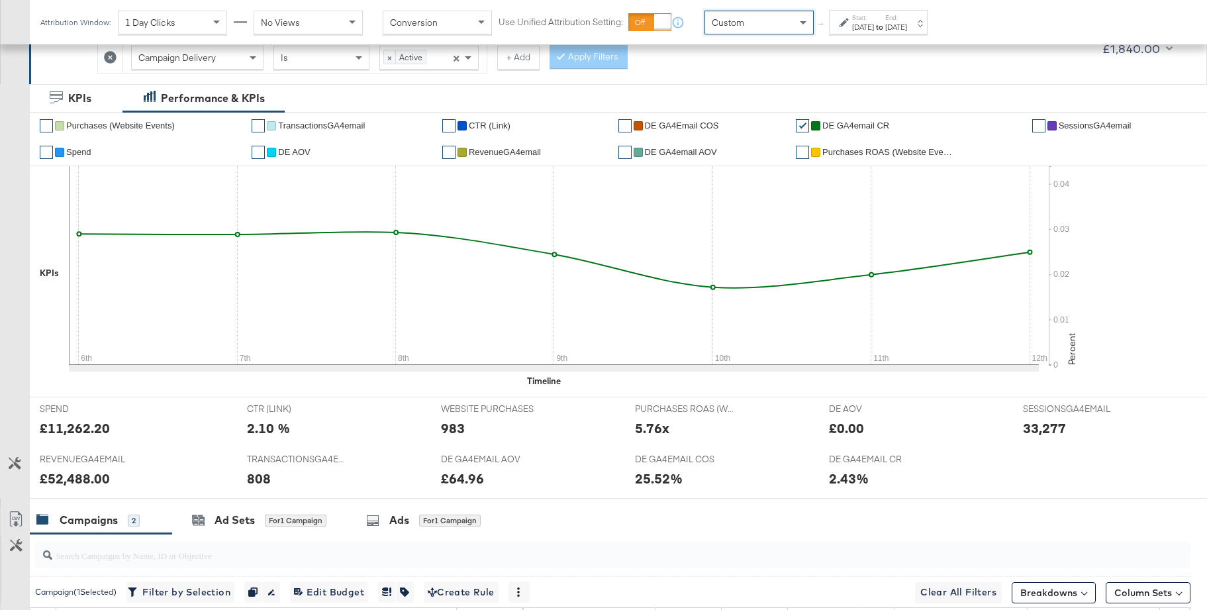
click at [874, 23] on div "Aug 13th 2025" at bounding box center [863, 27] width 22 height 11
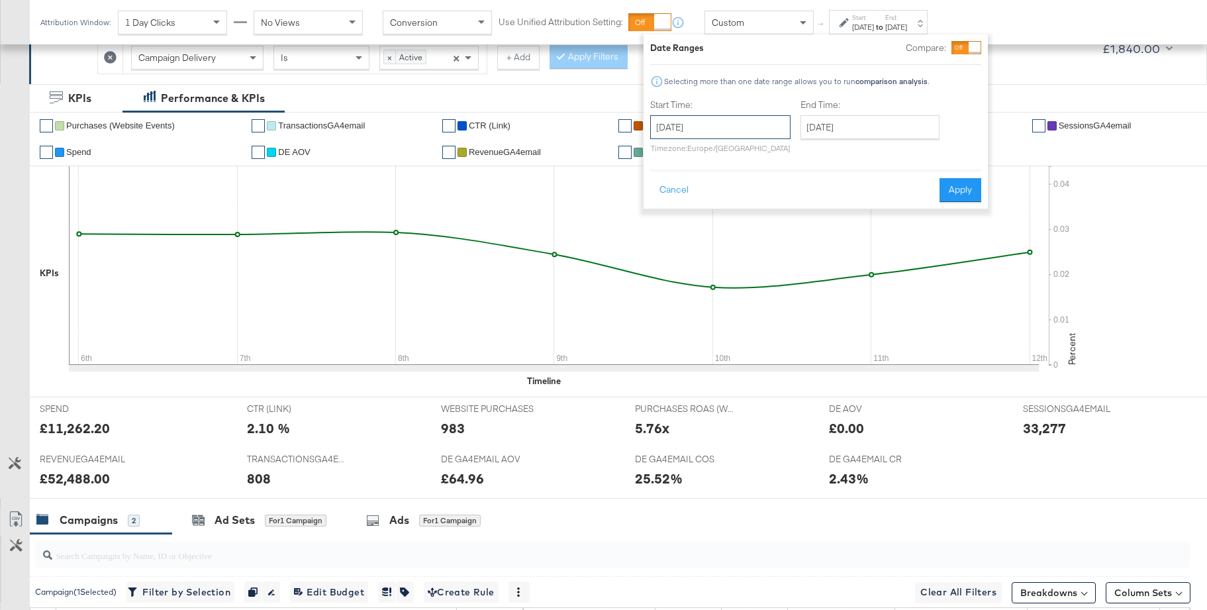
click at [727, 133] on input "August 13th 2025" at bounding box center [720, 127] width 140 height 24
click at [669, 211] on td "3" at bounding box center [665, 212] width 23 height 19
type input "August 3rd 2025"
click at [947, 185] on button "Apply" at bounding box center [956, 190] width 42 height 24
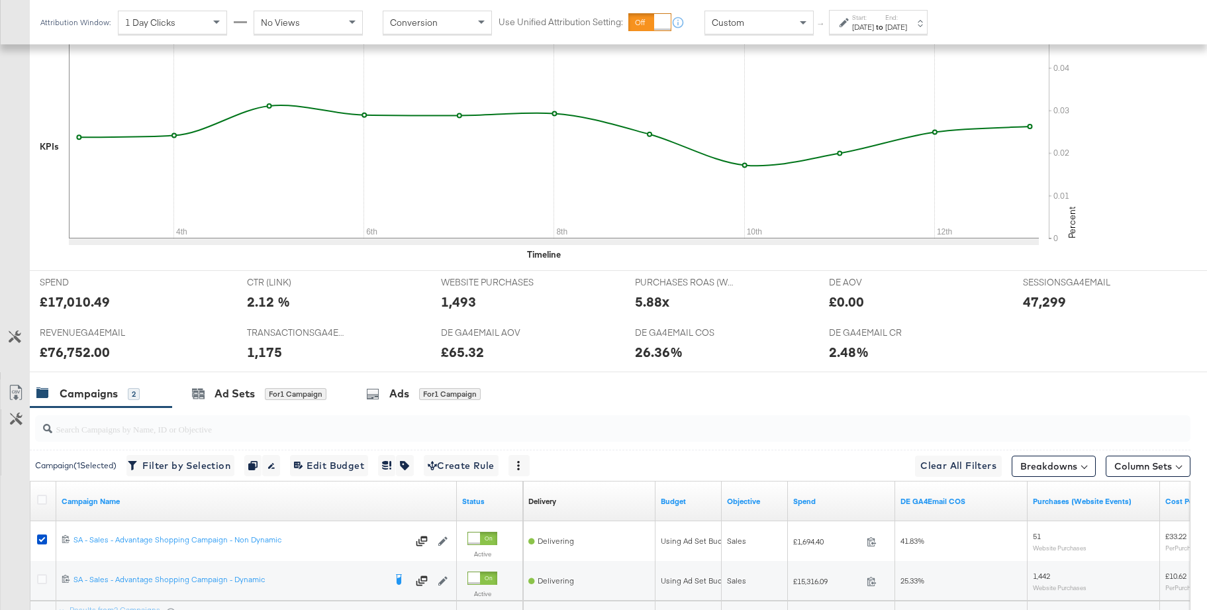
scroll to position [492, 0]
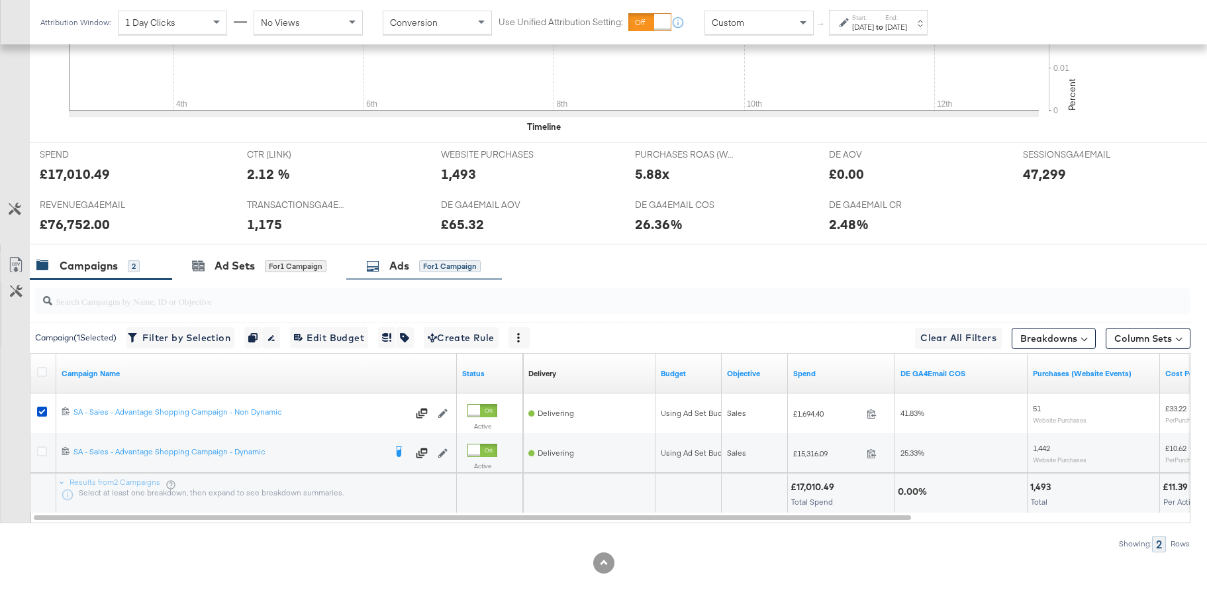
click at [390, 268] on div "Ads for 1 Campaign" at bounding box center [423, 265] width 115 height 15
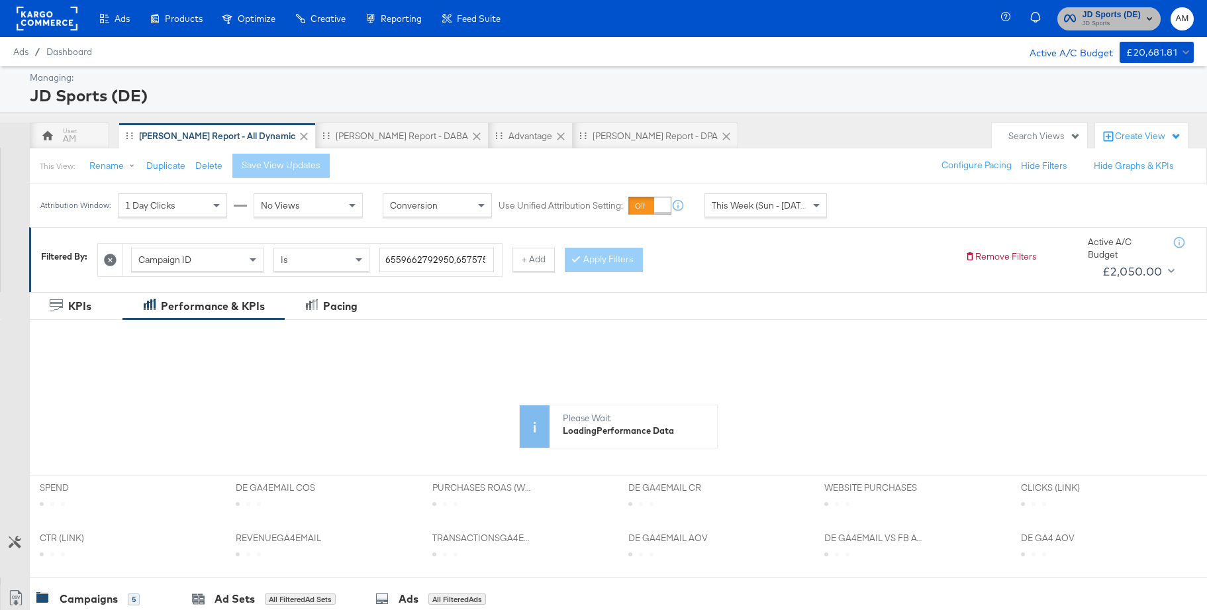
click at [1112, 19] on span "JD Sports" at bounding box center [1111, 24] width 58 height 11
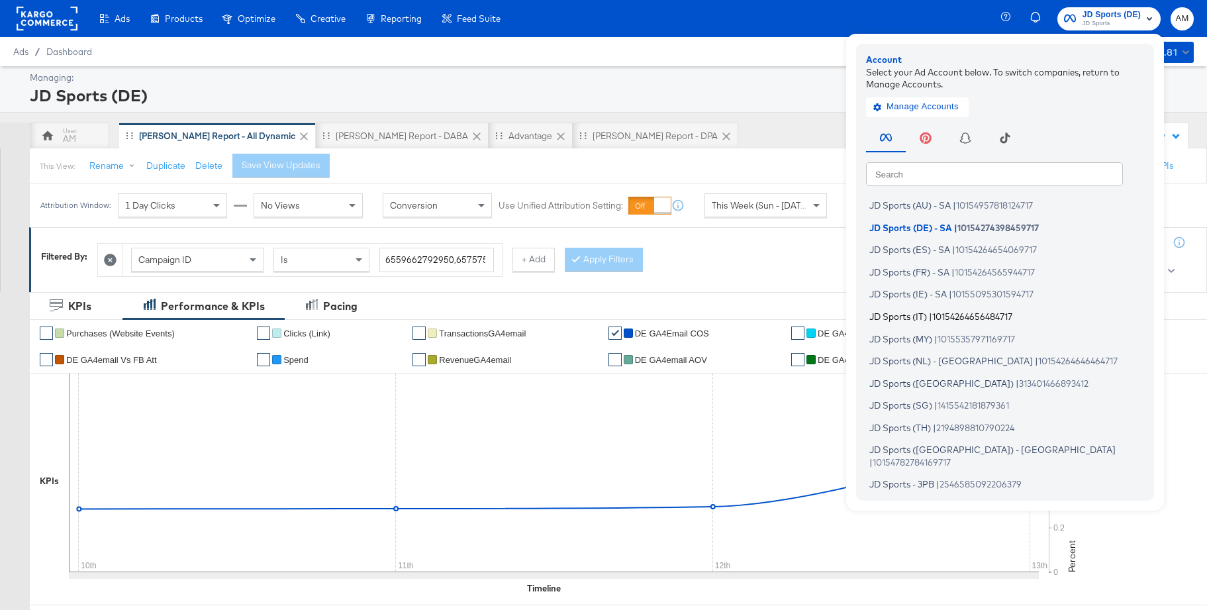
click at [920, 316] on span "JD Sports (IT)" at bounding box center [898, 316] width 58 height 11
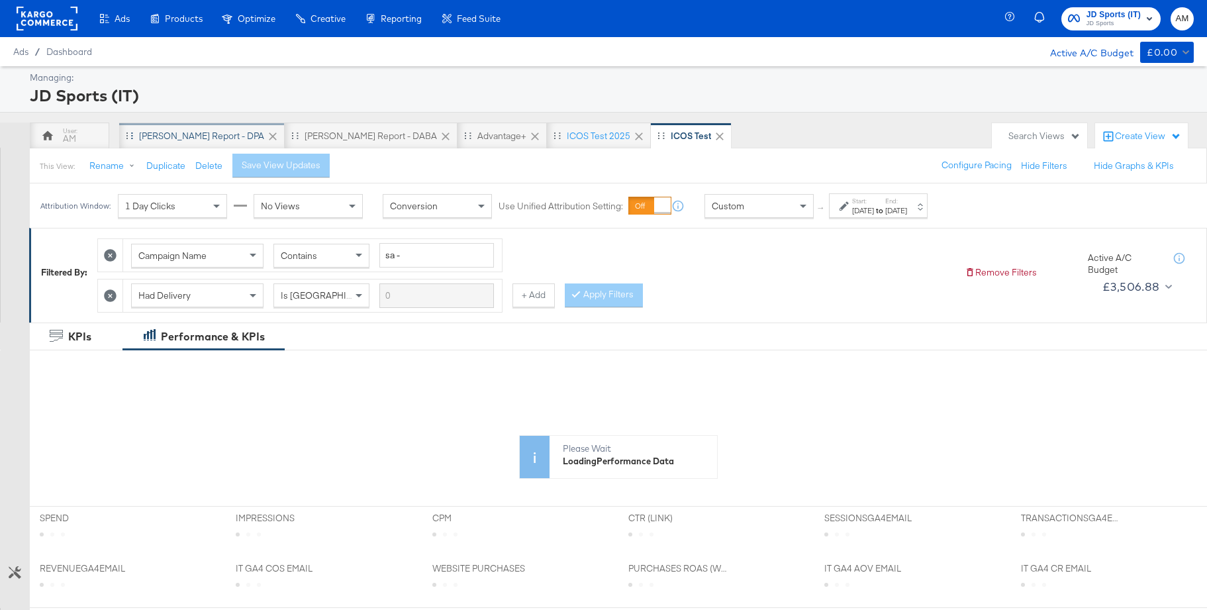
click at [160, 138] on div "[PERSON_NAME] Report - DPA" at bounding box center [201, 136] width 125 height 13
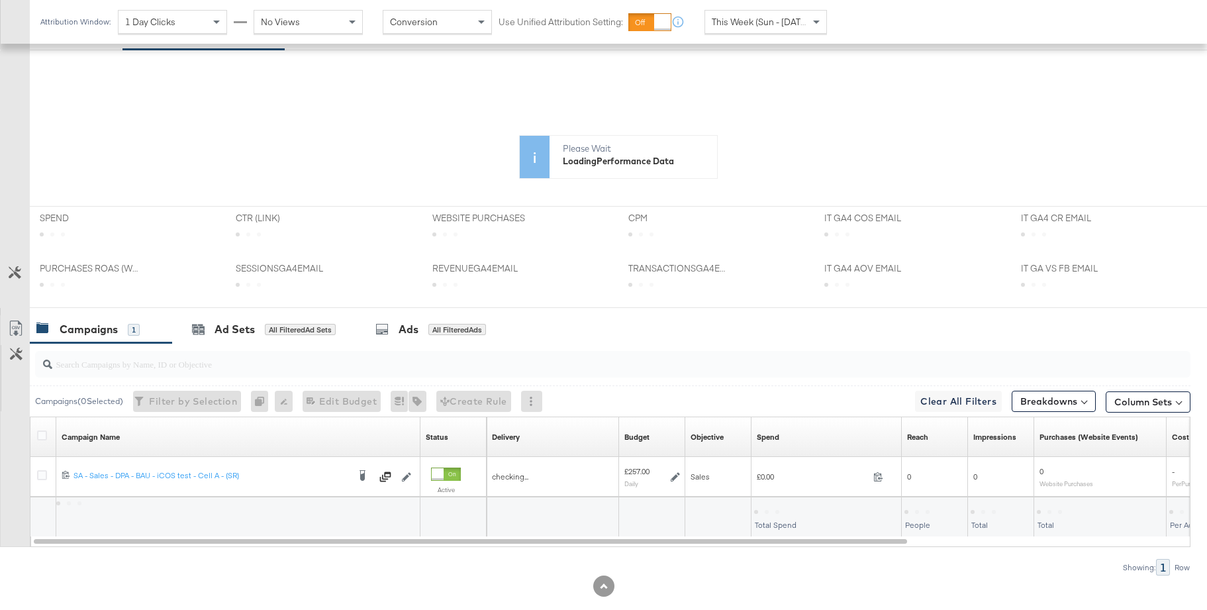
scroll to position [323, 0]
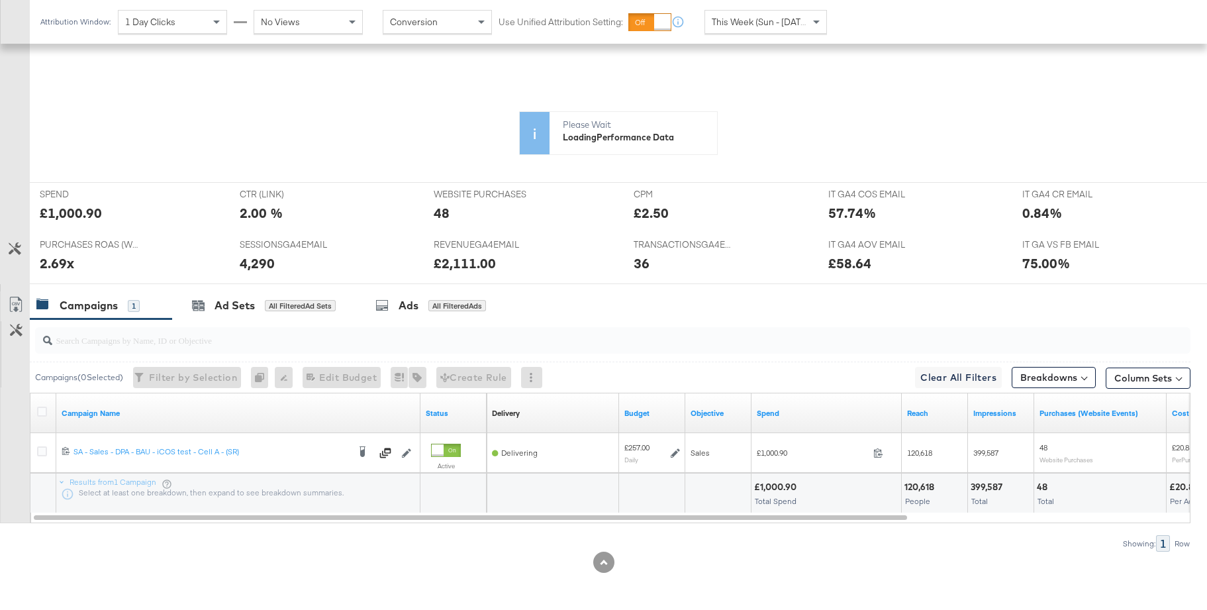
click at [246, 311] on div "KPIs Performance & KPIs Customize KPIs ✔ Purchases (Website Events) ✔ Transacti…" at bounding box center [603, 304] width 1207 height 611
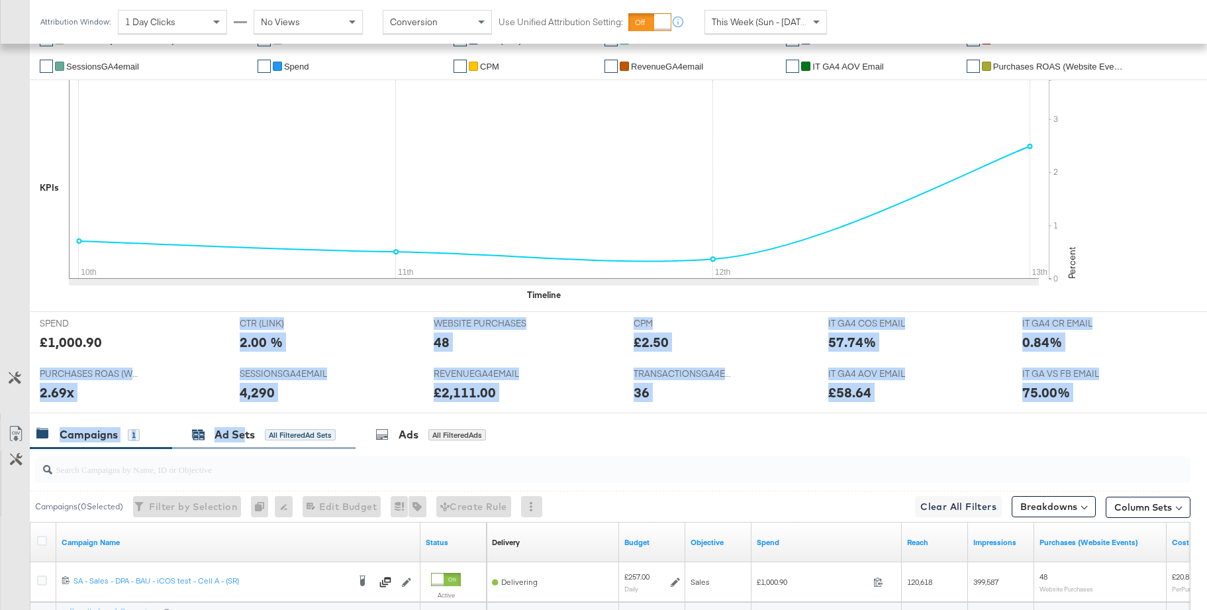
click at [223, 428] on div "Ad Sets" at bounding box center [235, 434] width 40 height 15
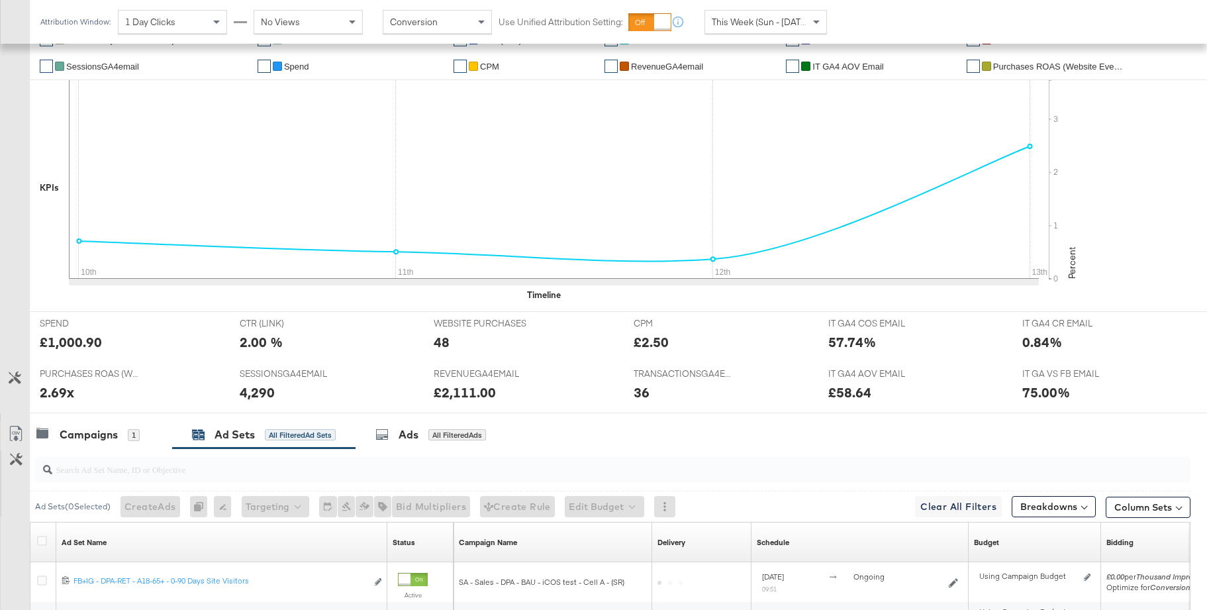
scroll to position [492, 0]
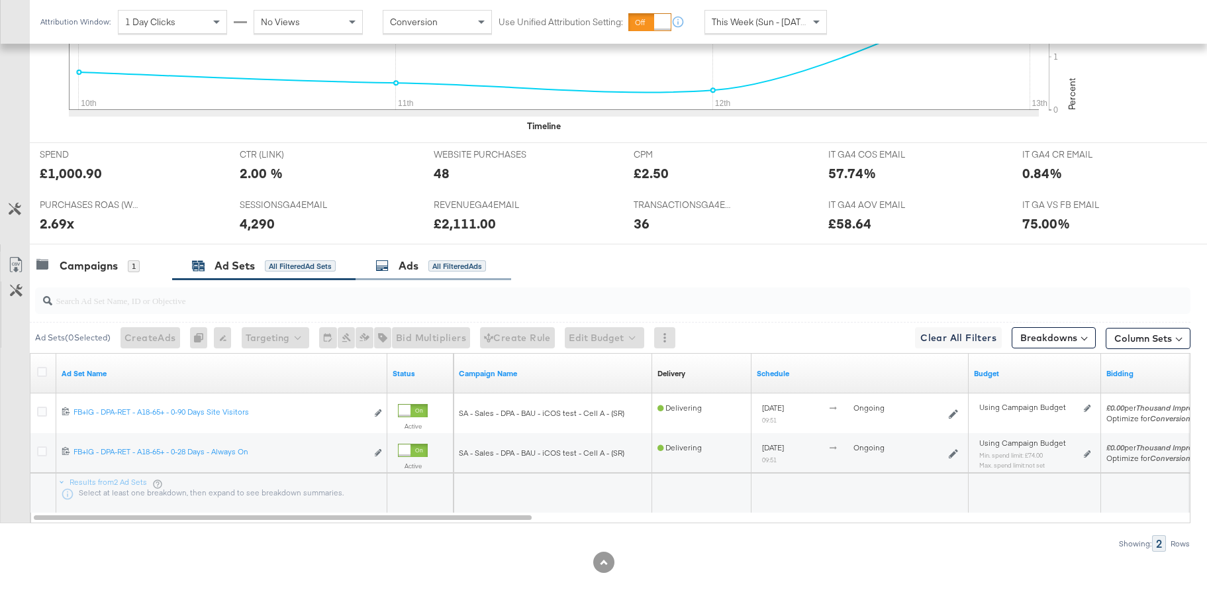
click at [397, 266] on div "Ads All Filtered Ads" at bounding box center [430, 265] width 111 height 15
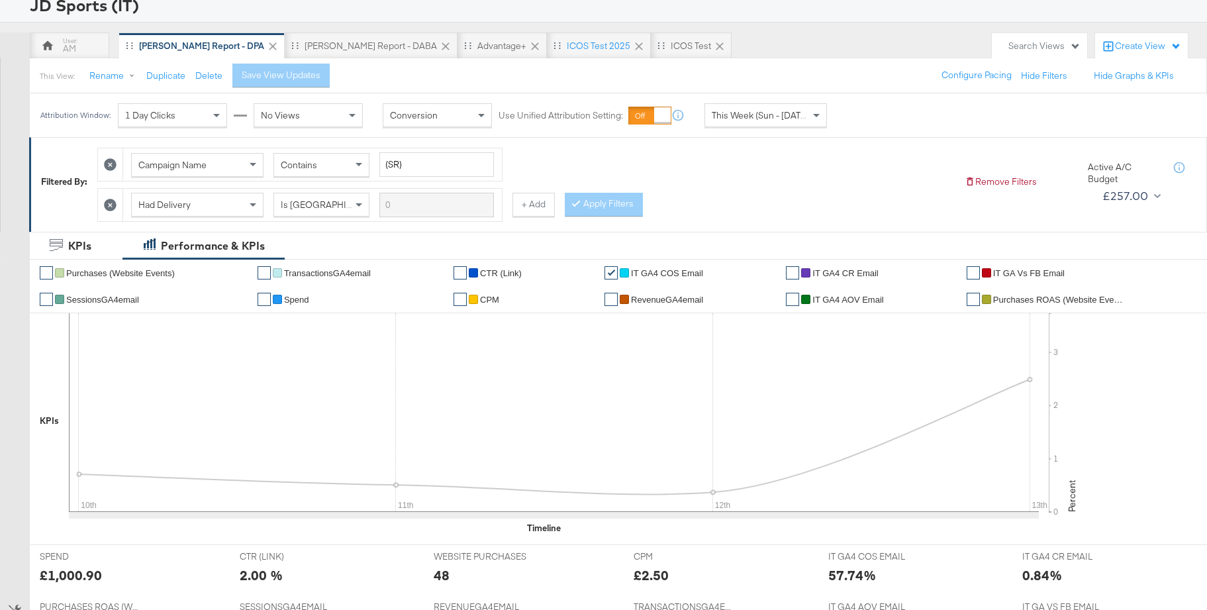
scroll to position [0, 0]
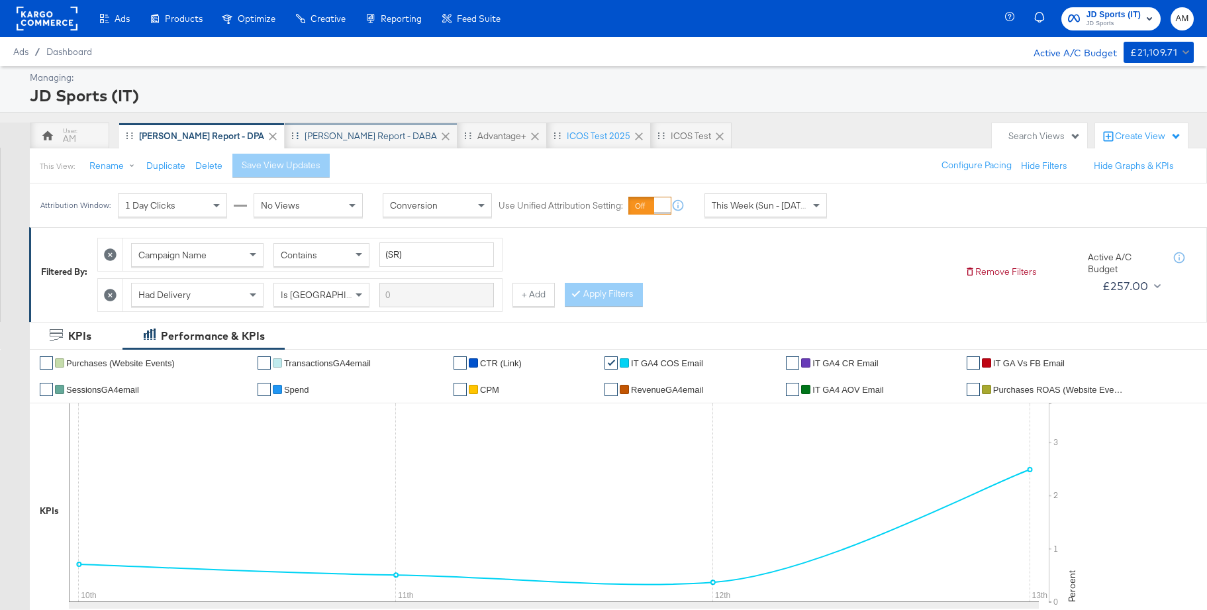
click at [320, 132] on div "[PERSON_NAME] Report - DABA" at bounding box center [371, 136] width 132 height 13
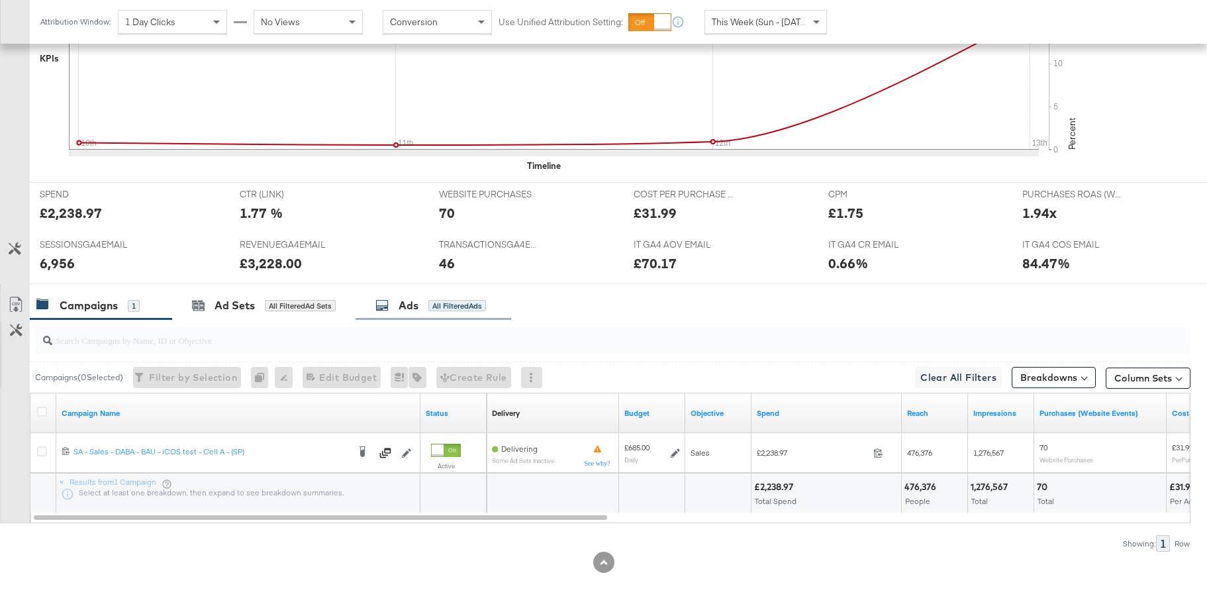
scroll to position [451, 0]
drag, startPoint x: 244, startPoint y: 309, endPoint x: 263, endPoint y: 311, distance: 19.3
click at [244, 309] on div "Ad Sets" at bounding box center [235, 306] width 40 height 15
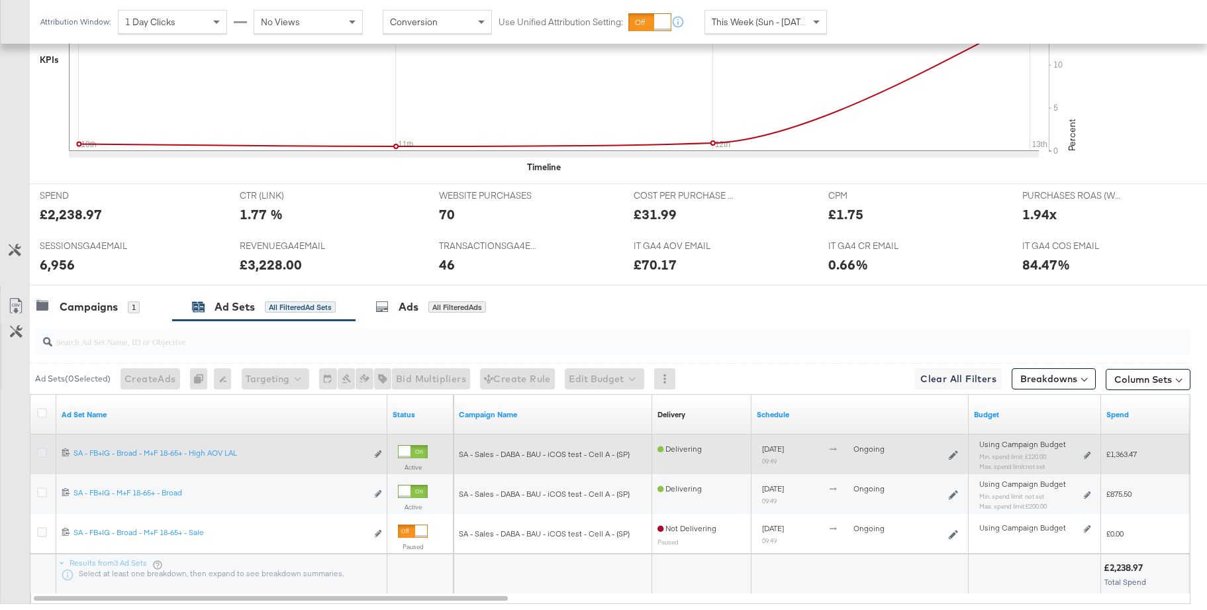
click at [43, 451] on icon at bounding box center [42, 453] width 10 height 10
click at [0, 0] on input "checkbox" at bounding box center [0, 0] width 0 height 0
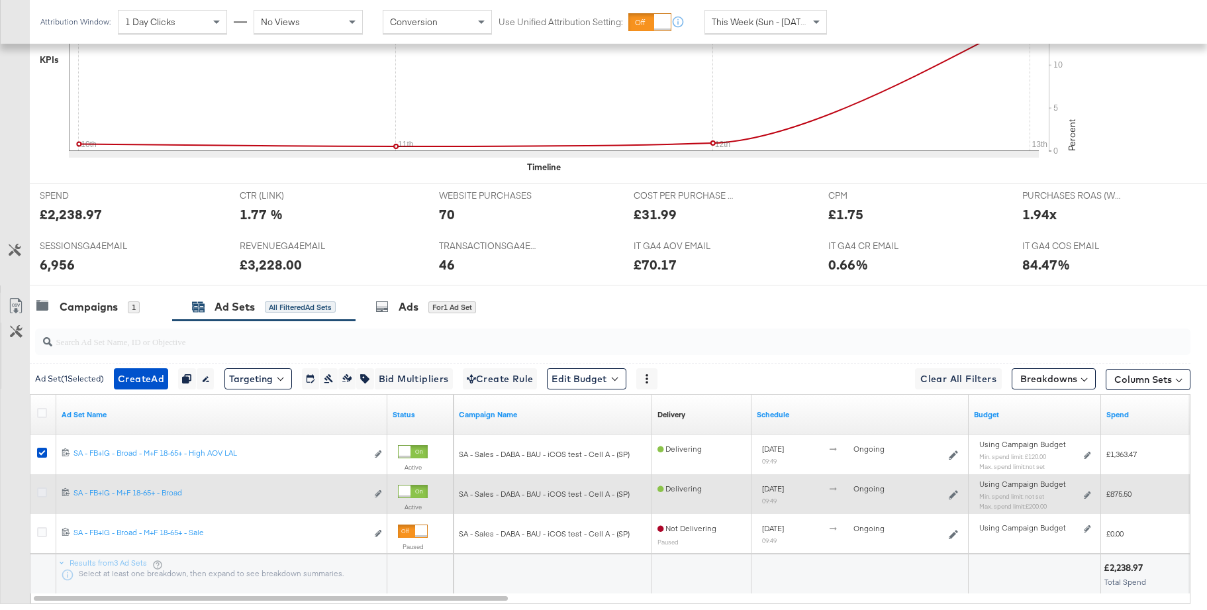
click at [42, 490] on icon at bounding box center [42, 492] width 10 height 10
click at [0, 0] on input "checkbox" at bounding box center [0, 0] width 0 height 0
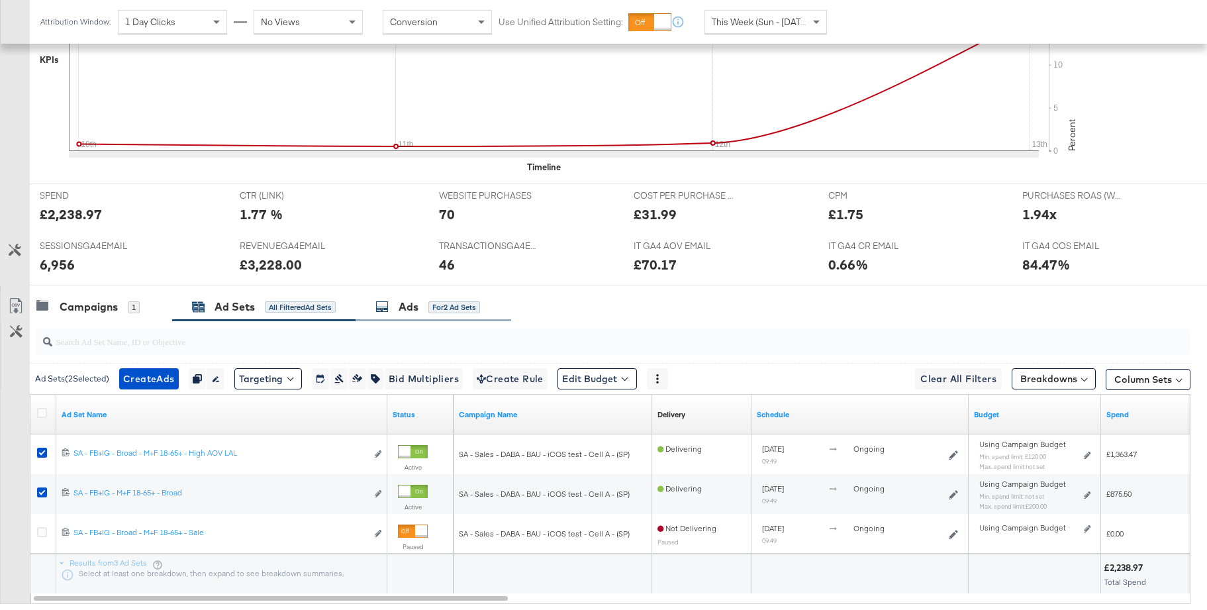
drag, startPoint x: 411, startPoint y: 307, endPoint x: 431, endPoint y: 305, distance: 19.9
click at [411, 307] on div "Ads" at bounding box center [409, 306] width 20 height 15
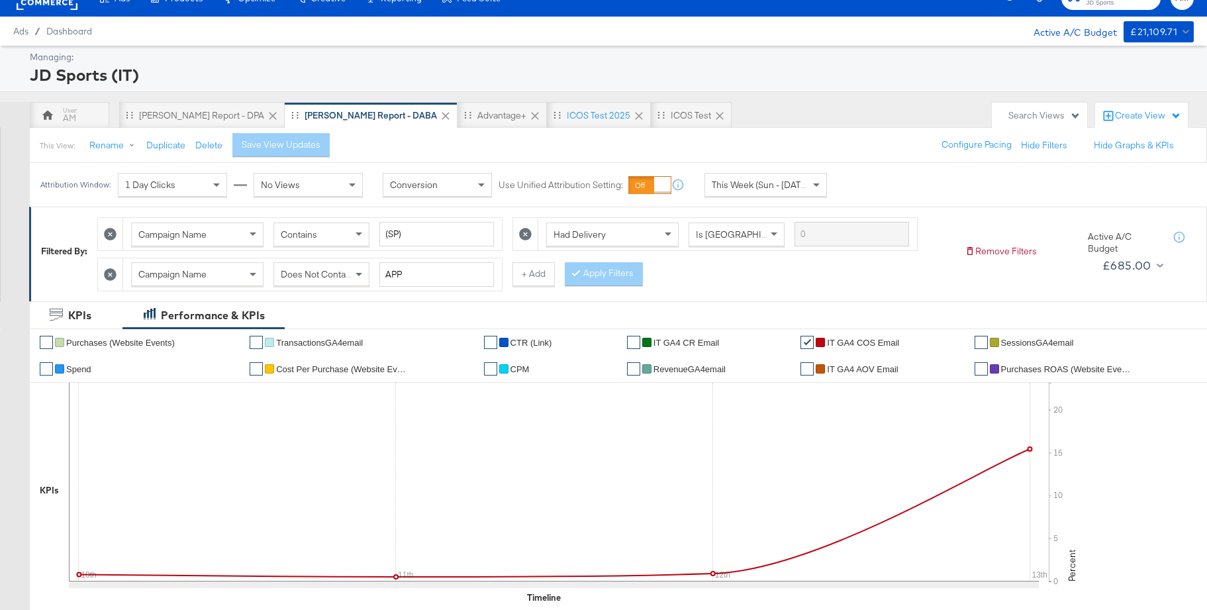
scroll to position [0, 0]
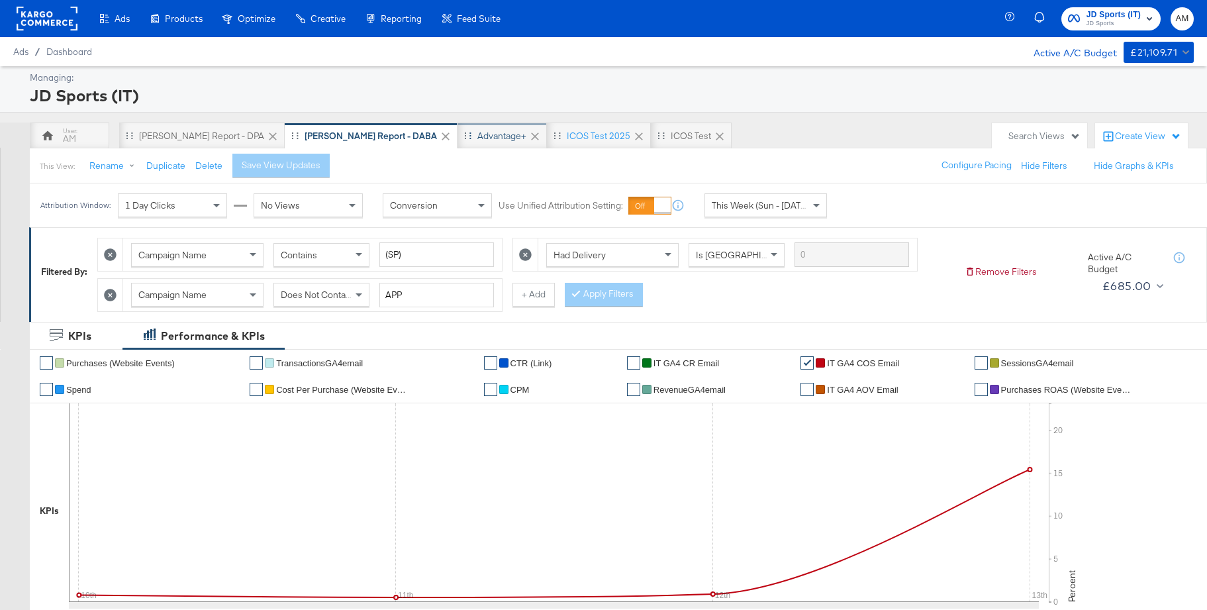
click at [457, 143] on div "Advantage+" at bounding box center [501, 135] width 89 height 26
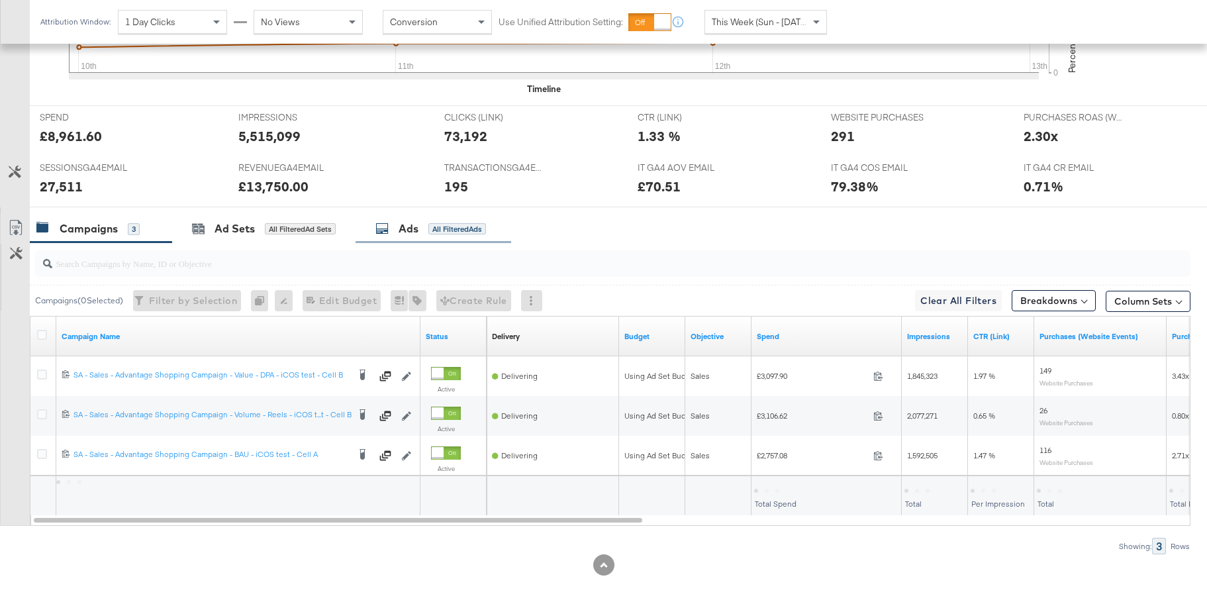
click at [410, 236] on div "Ads All Filtered Ads" at bounding box center [434, 229] width 156 height 28
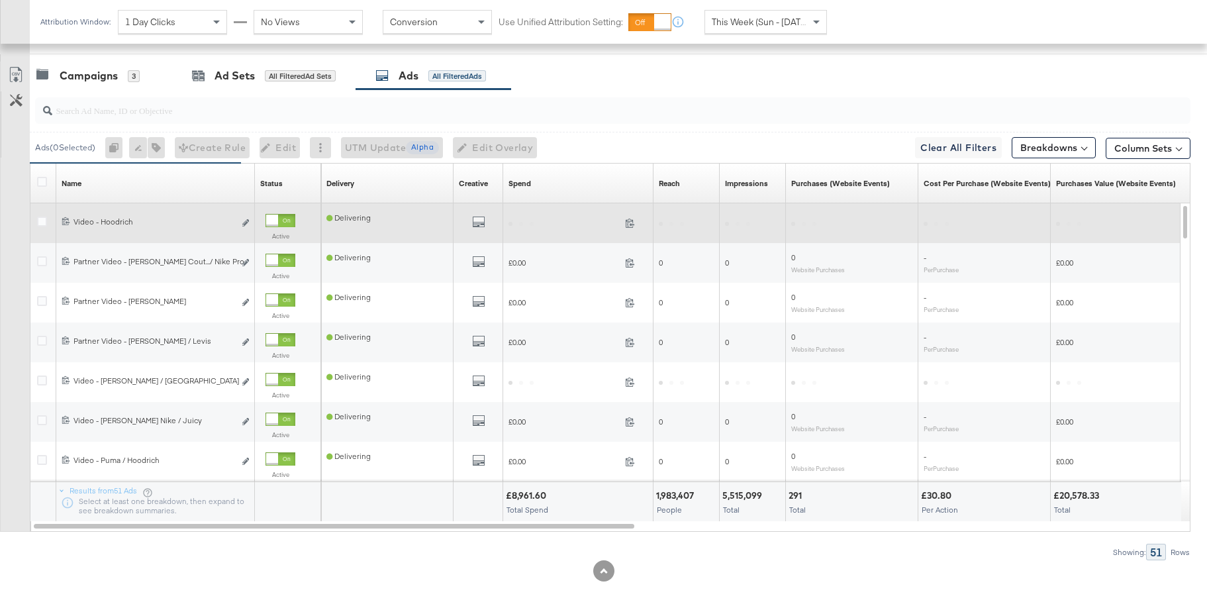
scroll to position [691, 0]
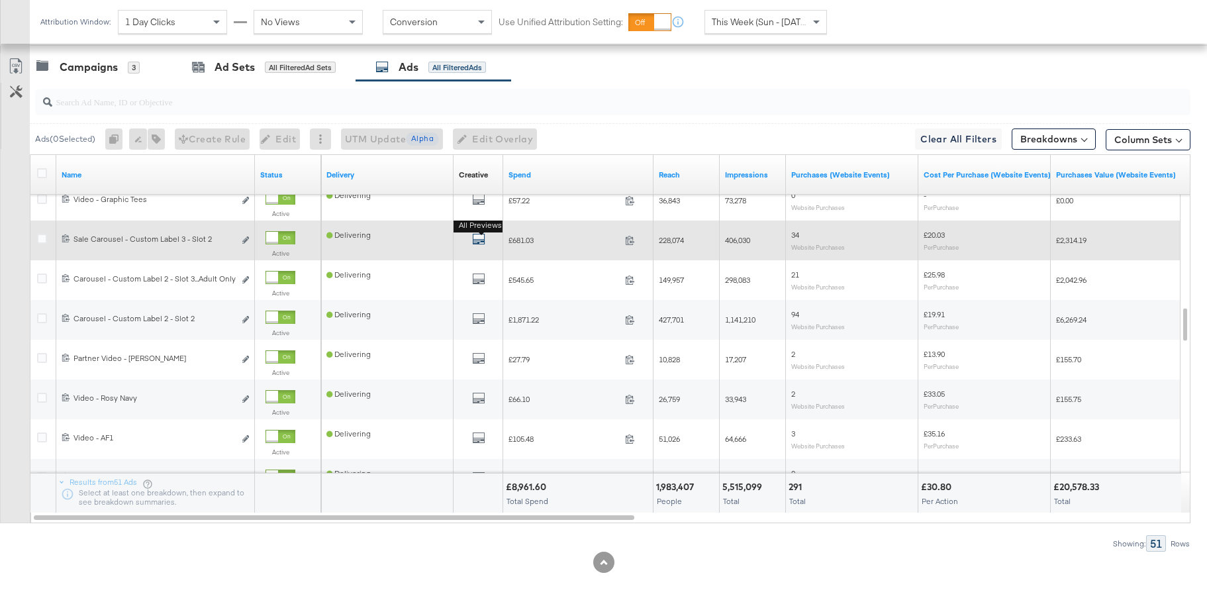
click at [477, 242] on icon "default" at bounding box center [478, 238] width 13 height 13
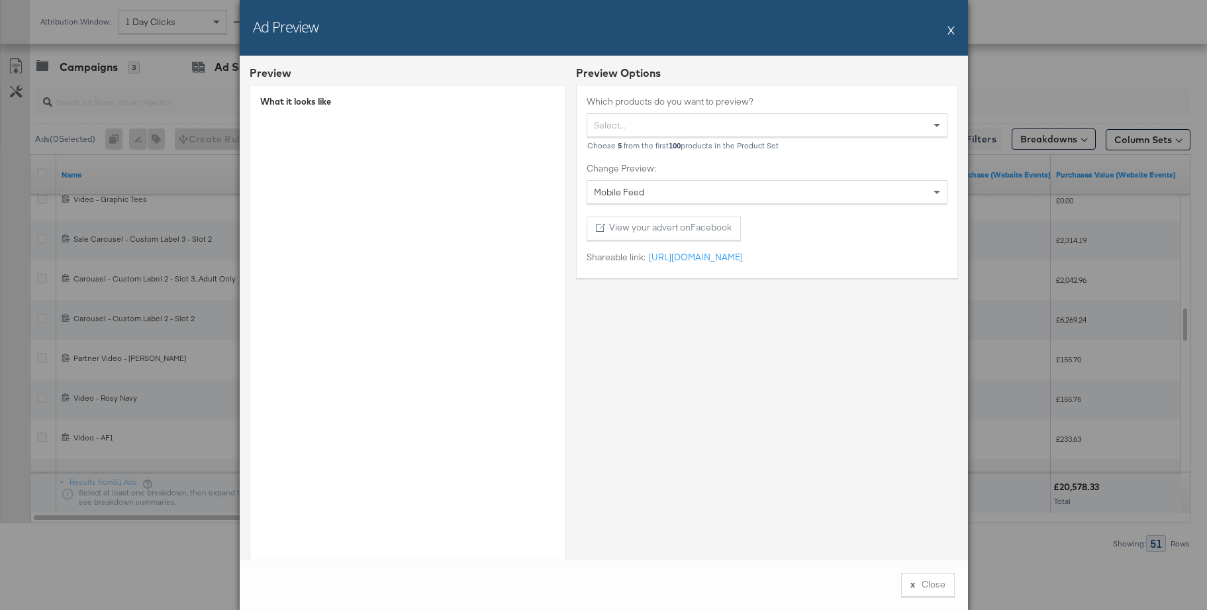
click at [951, 34] on button "X" at bounding box center [950, 30] width 7 height 26
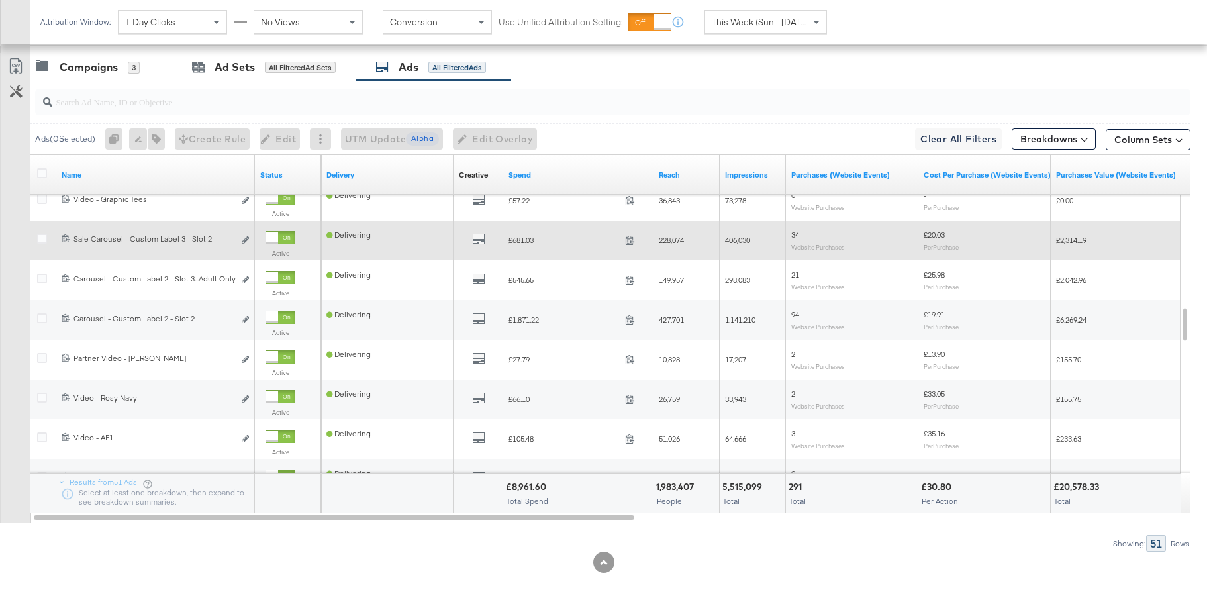
click at [278, 234] on div at bounding box center [272, 238] width 12 height 12
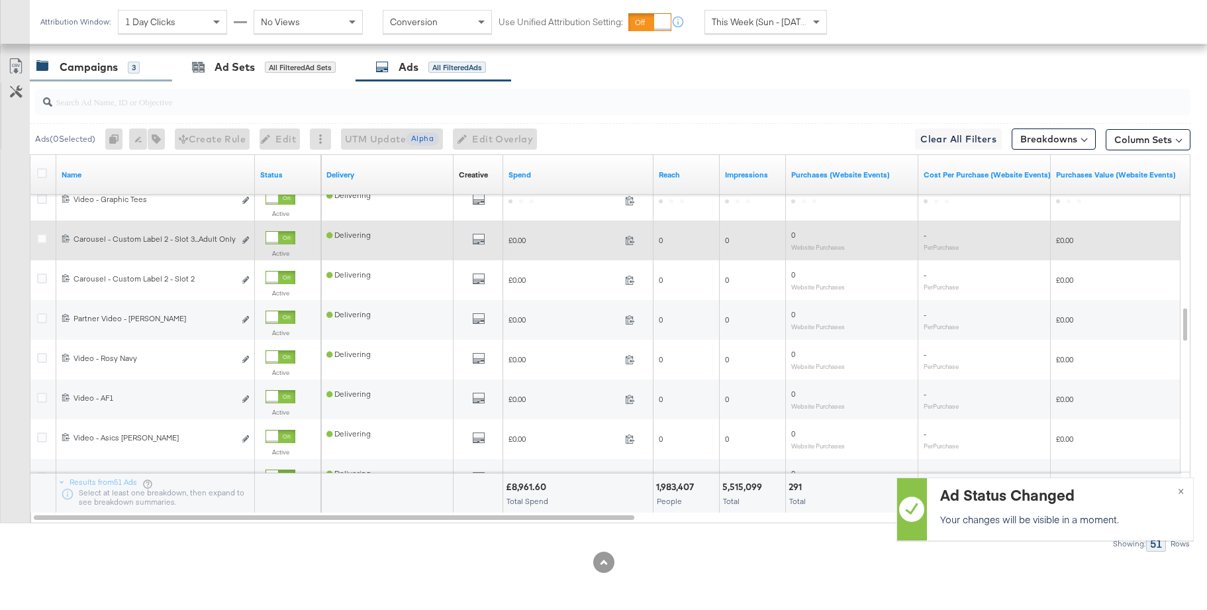
click at [82, 72] on div "Campaigns" at bounding box center [89, 67] width 58 height 15
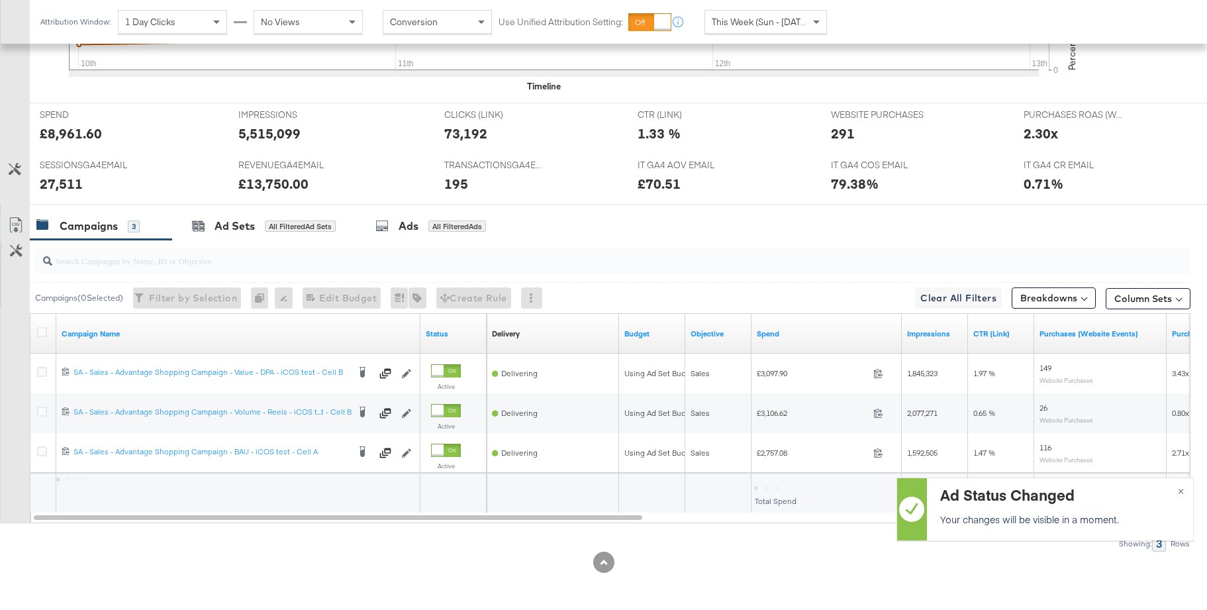
scroll to position [532, 0]
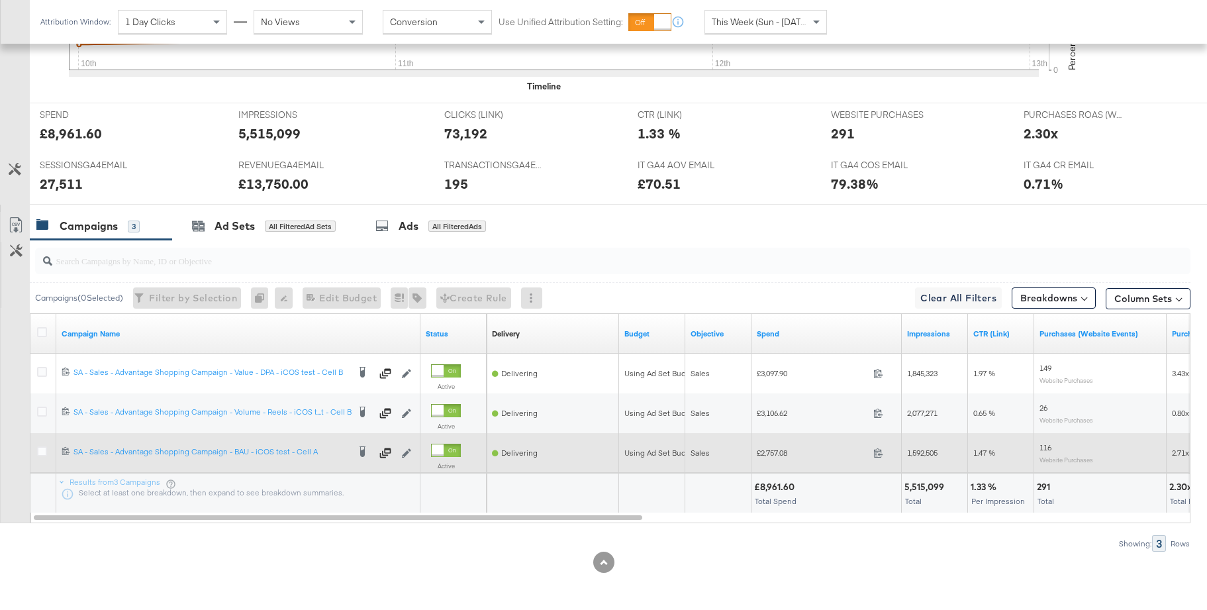
drag, startPoint x: 41, startPoint y: 452, endPoint x: 83, endPoint y: 432, distance: 46.8
click at [41, 452] on icon at bounding box center [42, 451] width 10 height 10
click at [0, 0] on input "checkbox" at bounding box center [0, 0] width 0 height 0
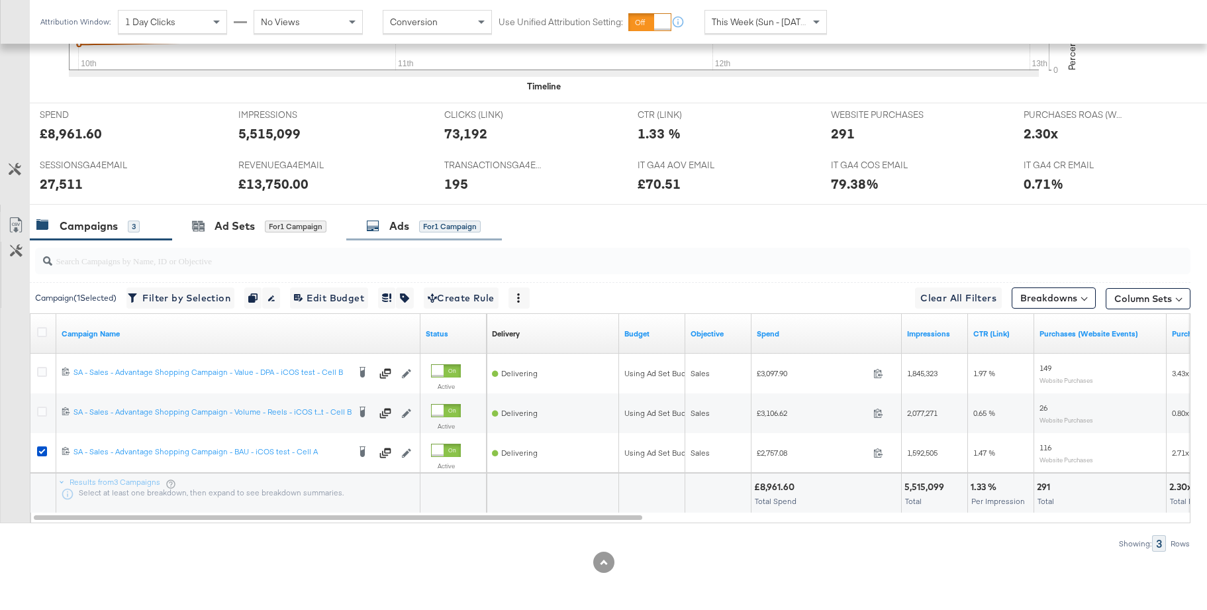
click at [397, 225] on div "Ads" at bounding box center [399, 225] width 20 height 15
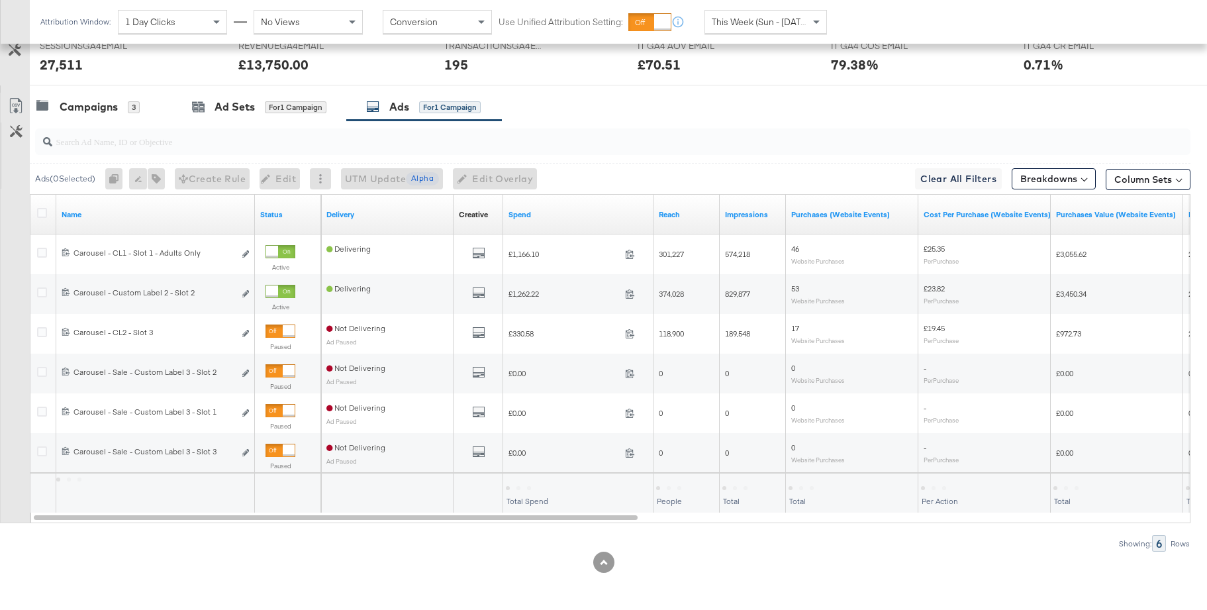
scroll to position [651, 0]
click at [81, 105] on div "Campaigns" at bounding box center [89, 106] width 58 height 15
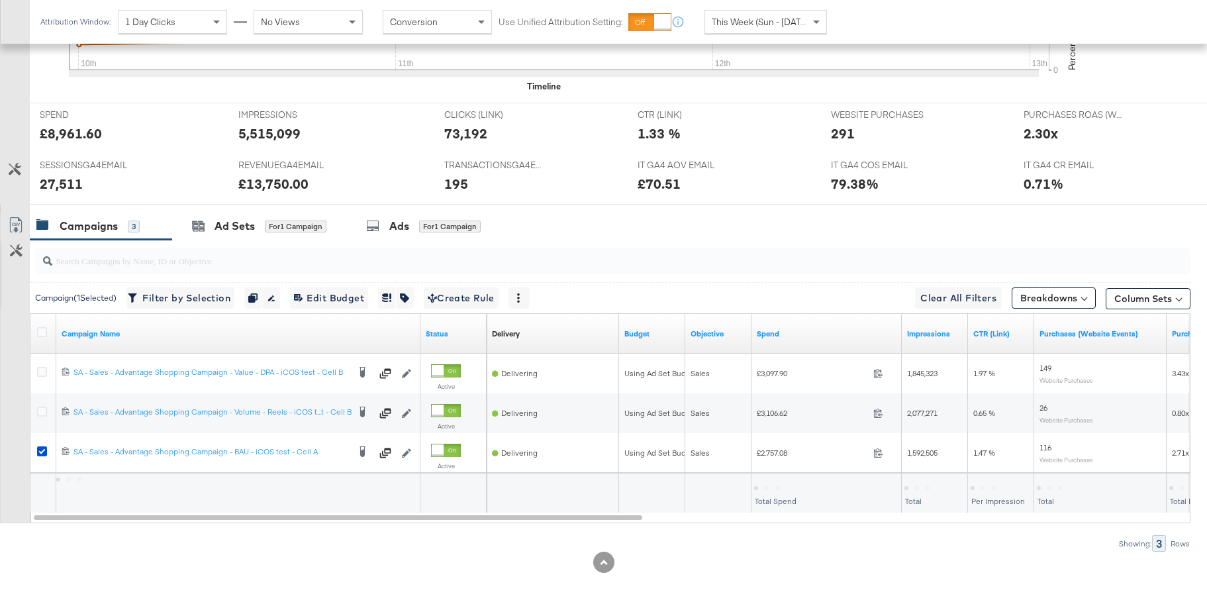
scroll to position [532, 0]
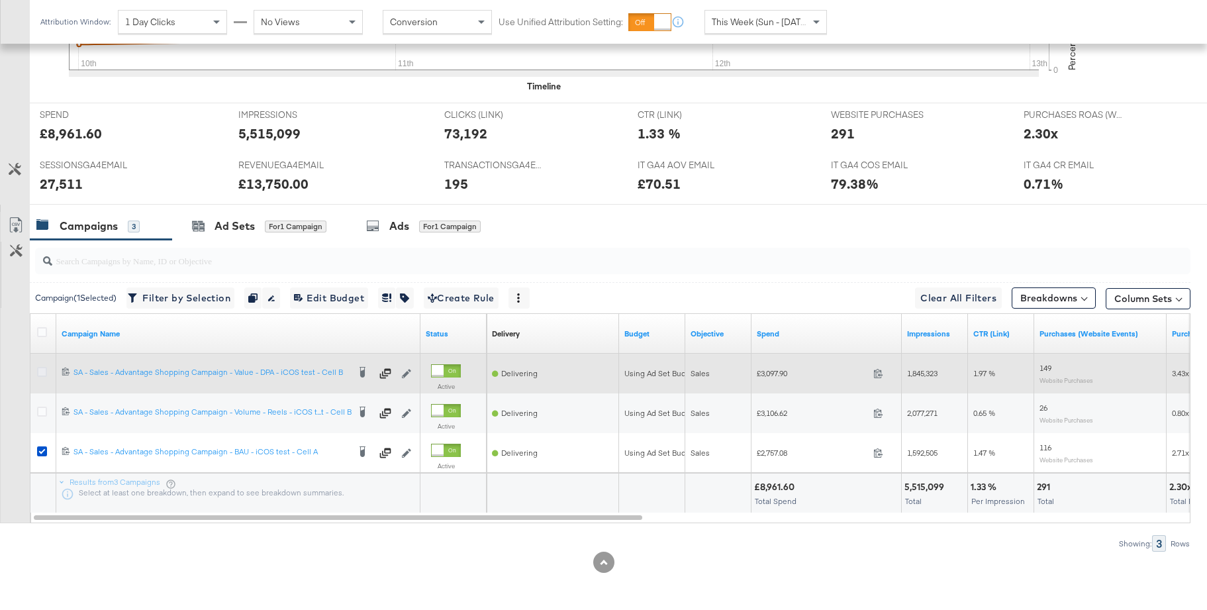
click at [40, 372] on icon at bounding box center [42, 372] width 10 height 10
click at [0, 0] on input "checkbox" at bounding box center [0, 0] width 0 height 0
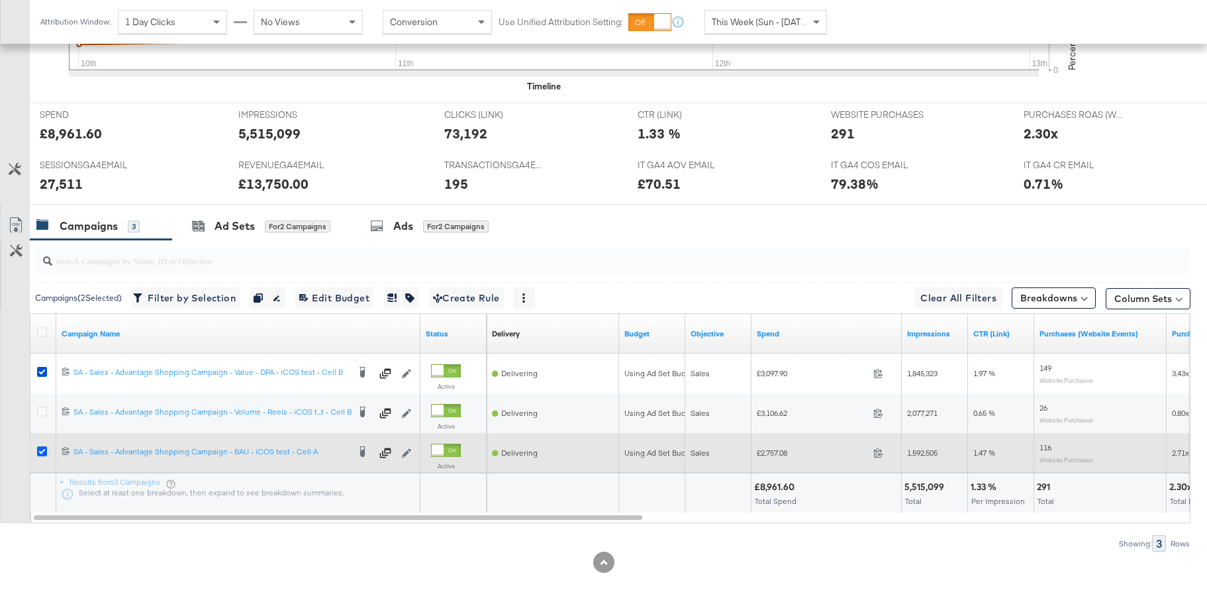
click at [40, 454] on icon at bounding box center [42, 451] width 10 height 10
click at [0, 0] on input "checkbox" at bounding box center [0, 0] width 0 height 0
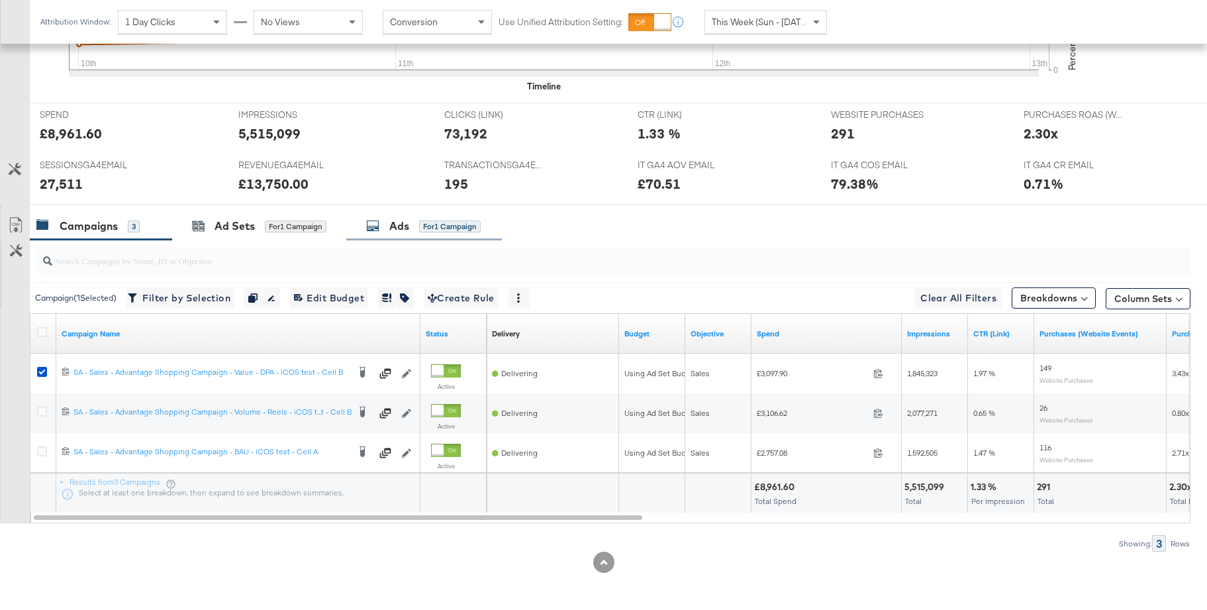
click at [395, 231] on div "Ads" at bounding box center [399, 225] width 20 height 15
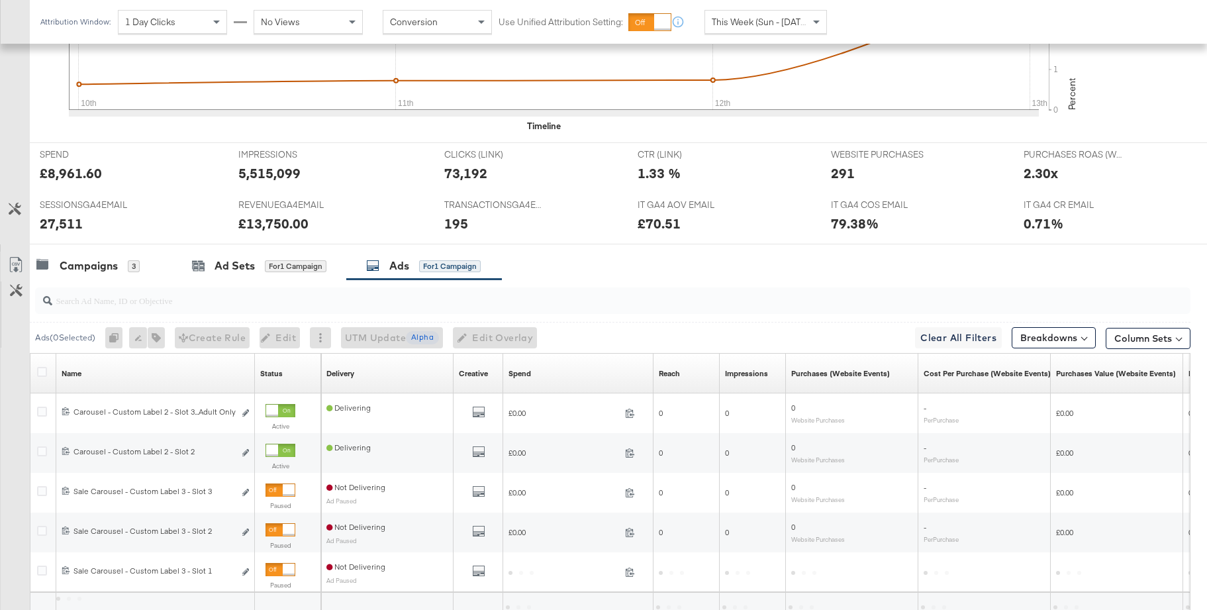
scroll to position [611, 0]
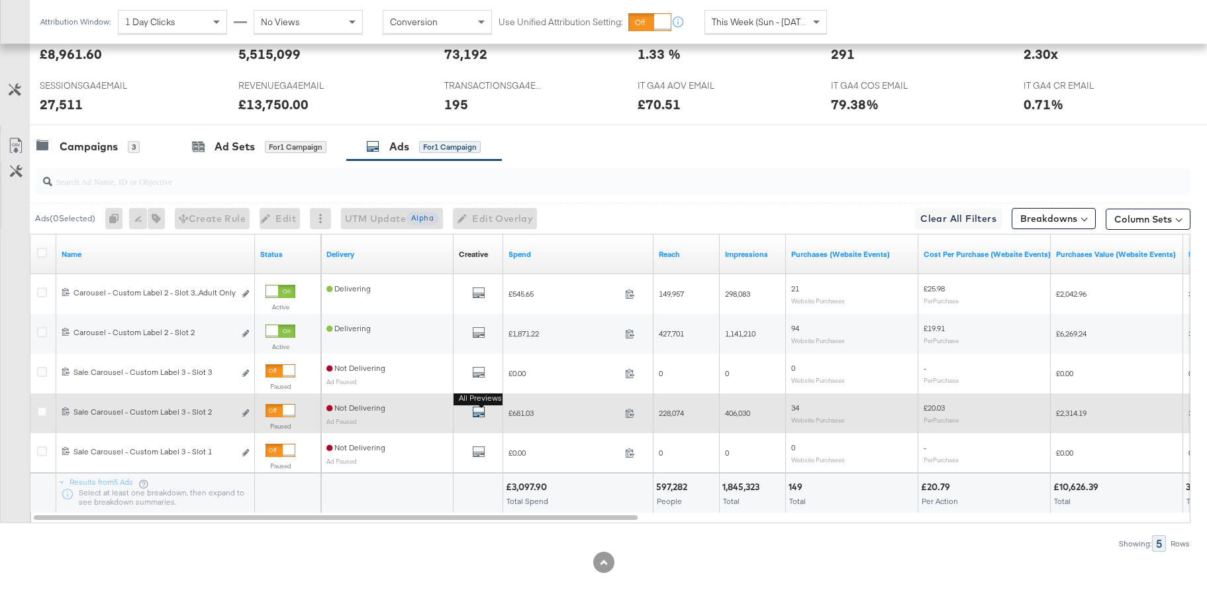
click at [477, 412] on icon "default" at bounding box center [478, 411] width 13 height 13
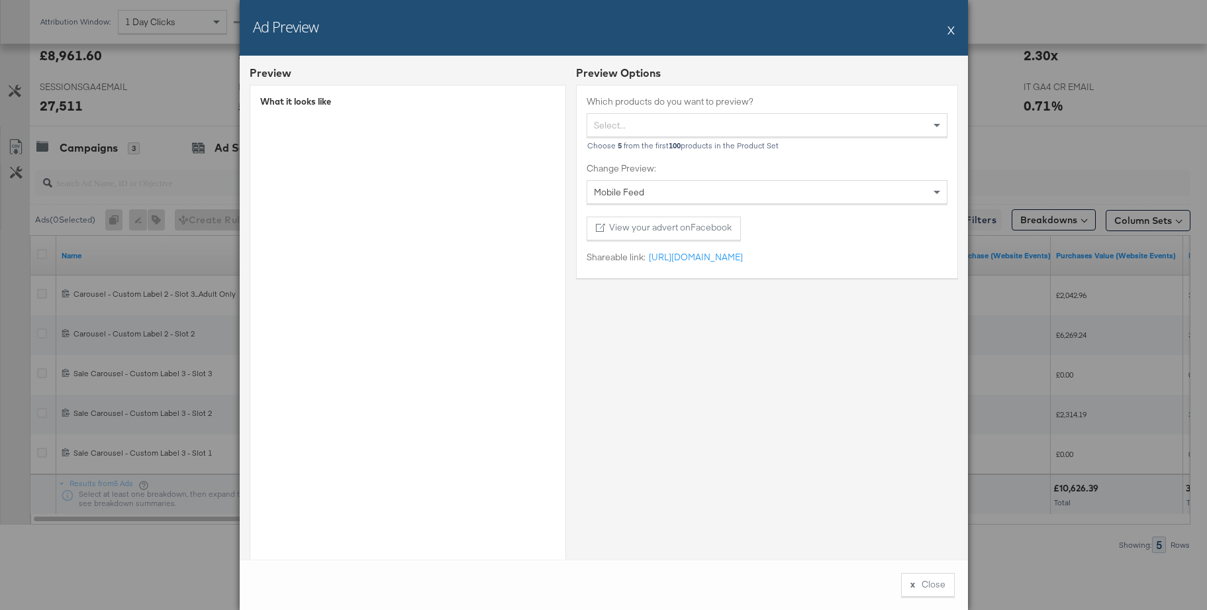
click at [951, 30] on button "X" at bounding box center [950, 30] width 7 height 26
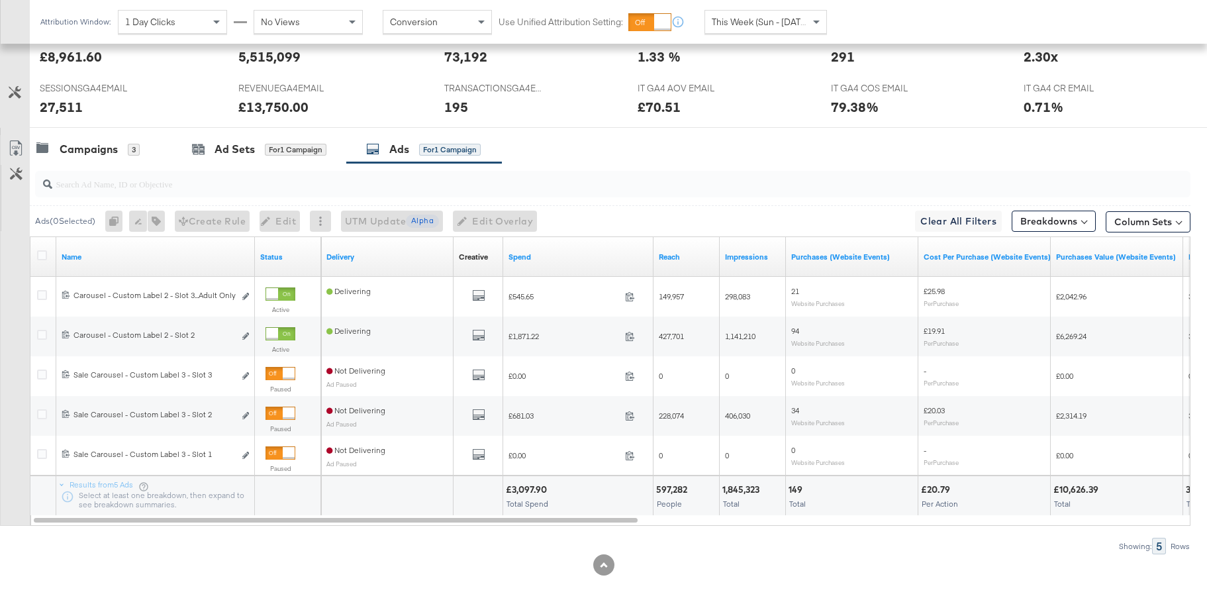
scroll to position [0, 0]
